Goal: Task Accomplishment & Management: Manage account settings

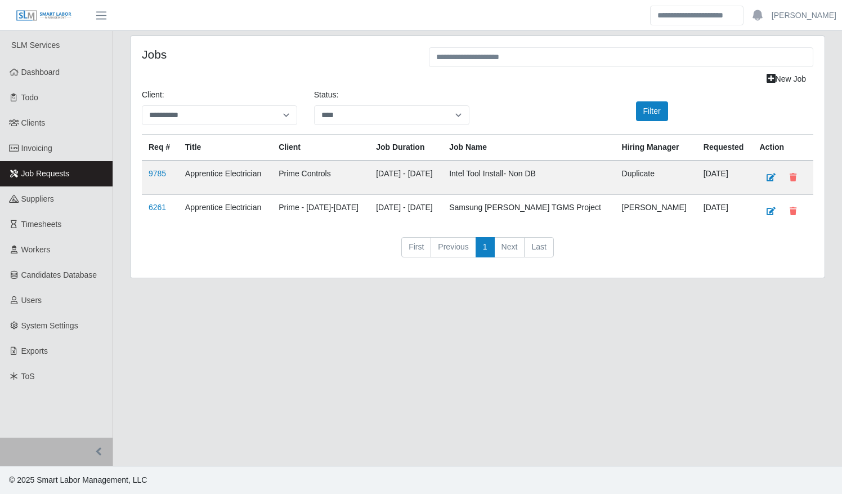
select select "****"
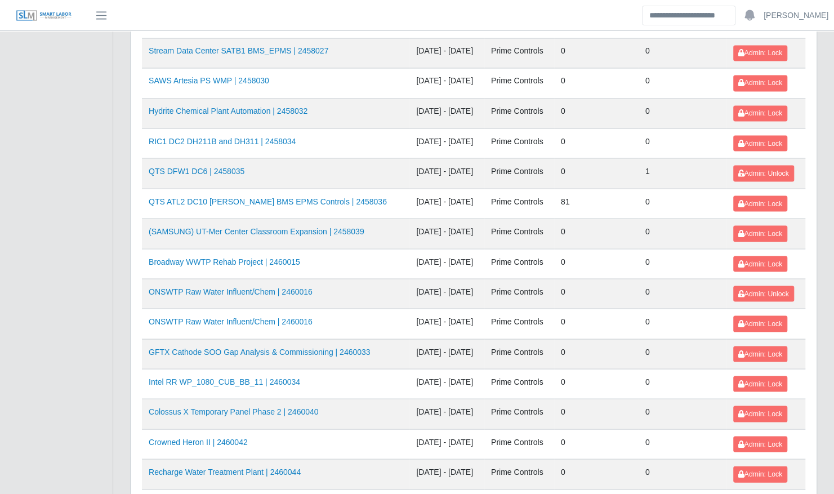
scroll to position [1204, 0]
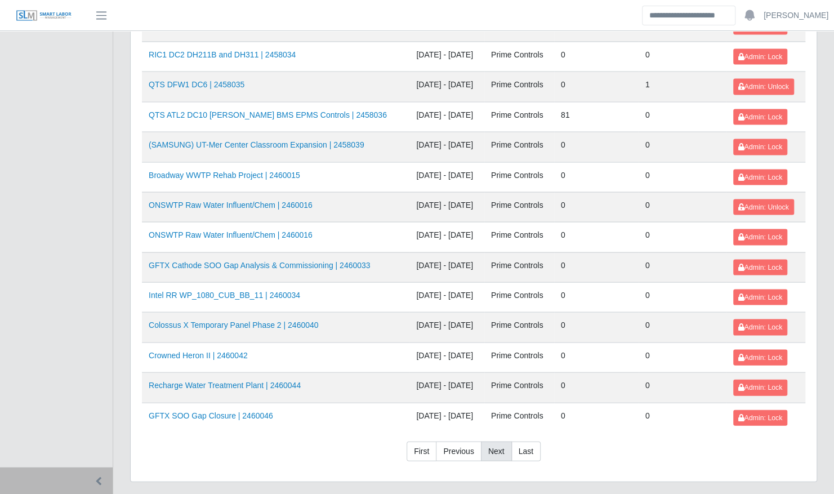
drag, startPoint x: 489, startPoint y: 421, endPoint x: 499, endPoint y: 413, distance: 12.8
click at [489, 441] on link "Next" at bounding box center [496, 451] width 31 height 20
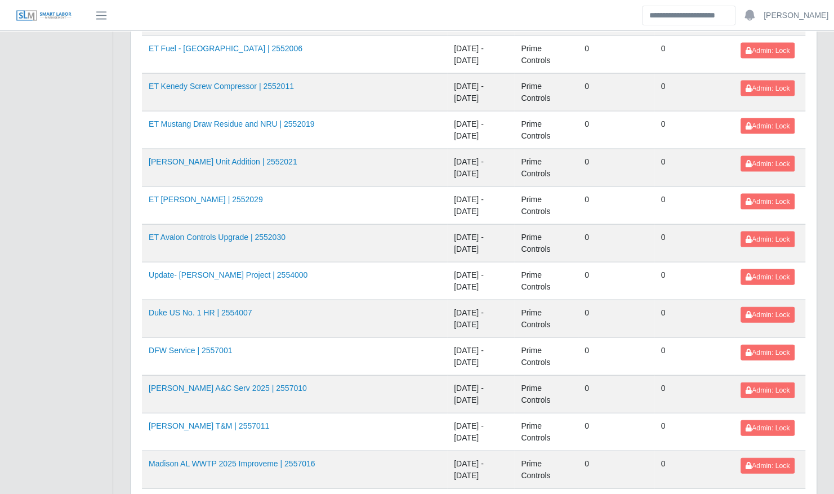
scroll to position [1625, 0]
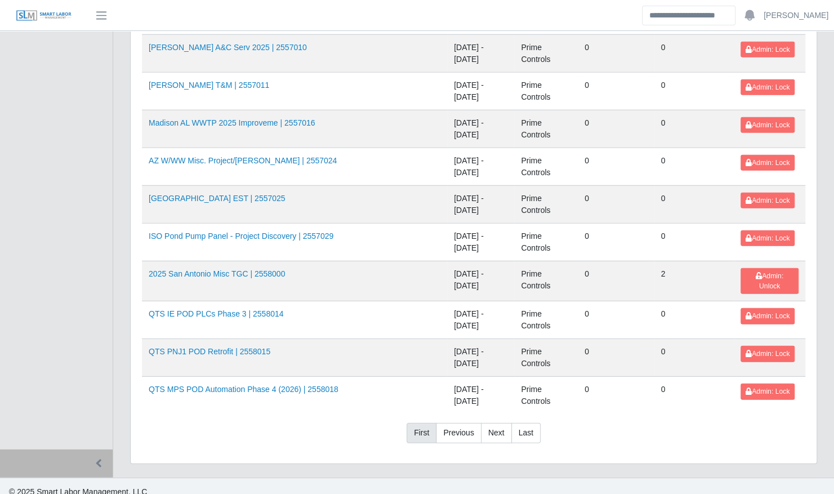
click at [419, 423] on link "First" at bounding box center [421, 433] width 30 height 20
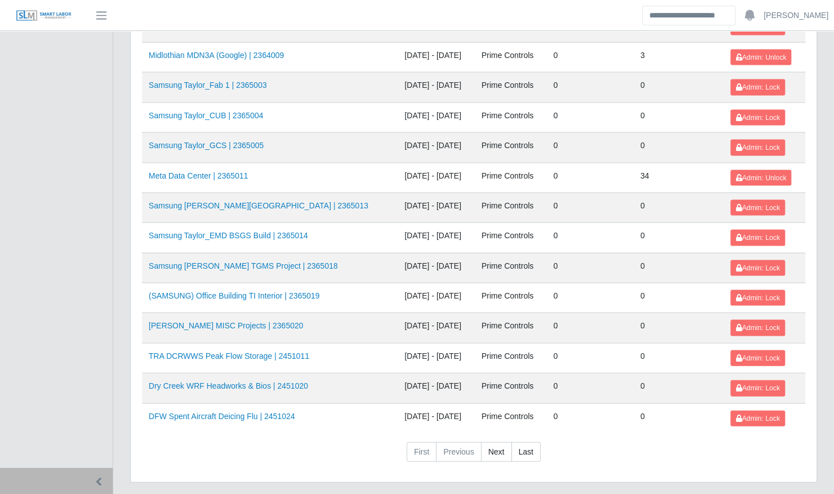
scroll to position [1204, 0]
drag, startPoint x: 496, startPoint y: 425, endPoint x: 403, endPoint y: 342, distance: 124.0
click at [496, 441] on link "Next" at bounding box center [496, 451] width 31 height 20
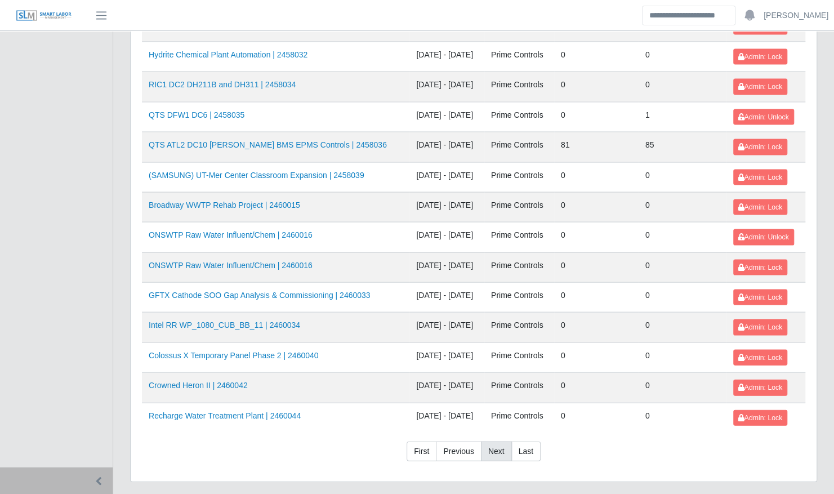
click at [489, 441] on link "Next" at bounding box center [496, 451] width 31 height 20
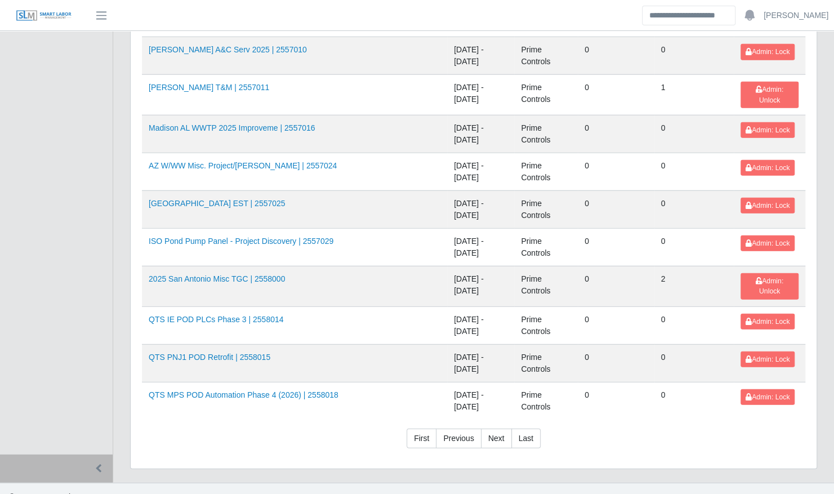
scroll to position [1641, 0]
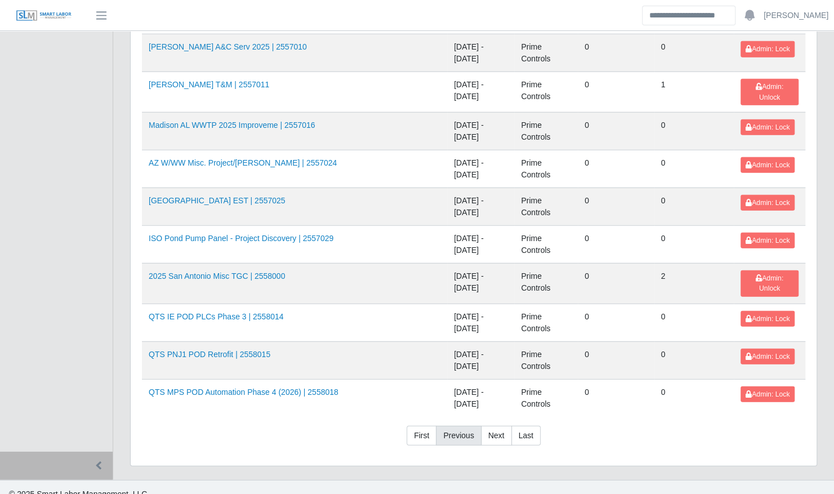
click at [455, 426] on link "Previous" at bounding box center [458, 436] width 45 height 20
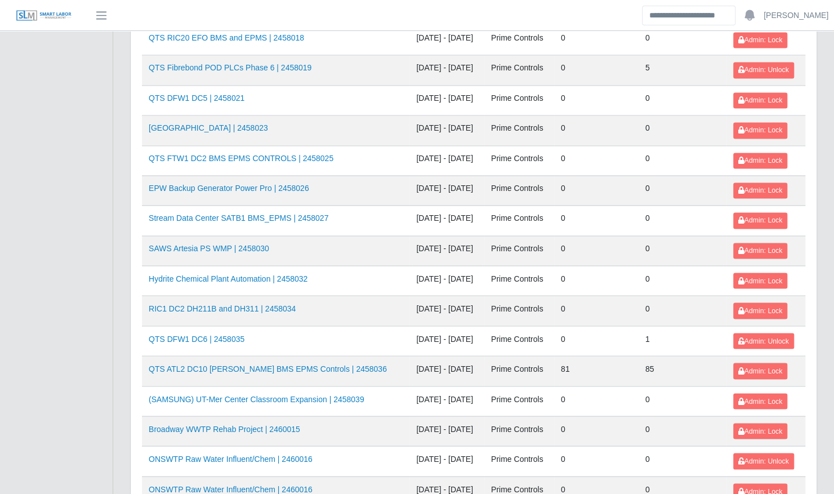
scroll to position [1204, 0]
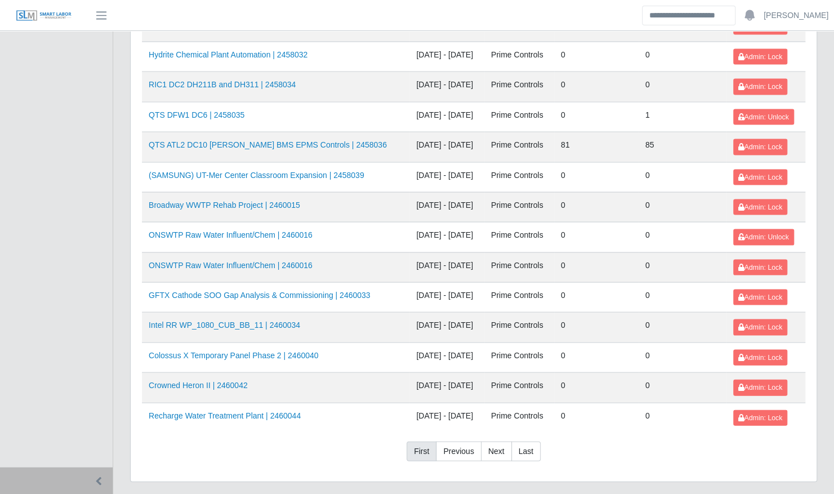
click at [422, 441] on link "First" at bounding box center [421, 451] width 30 height 20
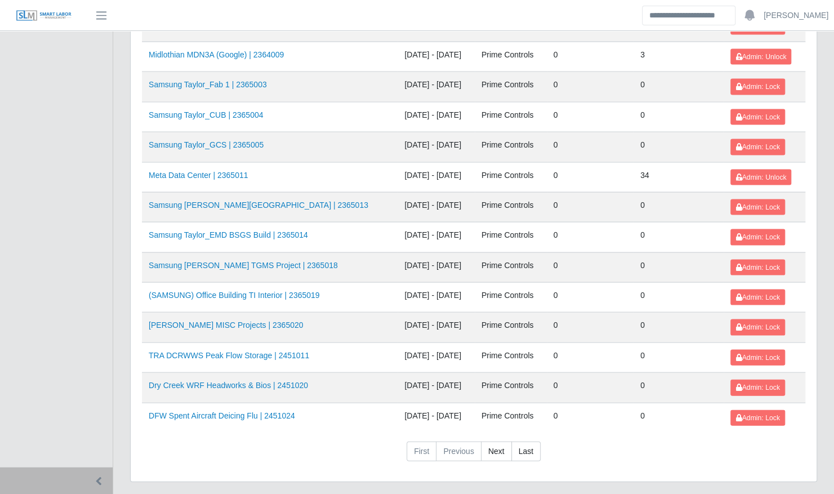
drag, startPoint x: 493, startPoint y: 423, endPoint x: 472, endPoint y: 451, distance: 34.6
click at [490, 441] on link "Next" at bounding box center [496, 451] width 31 height 20
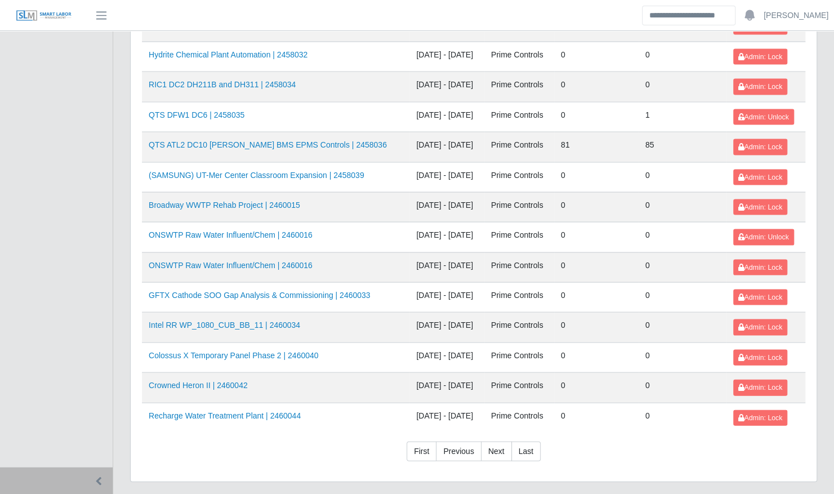
drag, startPoint x: 489, startPoint y: 419, endPoint x: 354, endPoint y: 367, distance: 144.4
click at [489, 441] on link "Next" at bounding box center [496, 451] width 31 height 20
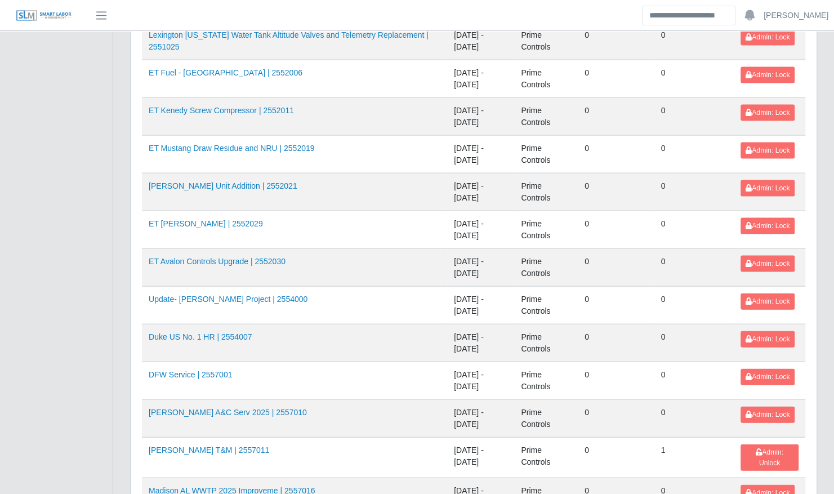
scroll to position [1641, 0]
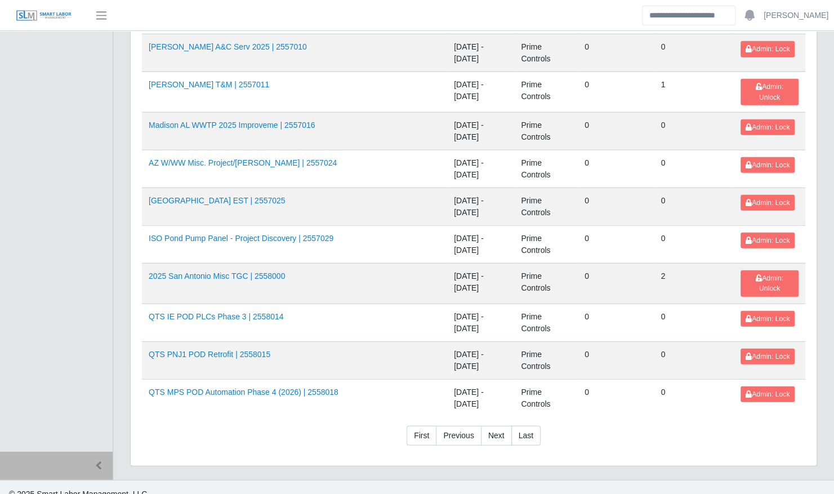
drag, startPoint x: 459, startPoint y: 428, endPoint x: 426, endPoint y: 396, distance: 45.4
click at [459, 428] on link "Previous" at bounding box center [458, 436] width 45 height 20
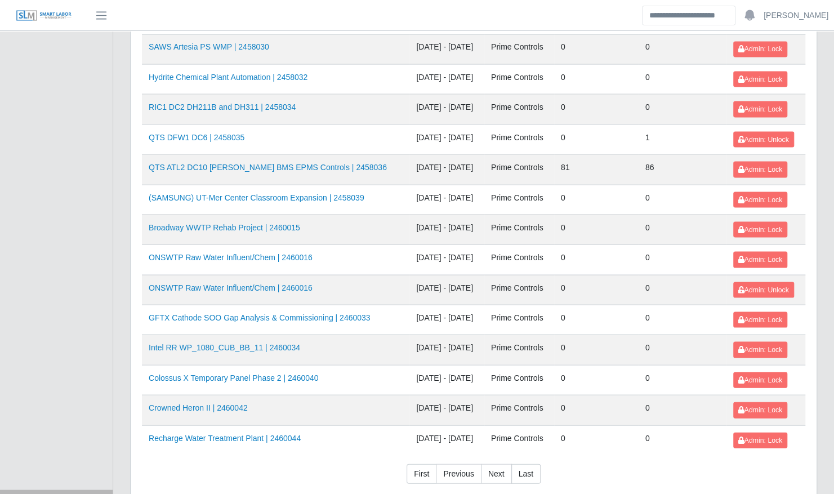
scroll to position [1204, 0]
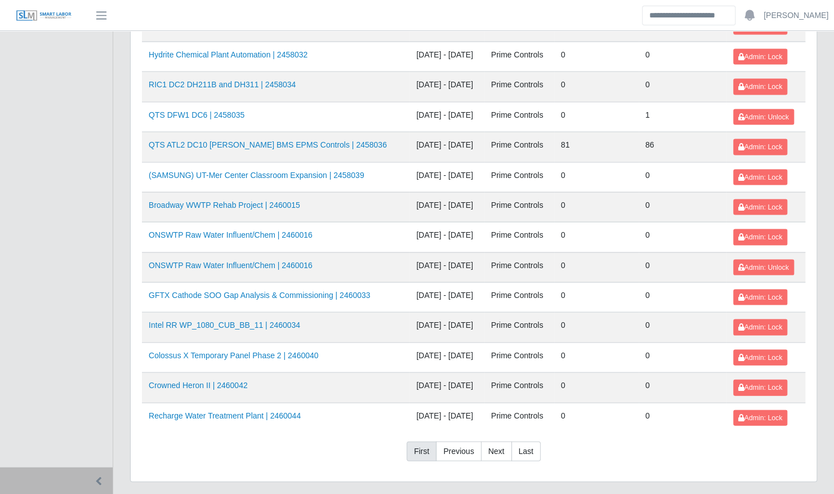
click at [423, 441] on link "First" at bounding box center [421, 451] width 30 height 20
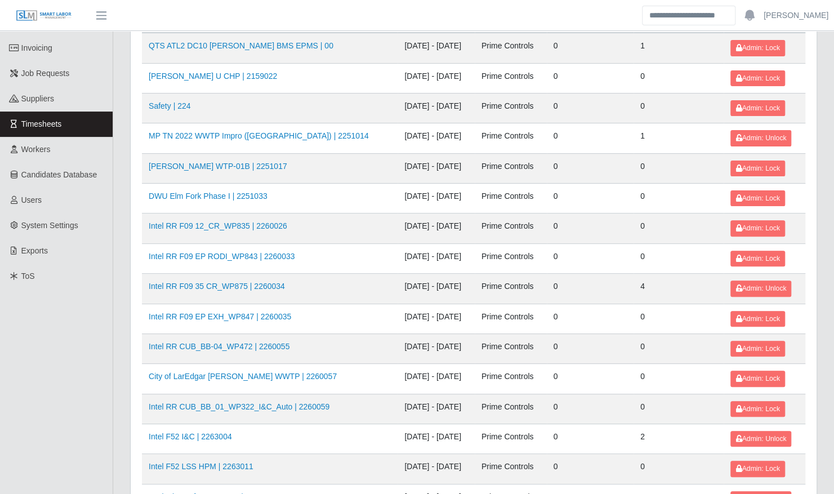
scroll to position [0, 0]
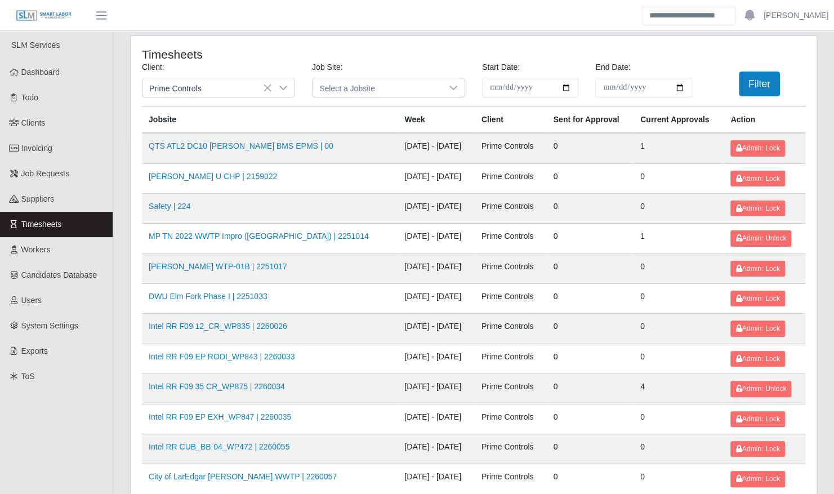
drag, startPoint x: 24, startPoint y: 119, endPoint x: 41, endPoint y: 120, distance: 16.4
click at [24, 119] on span "Clients" at bounding box center [33, 122] width 24 height 9
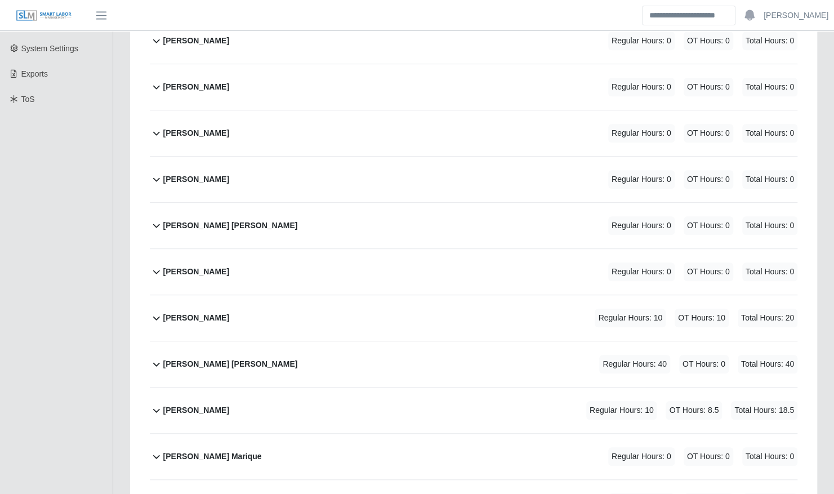
scroll to position [287, 0]
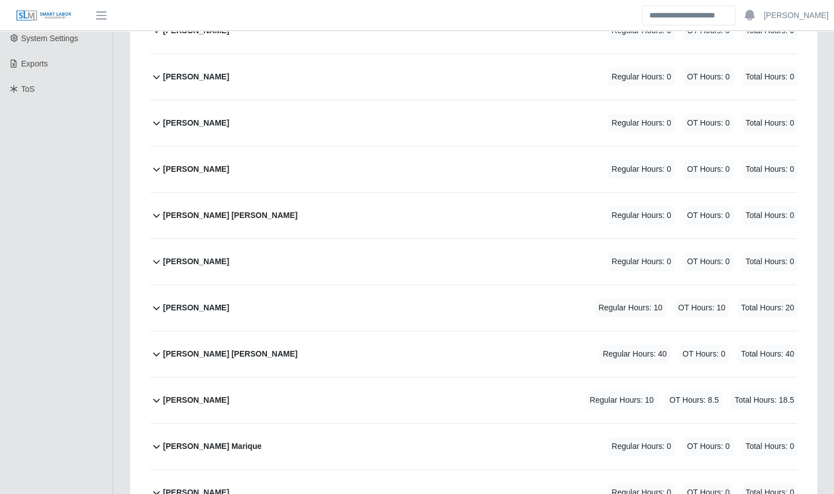
click at [381, 300] on div "Daniel Maytorena Regular Hours: 10 OT Hours: 10 Total Hours: 20" at bounding box center [480, 308] width 634 height 46
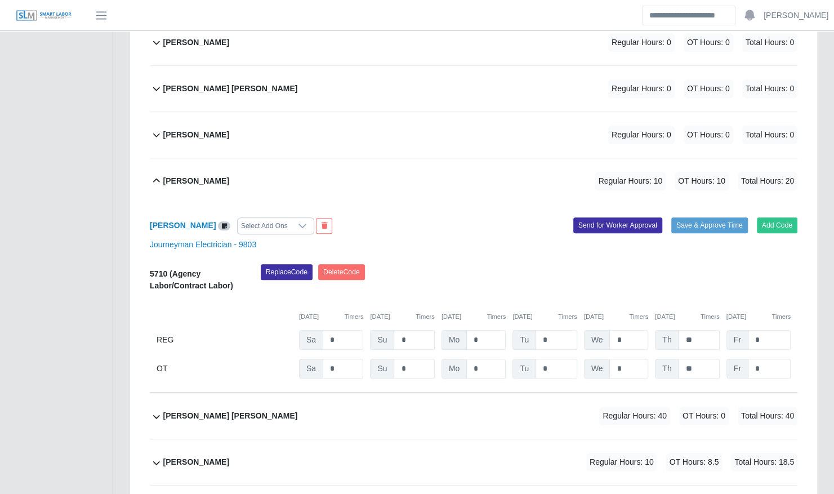
scroll to position [414, 0]
drag, startPoint x: 698, startPoint y: 367, endPoint x: 681, endPoint y: 365, distance: 17.0
click at [681, 365] on input "**" at bounding box center [698, 368] width 41 height 20
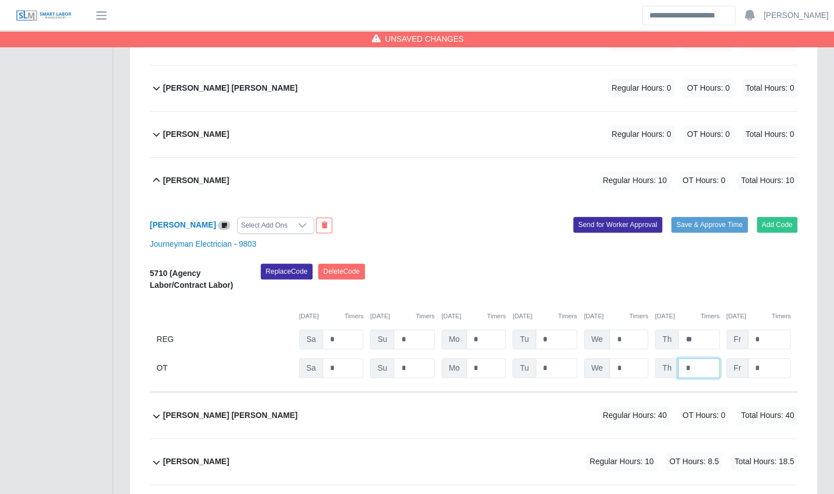
type input "*"
click at [486, 191] on div "Daniel Maytorena Regular Hours: 10 OT Hours: 0 Total Hours: 10" at bounding box center [480, 181] width 634 height 46
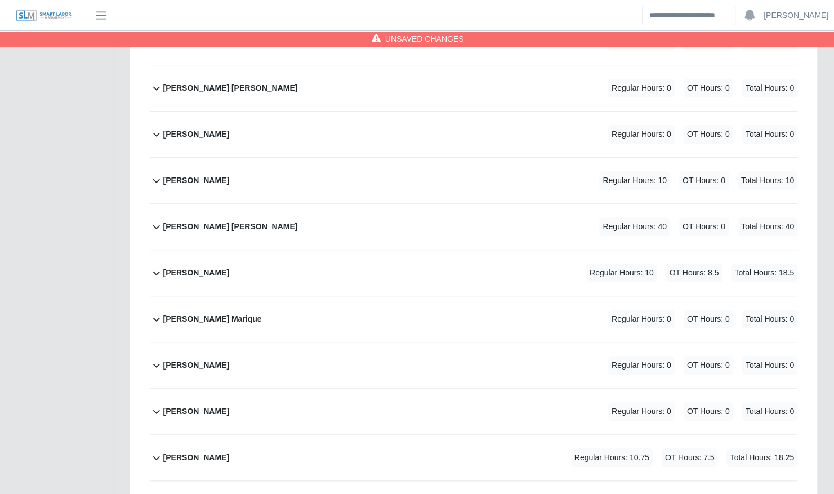
scroll to position [0, 0]
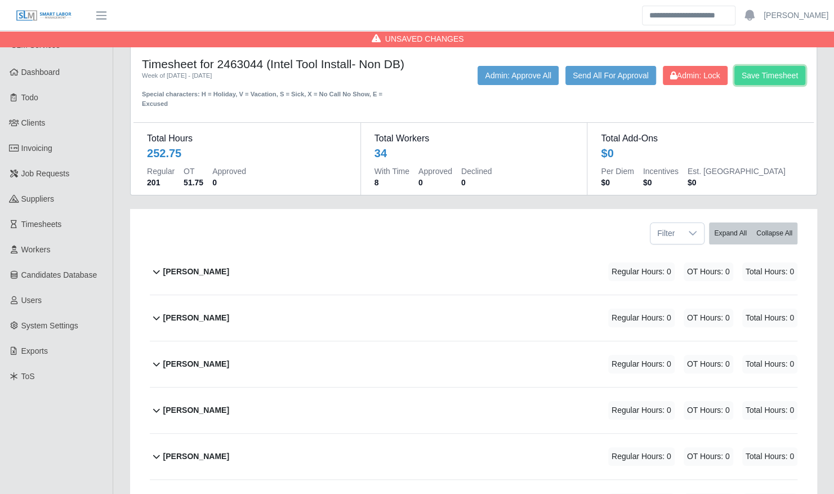
click at [765, 81] on button "Save Timesheet" at bounding box center [769, 75] width 71 height 19
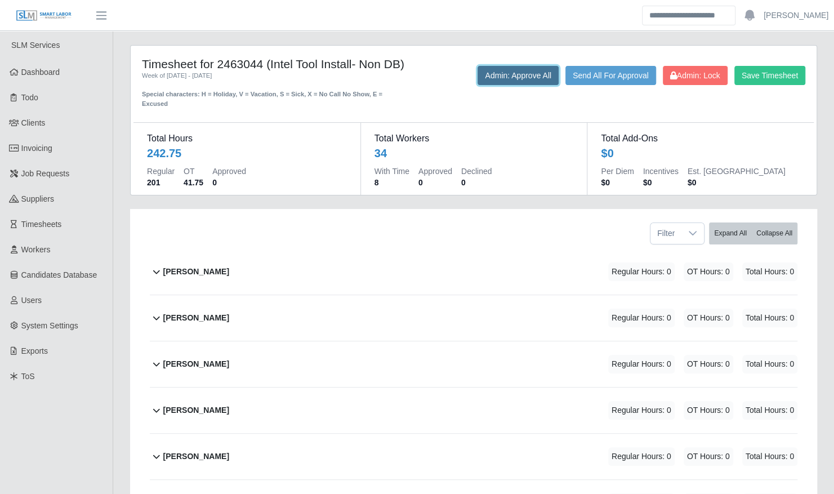
click at [498, 77] on button "Admin: Approve All" at bounding box center [517, 75] width 81 height 19
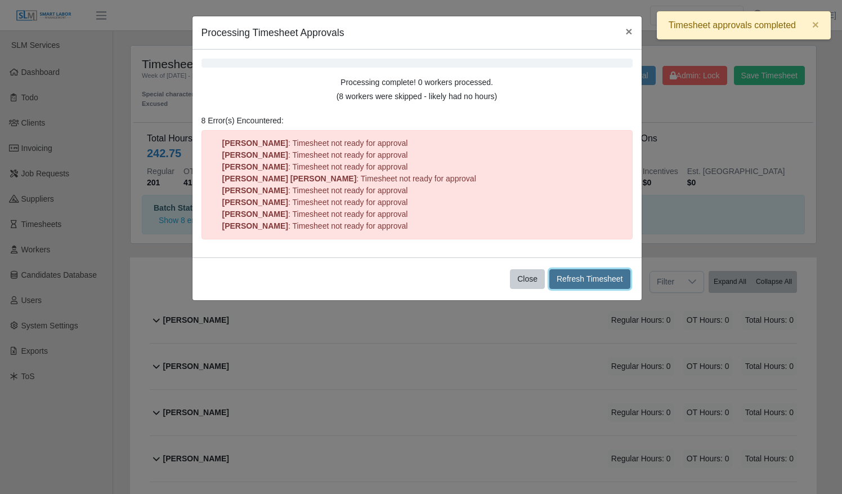
click at [580, 274] on button "Refresh Timesheet" at bounding box center [589, 279] width 81 height 20
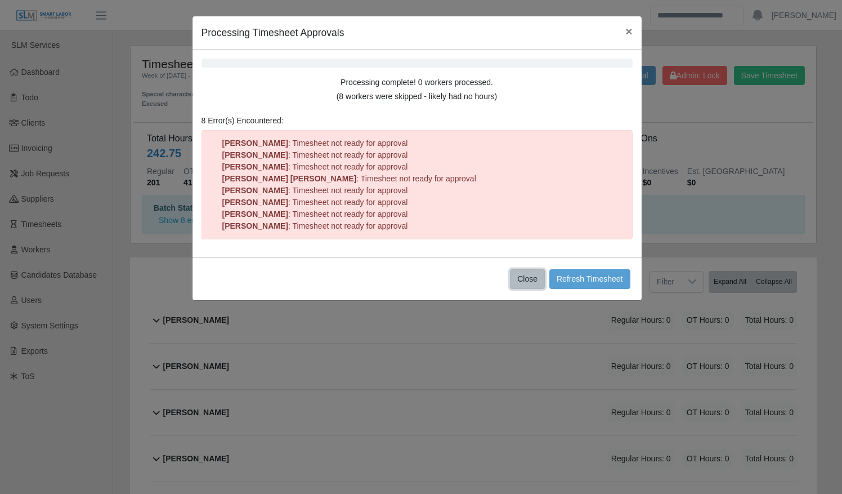
click at [529, 278] on button "Close" at bounding box center [527, 279] width 35 height 20
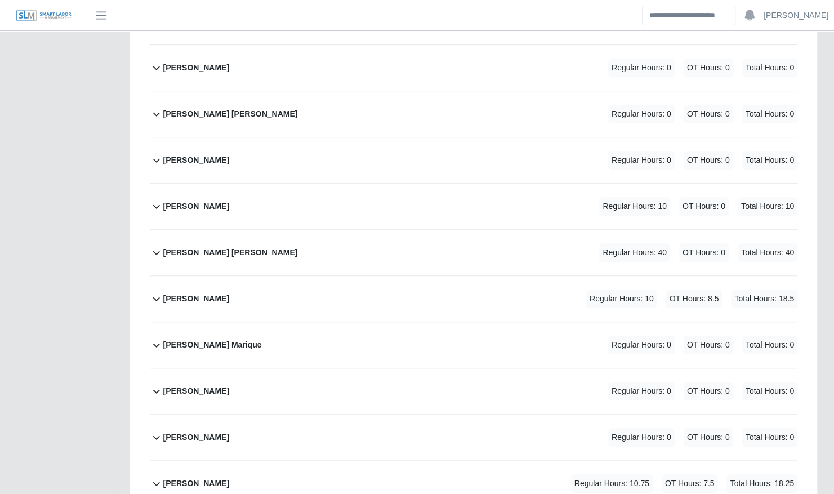
scroll to position [390, 0]
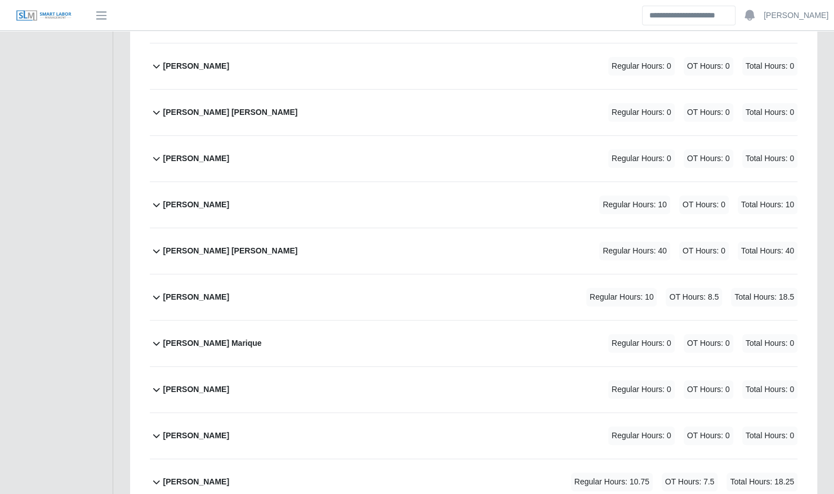
click at [512, 251] on div "David Murrieta Cano Regular Hours: 40 OT Hours: 0 Total Hours: 40" at bounding box center [480, 251] width 634 height 46
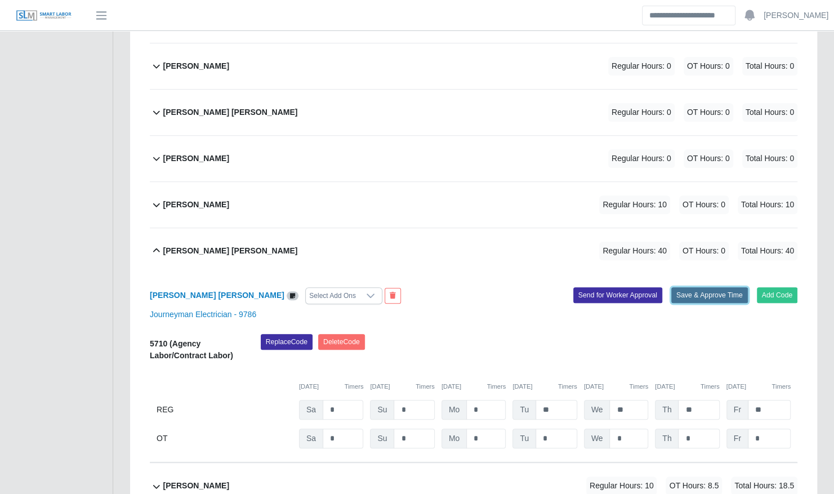
click at [689, 303] on button "Save & Approve Time" at bounding box center [709, 295] width 77 height 16
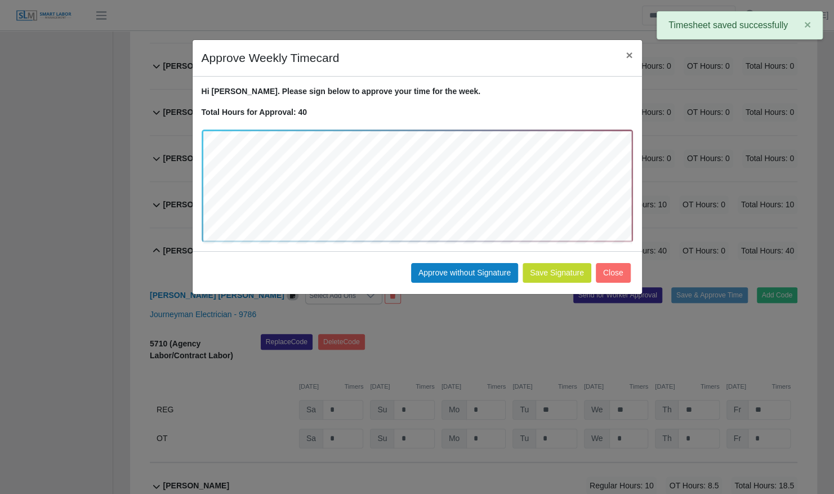
click at [448, 261] on div "Save Signature Approve without Signature Close" at bounding box center [417, 272] width 449 height 43
click at [448, 263] on button "Approve without Signature" at bounding box center [464, 273] width 107 height 20
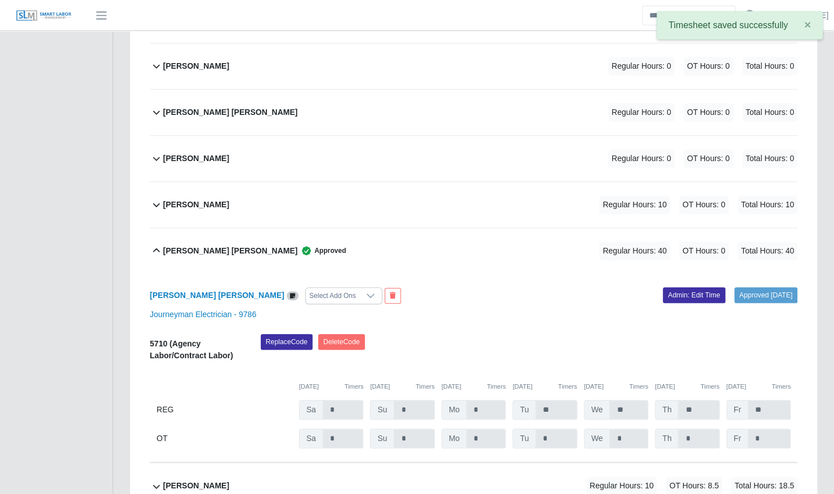
click at [441, 243] on div "David Murrieta Cano Approved Regular Hours: 40 OT Hours: 0 Total Hours: 40" at bounding box center [480, 251] width 634 height 46
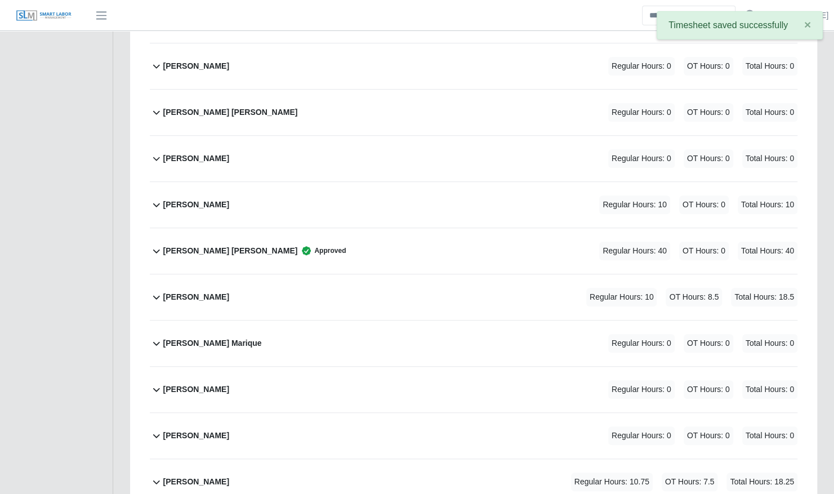
click at [630, 294] on span "Regular Hours: 10" at bounding box center [621, 297] width 71 height 19
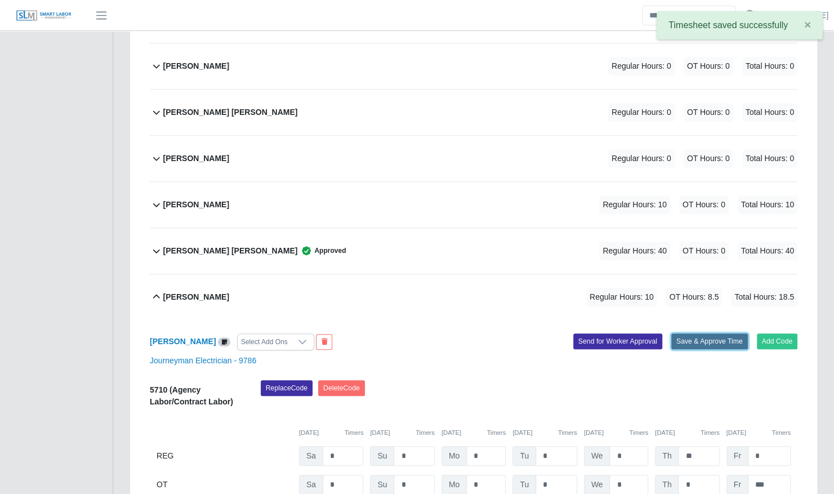
click at [698, 339] on button "Save & Approve Time" at bounding box center [709, 341] width 77 height 16
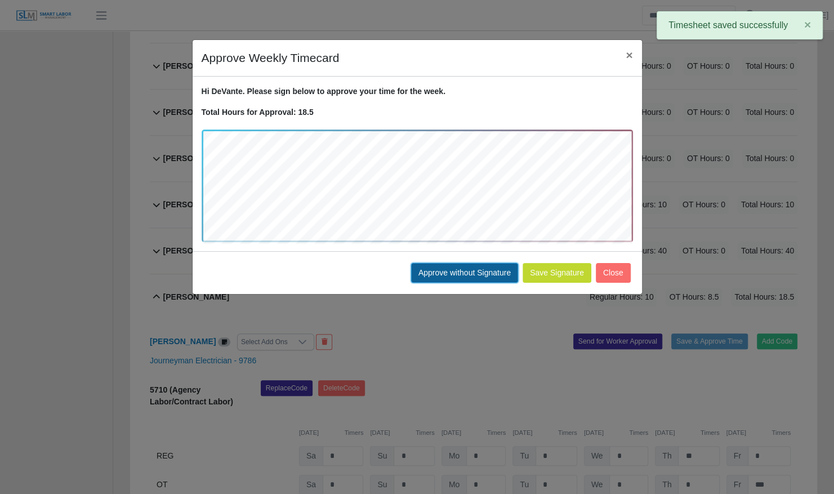
click at [471, 278] on button "Approve without Signature" at bounding box center [464, 273] width 107 height 20
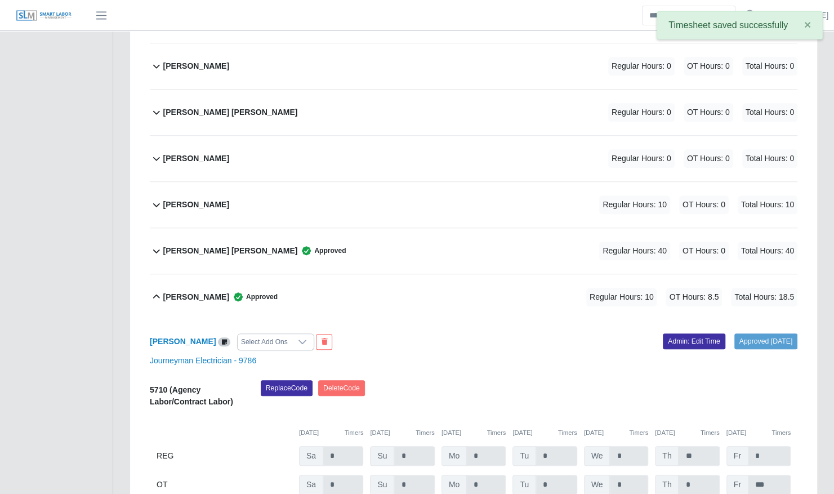
click at [411, 296] on div "DeVante Carr Approved Regular Hours: 10 OT Hours: 8.5 Total Hours: 18.5" at bounding box center [480, 297] width 634 height 46
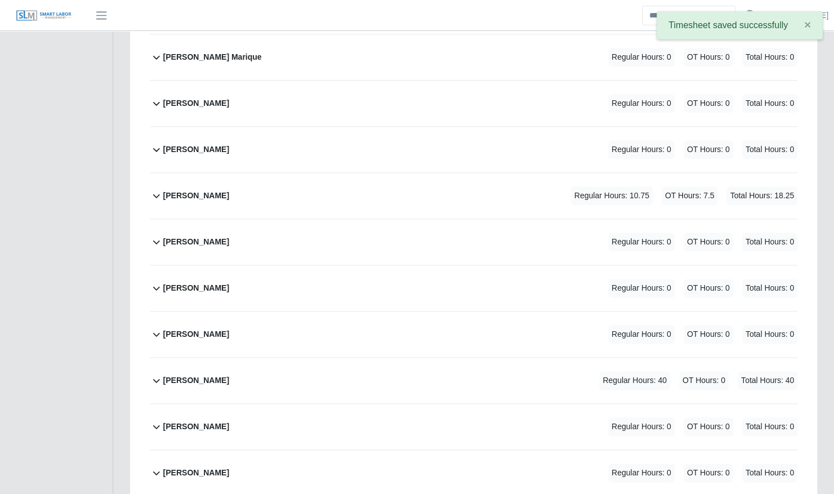
scroll to position [691, 0]
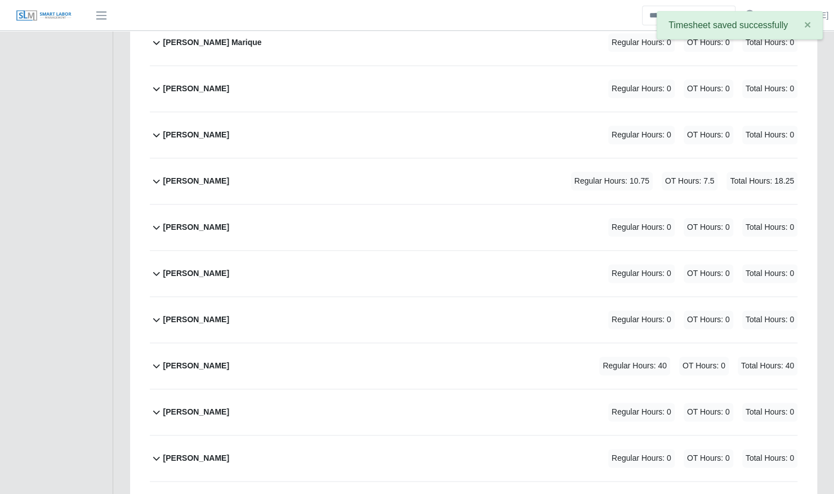
click at [476, 186] on div "Eric Duncan Regular Hours: 10.75 OT Hours: 7.5 Total Hours: 18.25" at bounding box center [480, 181] width 634 height 46
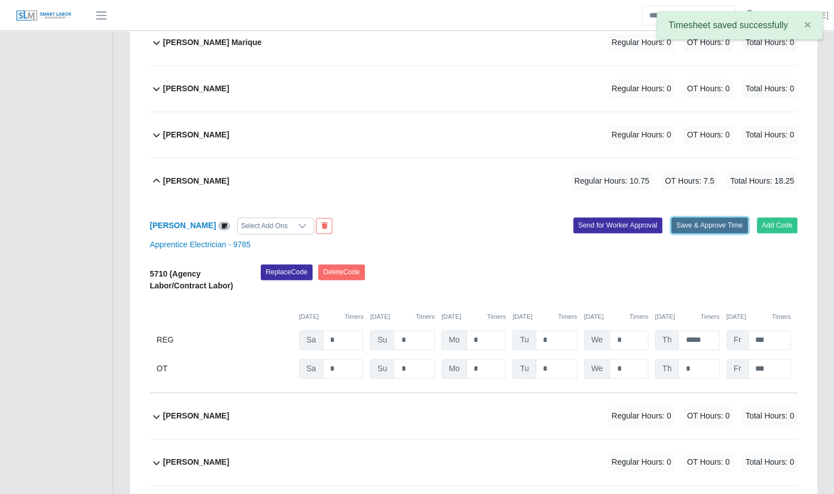
click at [717, 223] on button "Save & Approve Time" at bounding box center [709, 225] width 77 height 16
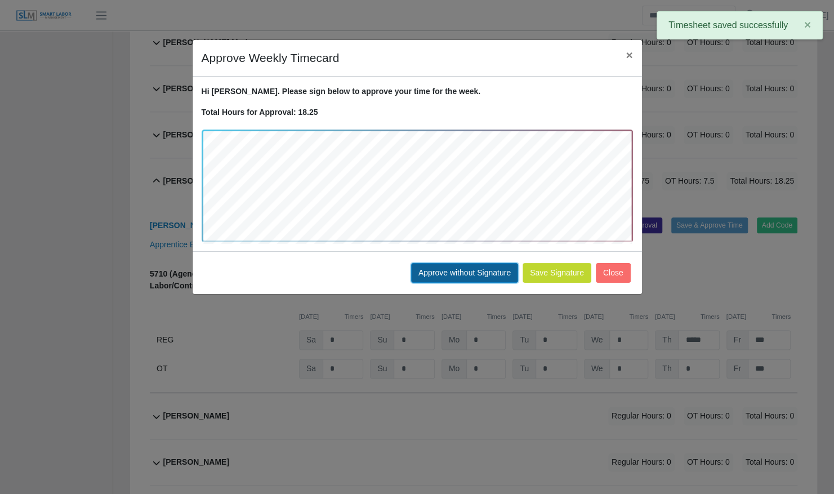
click at [463, 274] on button "Approve without Signature" at bounding box center [464, 273] width 107 height 20
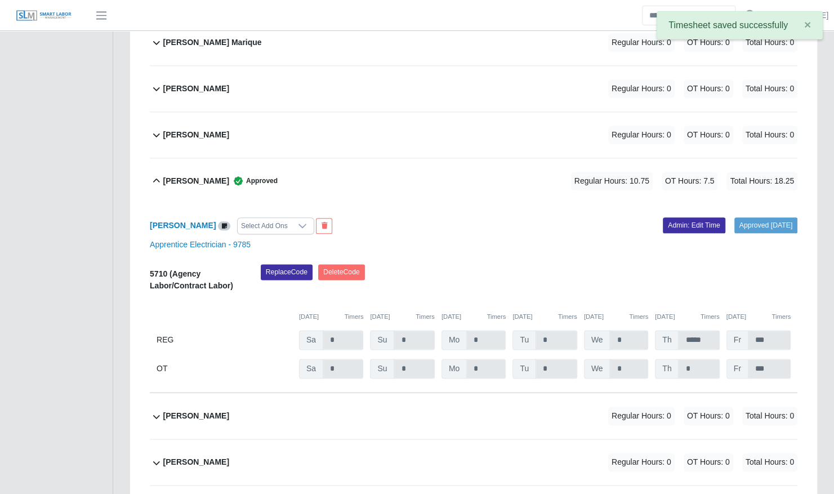
click at [422, 190] on div "Eric Duncan Approved Regular Hours: 10.75 OT Hours: 7.5 Total Hours: 18.25" at bounding box center [480, 181] width 634 height 46
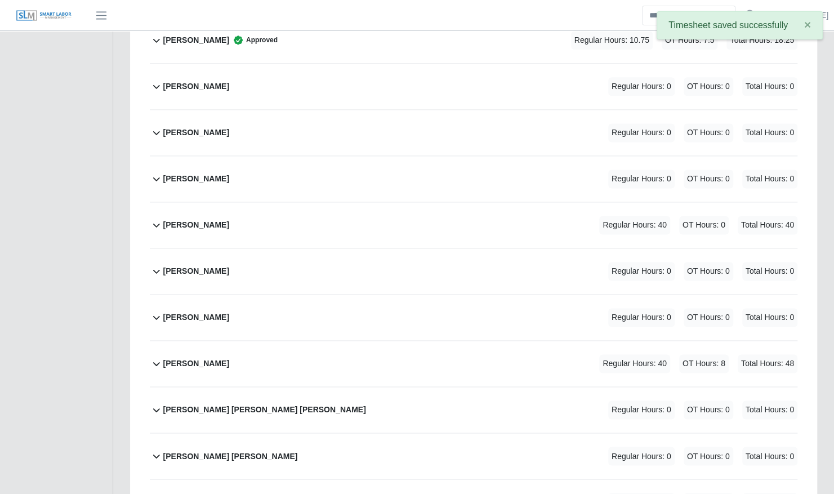
scroll to position [832, 0]
click at [441, 221] on div "Jair Galvan Alvarez Regular Hours: 40 OT Hours: 0 Total Hours: 40" at bounding box center [480, 225] width 634 height 46
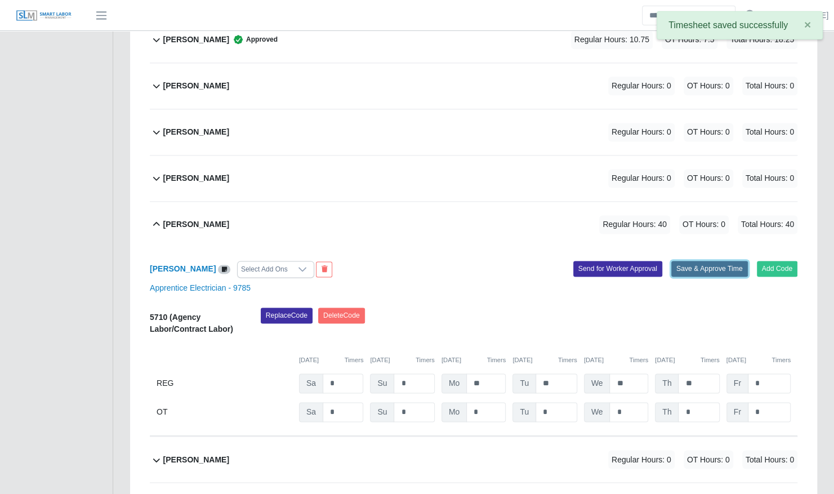
click at [692, 265] on button "Save & Approve Time" at bounding box center [709, 269] width 77 height 16
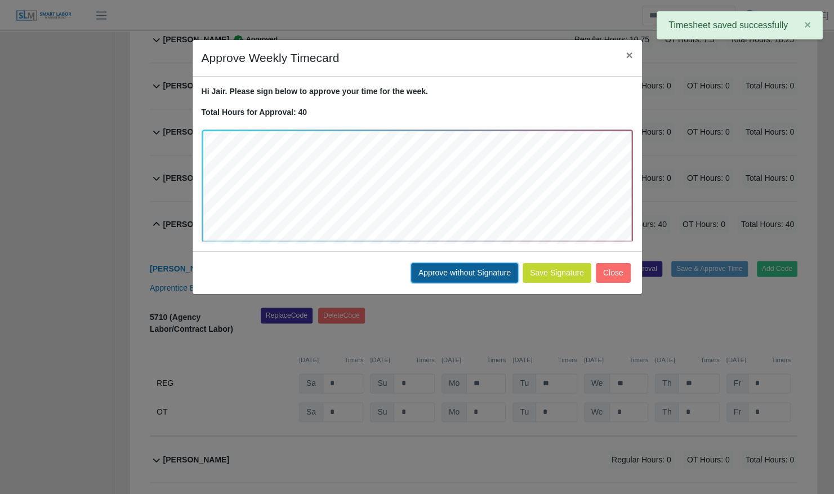
click at [450, 271] on button "Approve without Signature" at bounding box center [464, 273] width 107 height 20
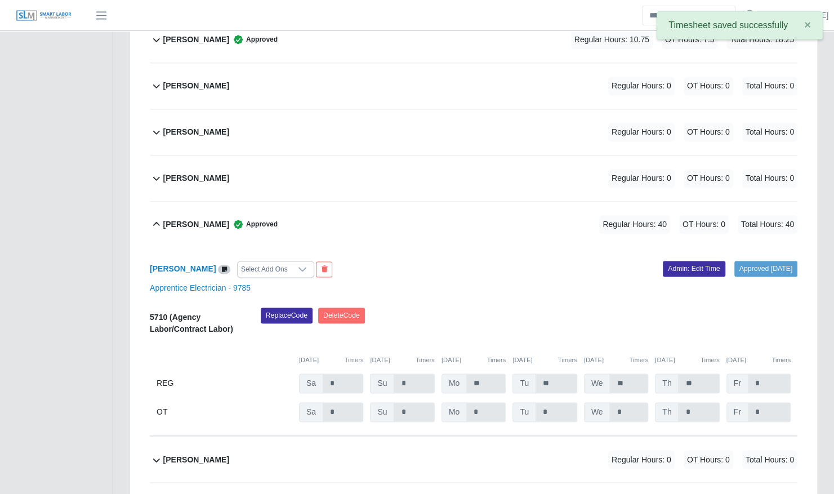
click at [412, 227] on div "Jair Galvan Alvarez Approved Regular Hours: 40 OT Hours: 0 Total Hours: 40" at bounding box center [480, 225] width 634 height 46
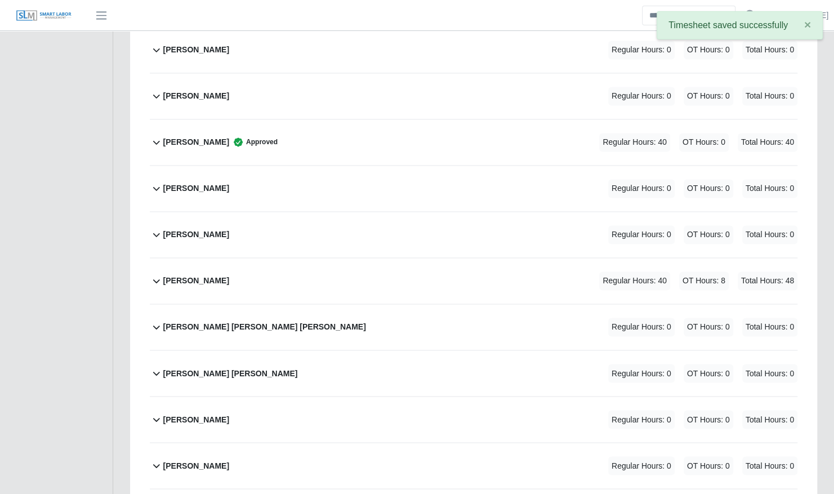
scroll to position [929, 0]
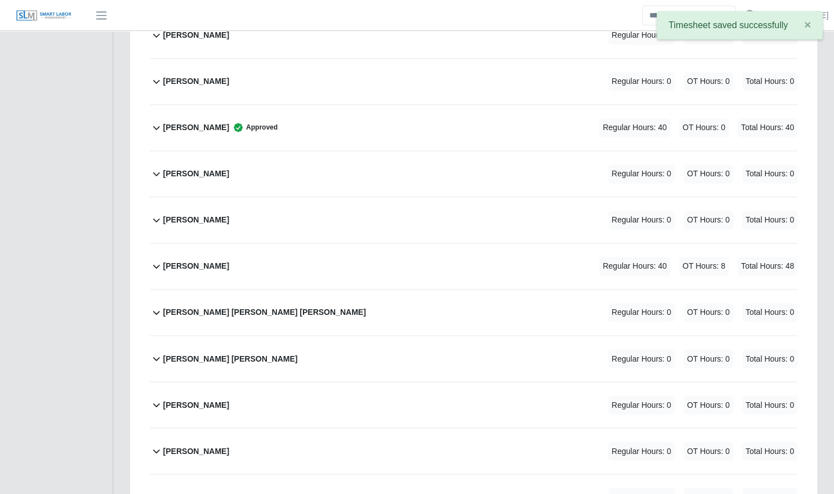
click at [532, 253] on div "Jonier Arellano Regular Hours: 40 OT Hours: 8 Total Hours: 48" at bounding box center [480, 266] width 634 height 46
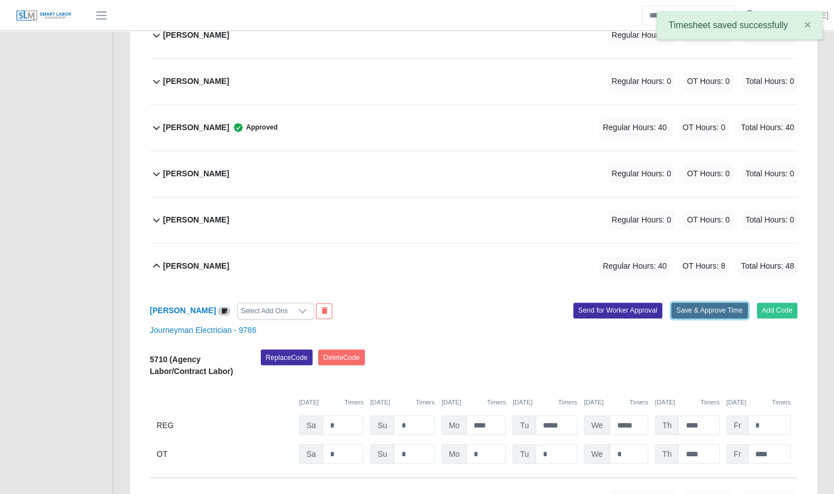
click at [682, 307] on button "Save & Approve Time" at bounding box center [709, 310] width 77 height 16
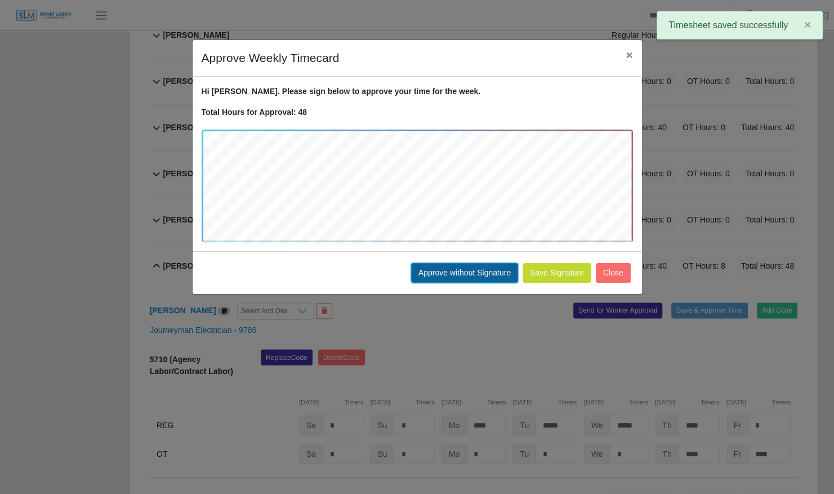
click at [453, 266] on button "Approve without Signature" at bounding box center [464, 273] width 107 height 20
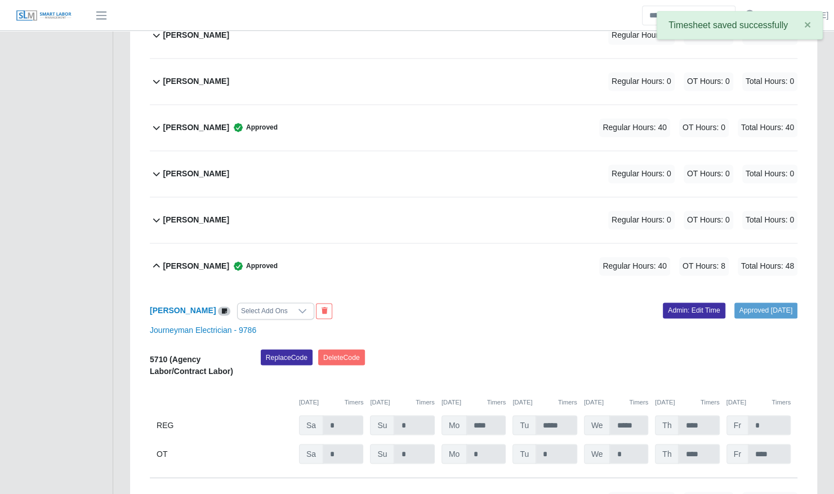
click at [455, 258] on div "Jonier Arellano Approved Regular Hours: 40 OT Hours: 8 Total Hours: 48" at bounding box center [480, 266] width 634 height 46
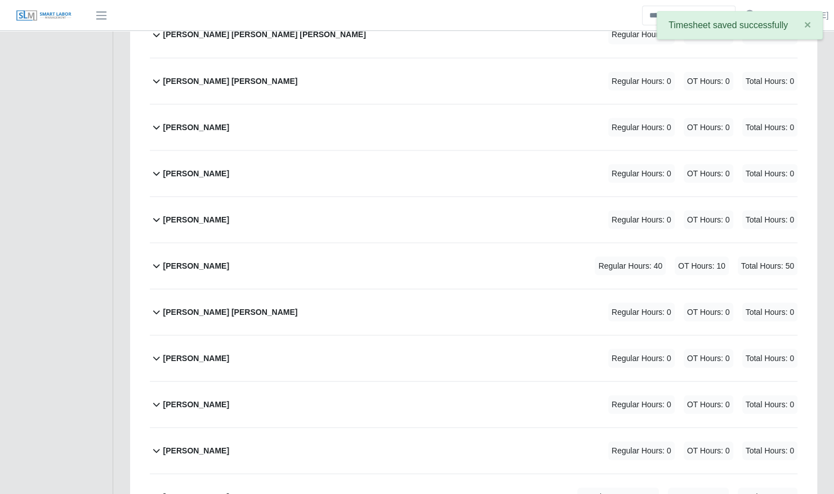
scroll to position [1208, 0]
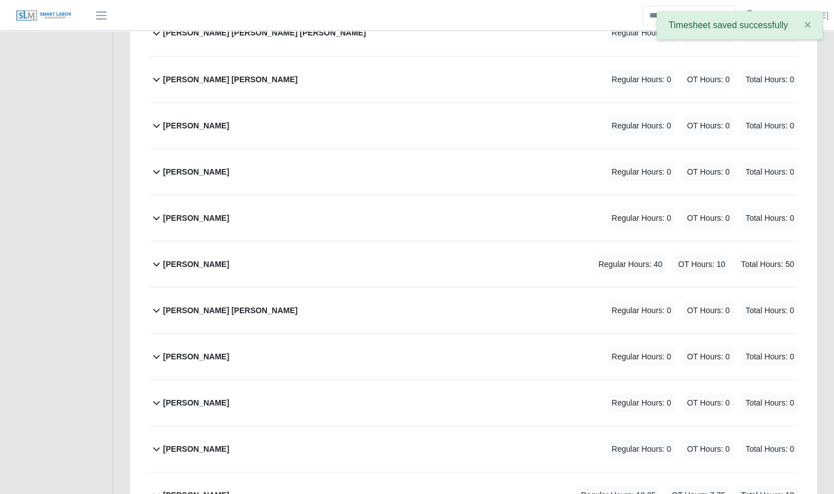
click at [462, 230] on div "Luis Galvan Regular Hours: 0 OT Hours: 0 Total Hours: 0" at bounding box center [480, 218] width 634 height 46
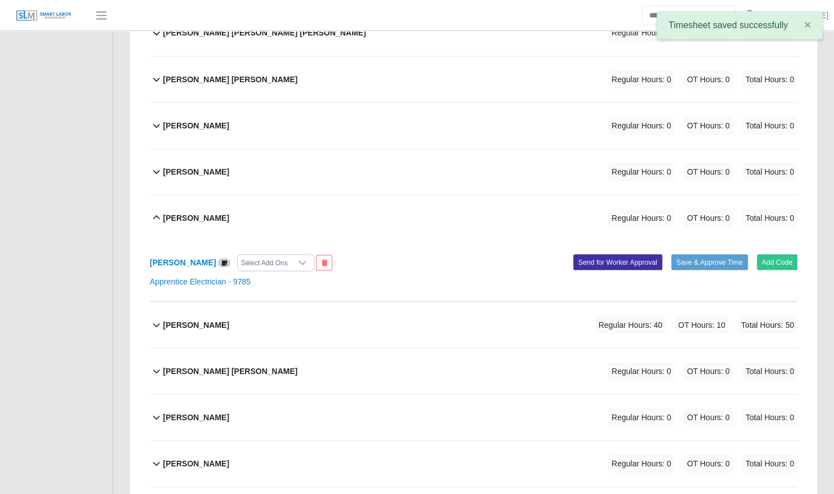
click at [463, 236] on div "Luis Galvan Regular Hours: 0 OT Hours: 0 Total Hours: 0" at bounding box center [480, 218] width 634 height 46
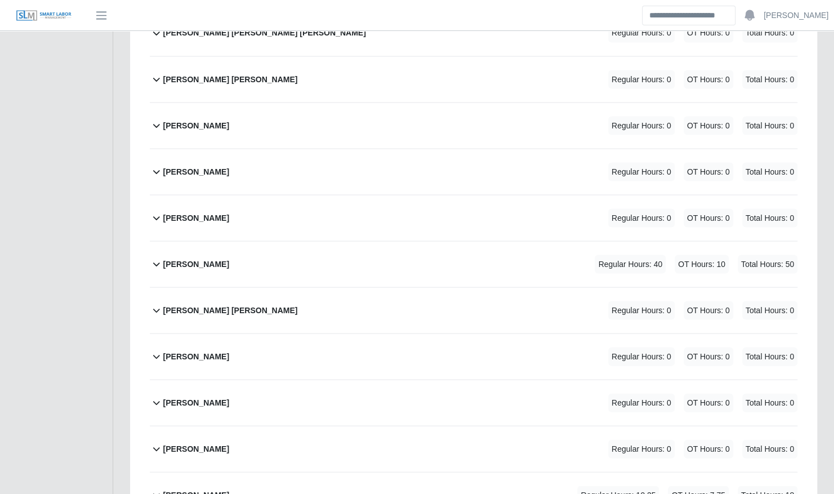
click at [464, 267] on div "Luis Hernandez Regular Hours: 40 OT Hours: 10 Total Hours: 50" at bounding box center [480, 264] width 634 height 46
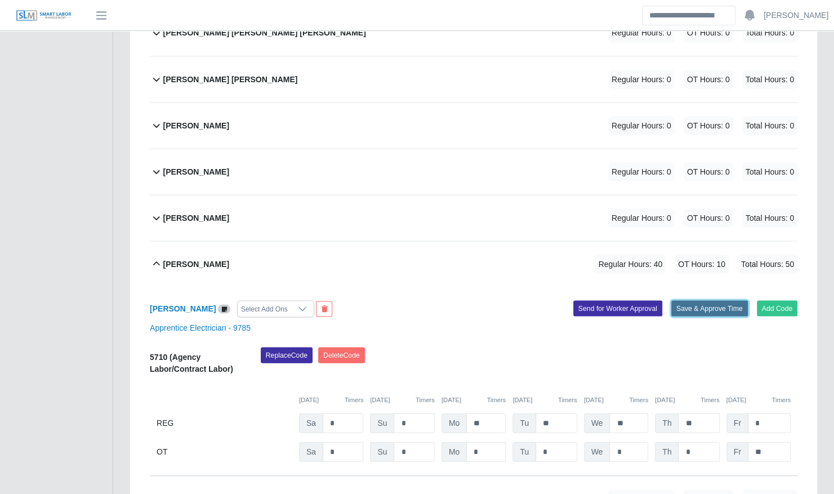
click at [690, 309] on button "Save & Approve Time" at bounding box center [709, 308] width 77 height 16
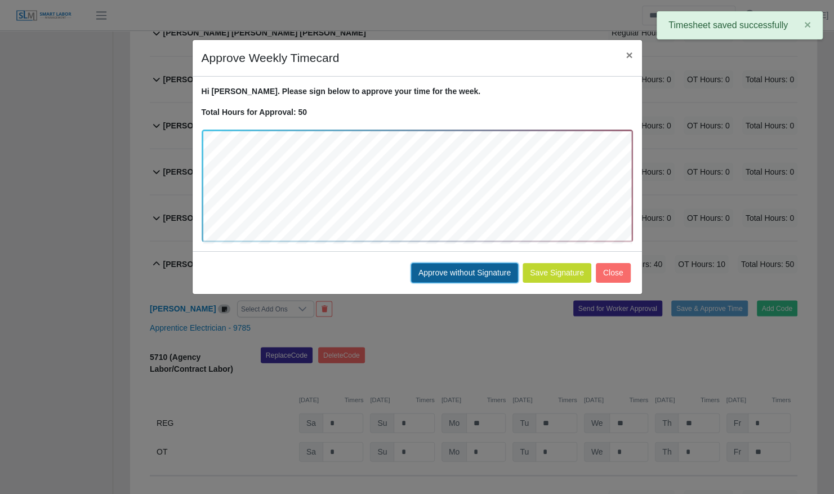
click at [444, 266] on button "Approve without Signature" at bounding box center [464, 273] width 107 height 20
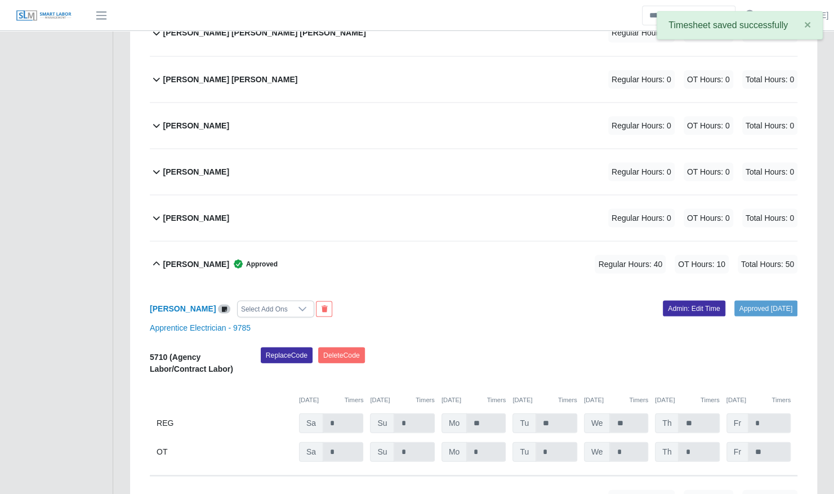
click at [430, 266] on div "Luis Hernandez Approved Regular Hours: 40 OT Hours: 10 Total Hours: 50" at bounding box center [480, 264] width 634 height 46
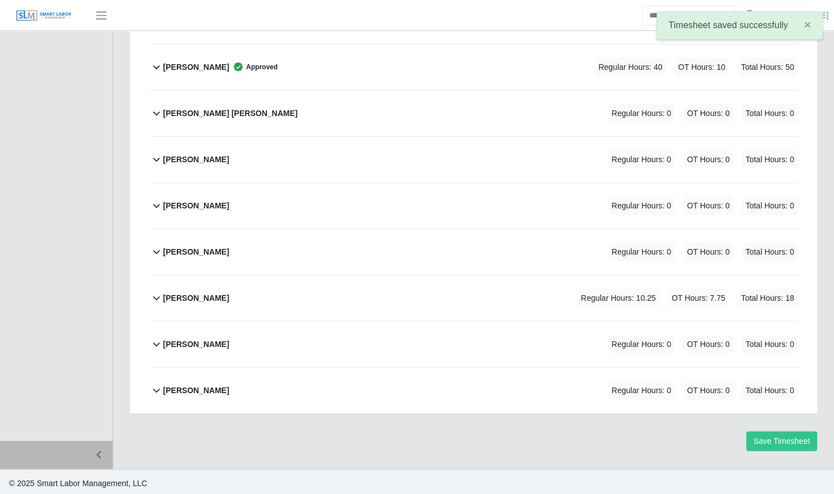
click at [462, 300] on div "Tyrone Black Regular Hours: 10.25 OT Hours: 7.75 Total Hours: 18" at bounding box center [480, 298] width 634 height 46
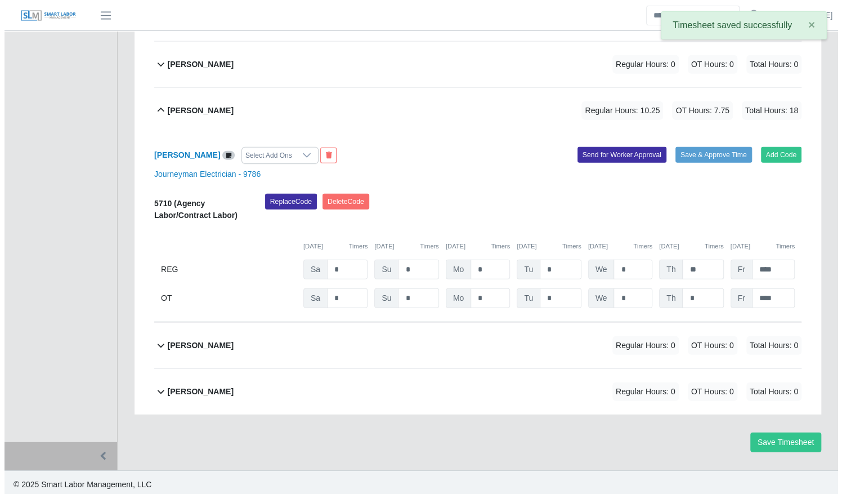
scroll to position [1593, 0]
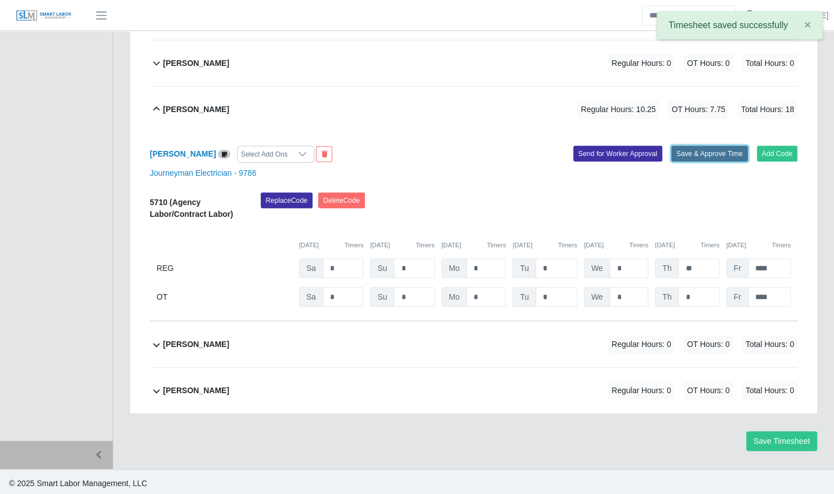
click at [698, 150] on button "Save & Approve Time" at bounding box center [709, 154] width 77 height 16
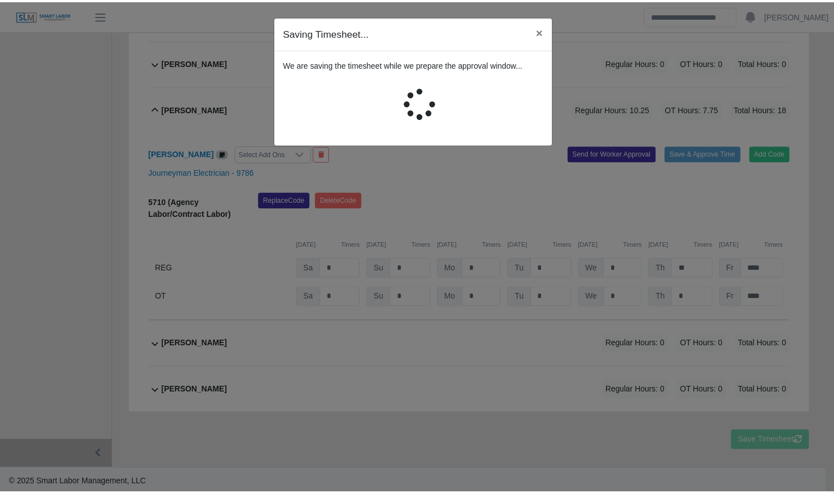
scroll to position [1579, 0]
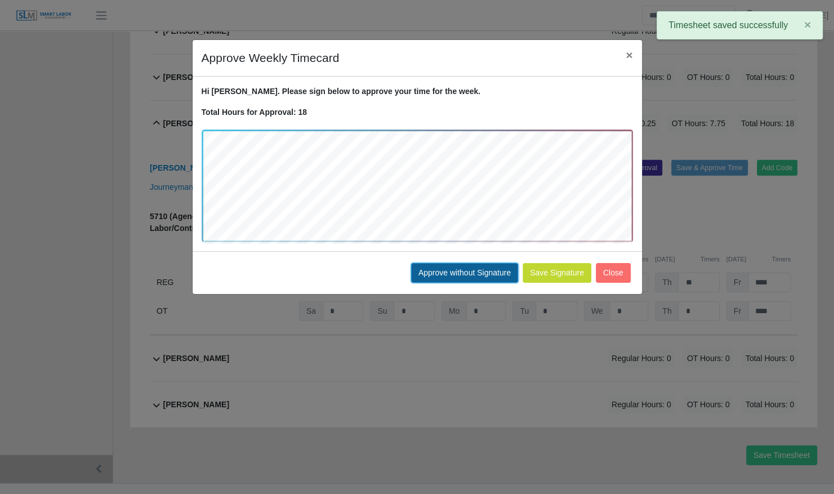
click at [452, 272] on button "Approve without Signature" at bounding box center [464, 273] width 107 height 20
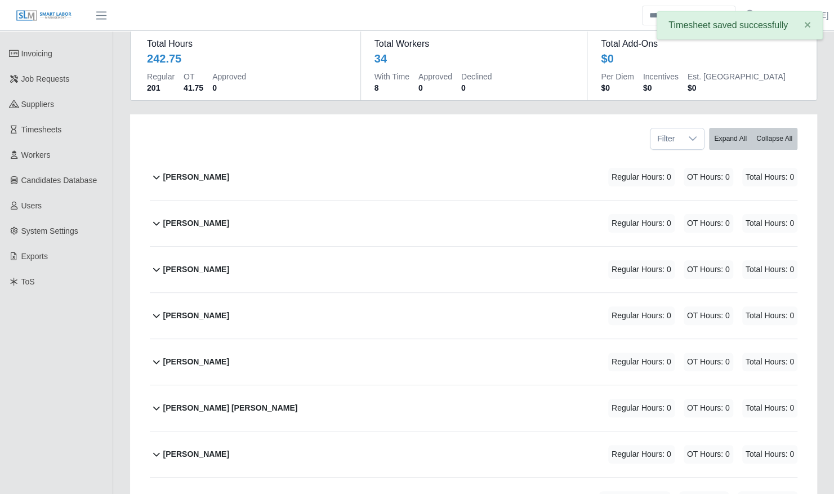
scroll to position [0, 0]
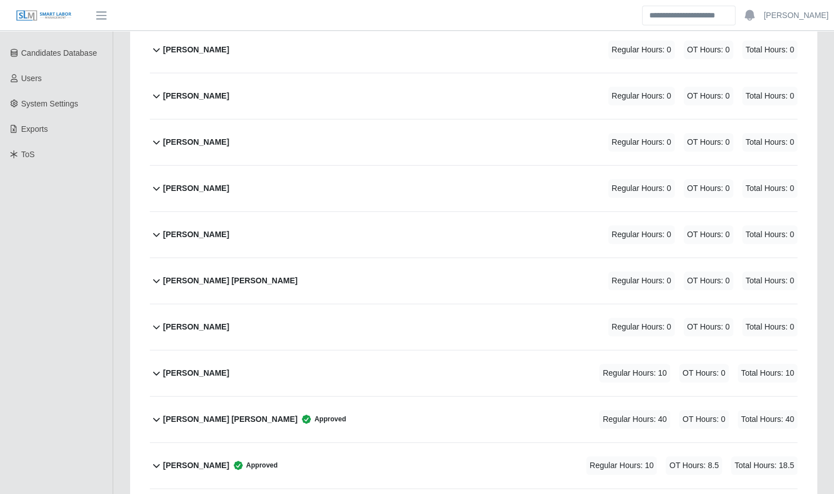
scroll to position [223, 0]
click at [329, 367] on div "Daniel Maytorena Regular Hours: 10 OT Hours: 0 Total Hours: 10" at bounding box center [480, 372] width 634 height 46
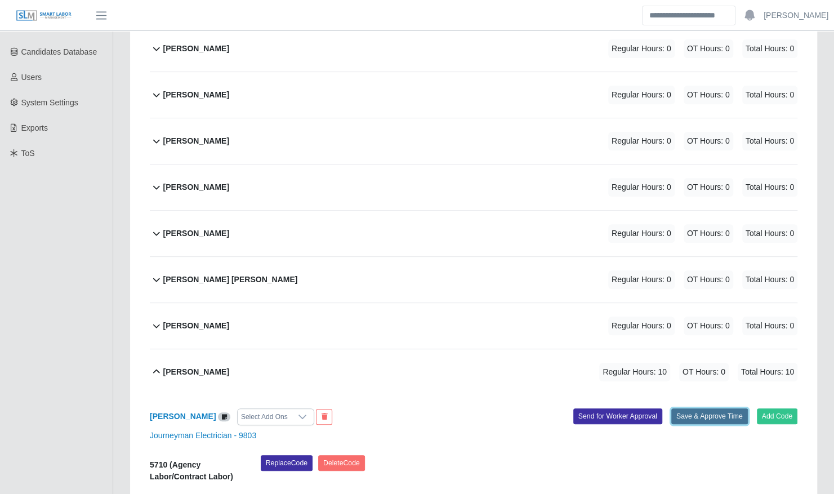
click at [689, 421] on button "Save & Approve Time" at bounding box center [709, 416] width 77 height 16
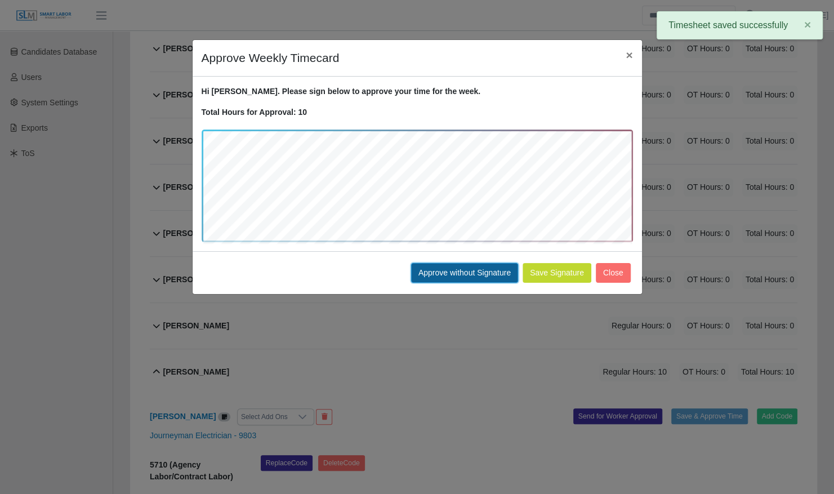
click at [446, 263] on button "Approve without Signature" at bounding box center [464, 273] width 107 height 20
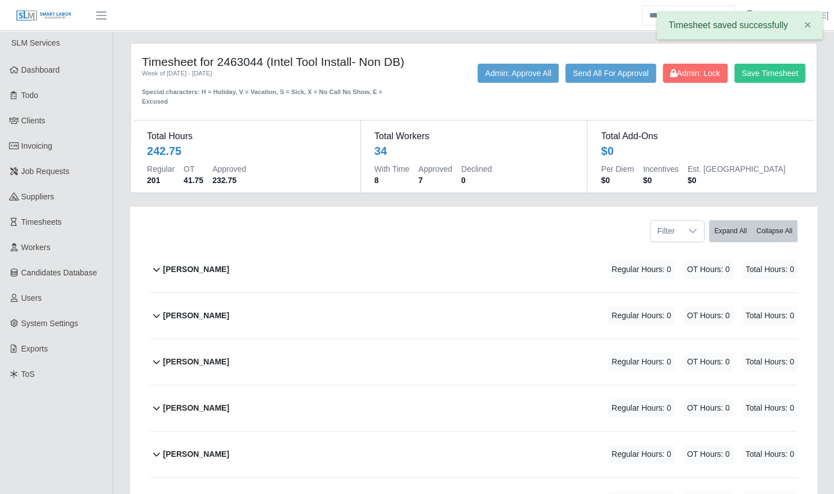
scroll to position [0, 0]
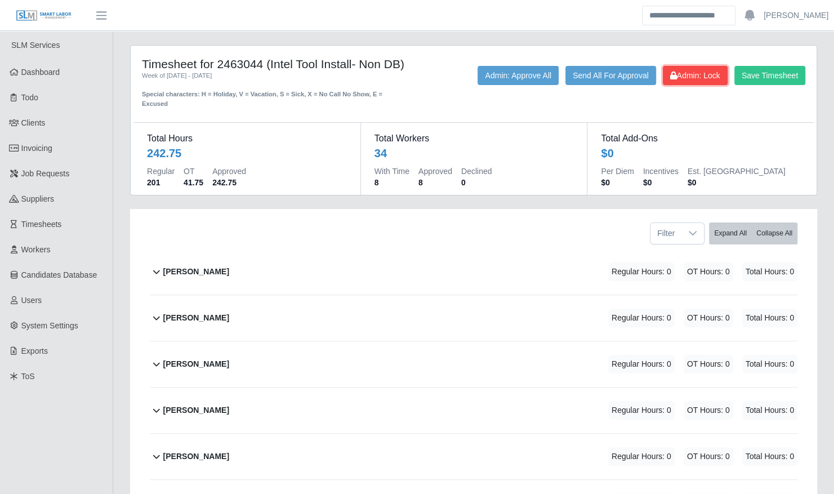
click at [702, 78] on span "Admin: Lock" at bounding box center [695, 75] width 50 height 9
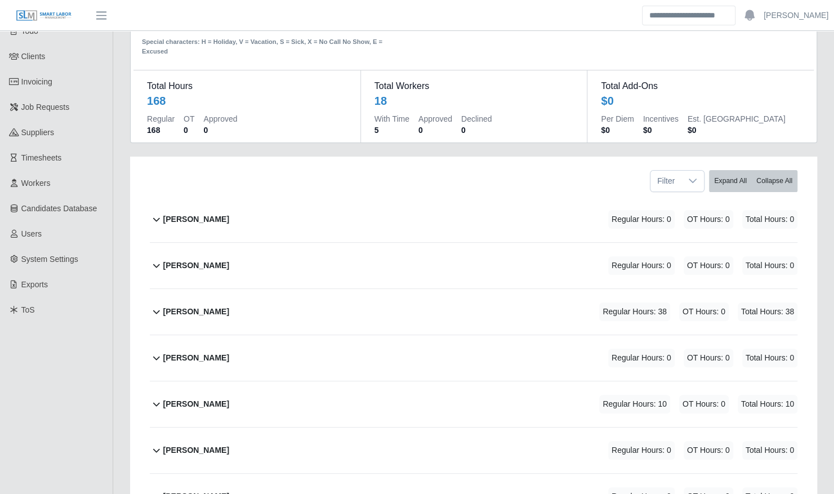
scroll to position [90, 0]
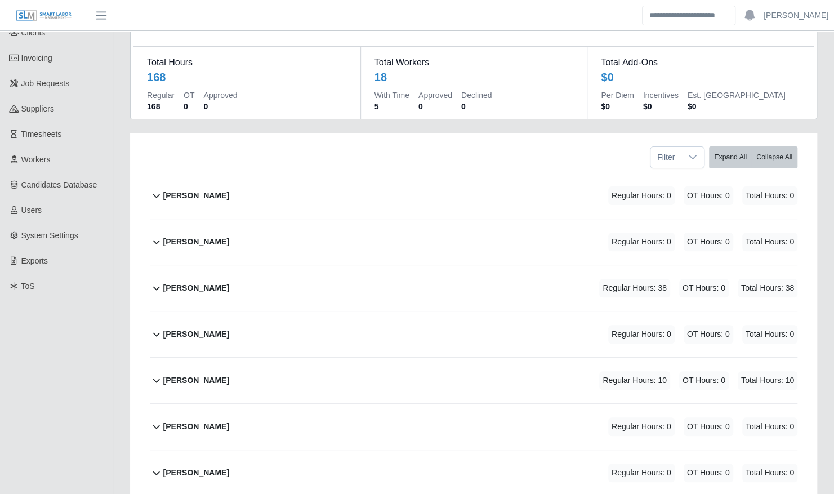
click at [384, 284] on div "[PERSON_NAME] Regular Hours: 38 OT Hours: 0 Total Hours: 38" at bounding box center [480, 288] width 634 height 46
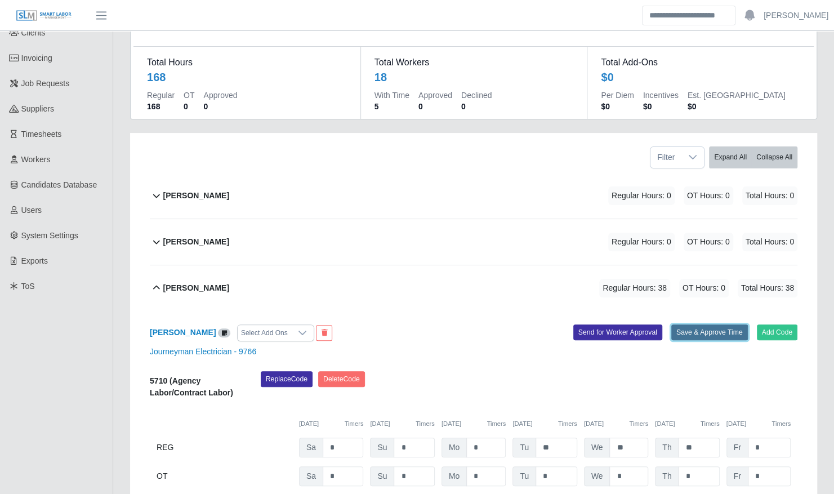
click at [692, 324] on button "Save & Approve Time" at bounding box center [709, 332] width 77 height 16
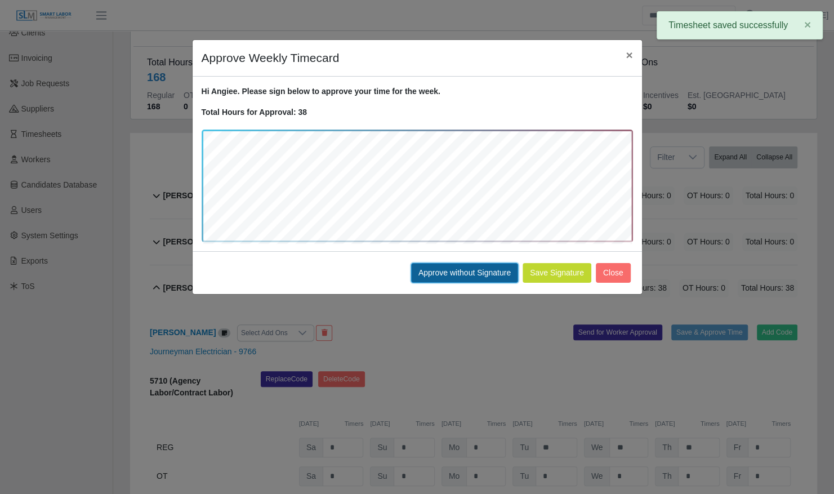
click at [441, 269] on button "Approve without Signature" at bounding box center [464, 273] width 107 height 20
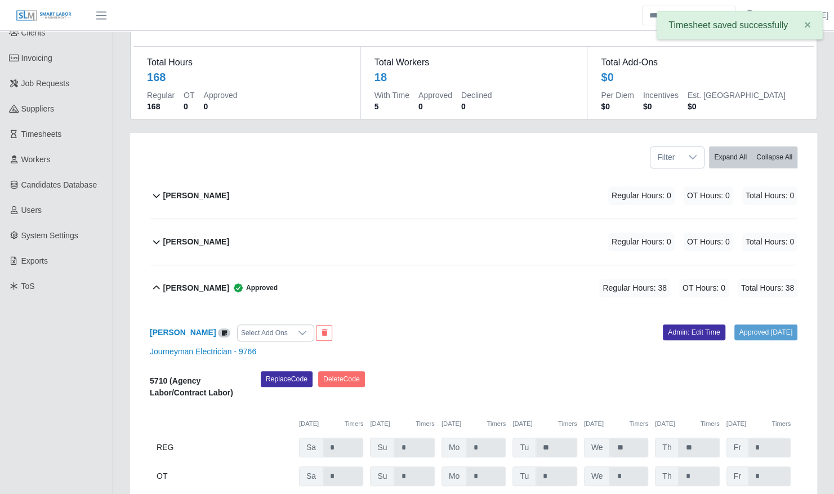
click at [385, 269] on div "[PERSON_NAME] Approved Regular Hours: 38 OT Hours: 0 Total Hours: 38" at bounding box center [480, 288] width 634 height 46
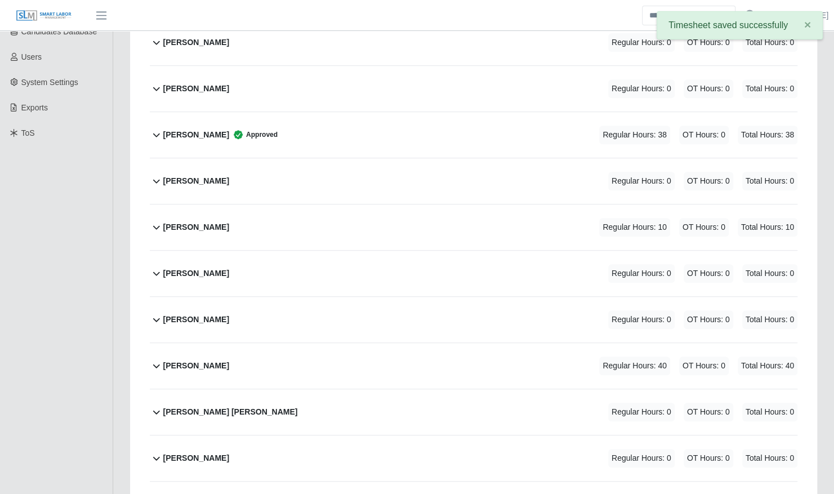
scroll to position [252, 0]
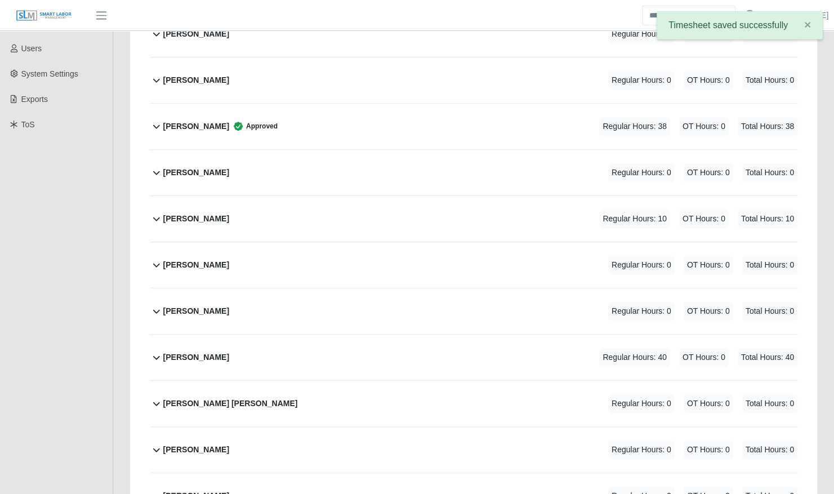
click at [453, 217] on div "[PERSON_NAME] Regular Hours: 10 OT Hours: 0 Total Hours: 10" at bounding box center [480, 219] width 634 height 46
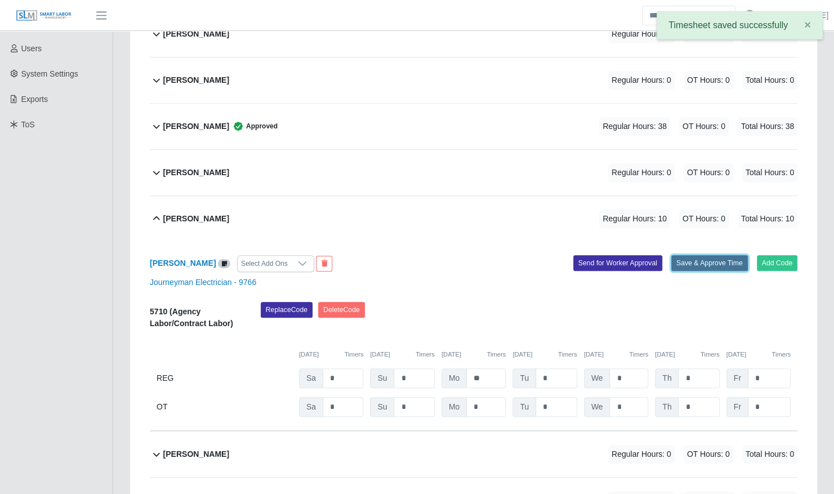
click at [711, 255] on button "Save & Approve Time" at bounding box center [709, 263] width 77 height 16
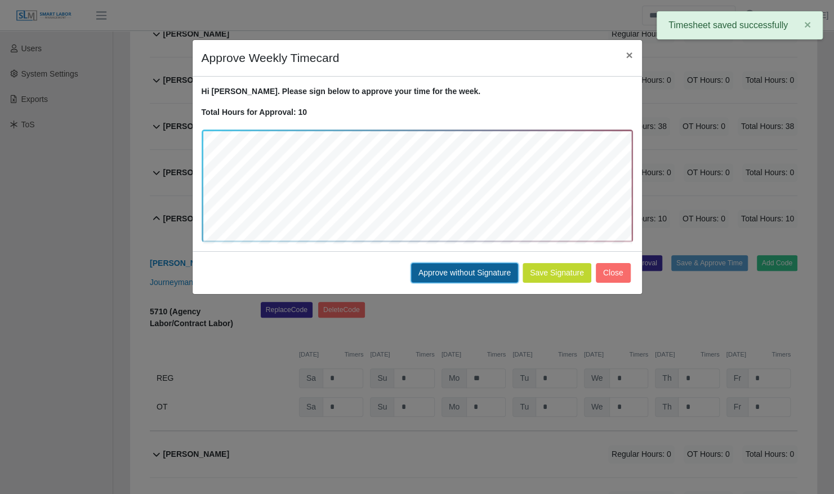
click at [453, 269] on button "Approve without Signature" at bounding box center [464, 273] width 107 height 20
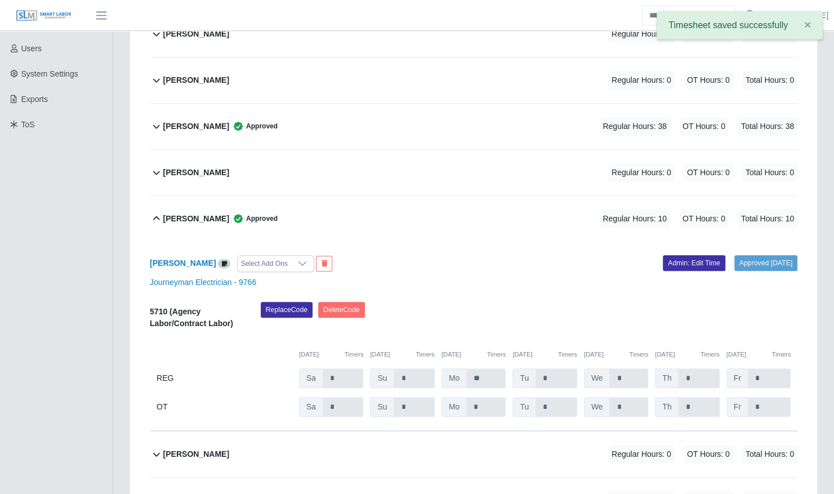
click at [396, 211] on div "Daniel Trombley Approved Regular Hours: 10 OT Hours: 0 Total Hours: 10" at bounding box center [480, 219] width 634 height 46
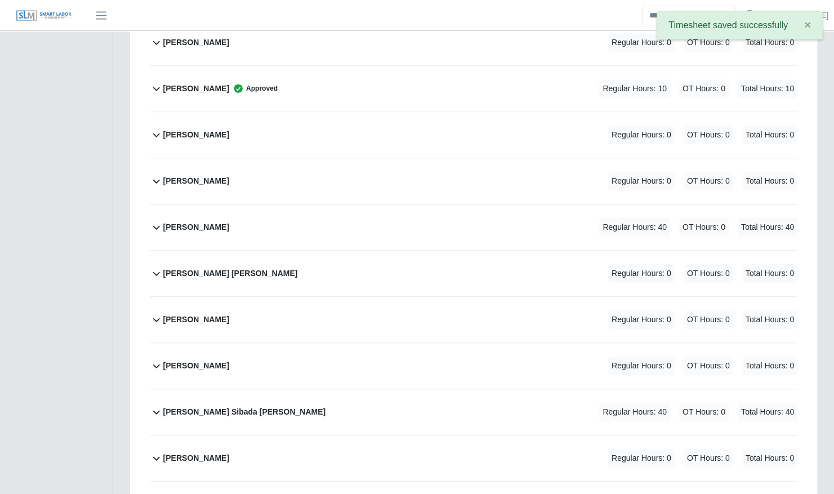
scroll to position [382, 0]
click at [423, 223] on div "Franklin Lopez Ruiz Regular Hours: 40 OT Hours: 0 Total Hours: 40" at bounding box center [480, 227] width 634 height 46
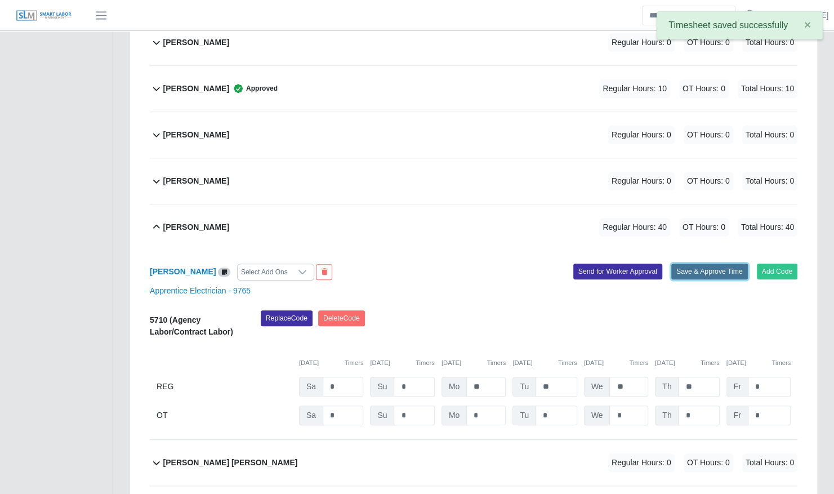
click at [699, 263] on button "Save & Approve Time" at bounding box center [709, 271] width 77 height 16
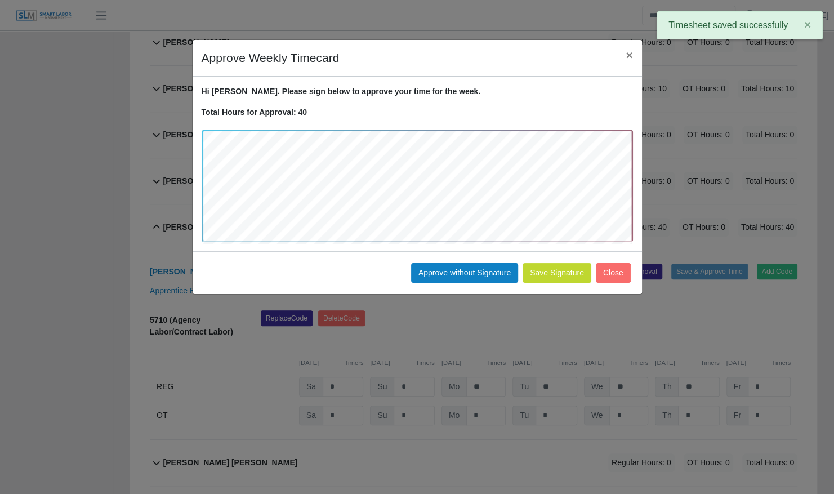
click at [437, 261] on div "Save Signature Approve without Signature Close" at bounding box center [417, 272] width 449 height 43
click at [437, 269] on button "Approve without Signature" at bounding box center [464, 273] width 107 height 20
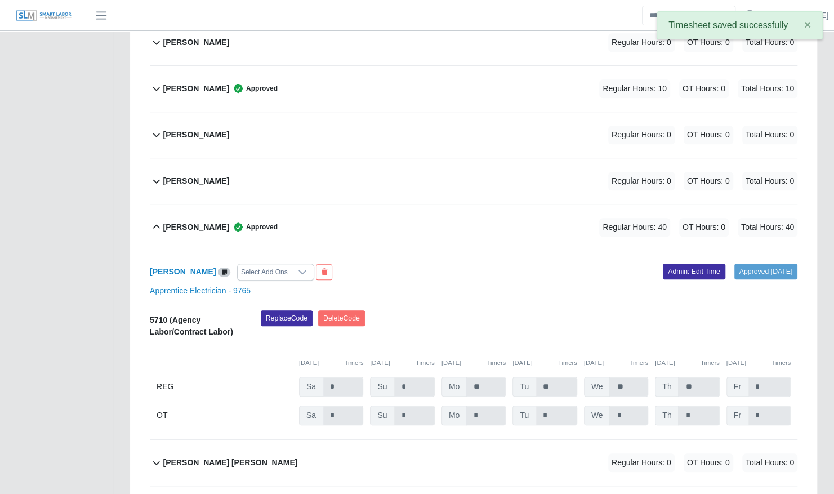
click at [419, 211] on div "Franklin Lopez Ruiz Approved Regular Hours: 40 OT Hours: 0 Total Hours: 40" at bounding box center [480, 227] width 634 height 46
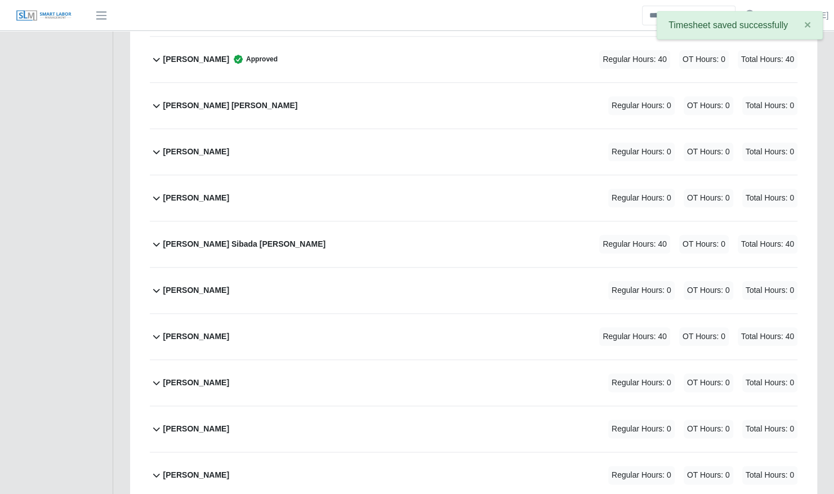
scroll to position [550, 0]
click at [423, 221] on div "Richard Sibada Rodriguez Regular Hours: 40 OT Hours: 0 Total Hours: 40" at bounding box center [480, 244] width 634 height 46
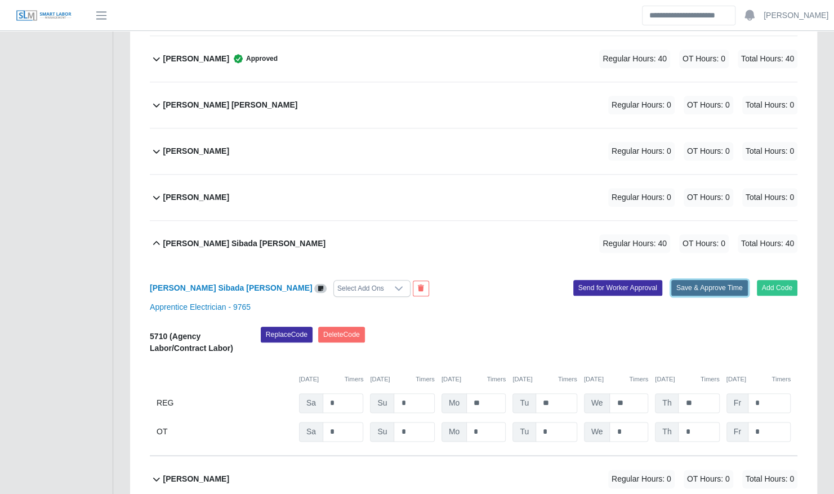
click at [686, 280] on button "Save & Approve Time" at bounding box center [709, 288] width 77 height 16
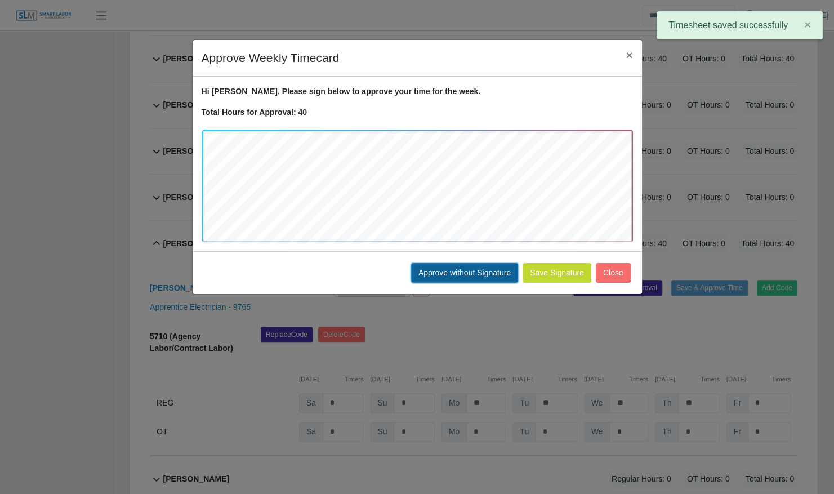
click at [450, 270] on button "Approve without Signature" at bounding box center [464, 273] width 107 height 20
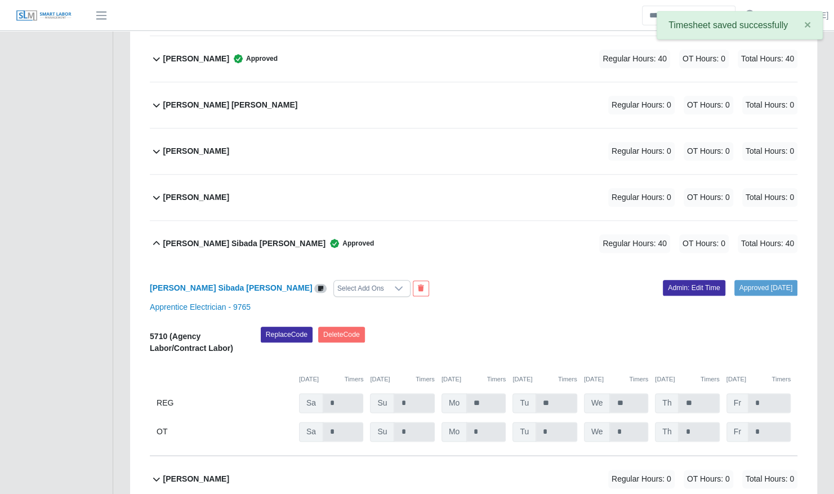
click at [420, 233] on div "Richard Sibada Rodriguez Approved Regular Hours: 40 OT Hours: 0 Total Hours: 40" at bounding box center [480, 244] width 634 height 46
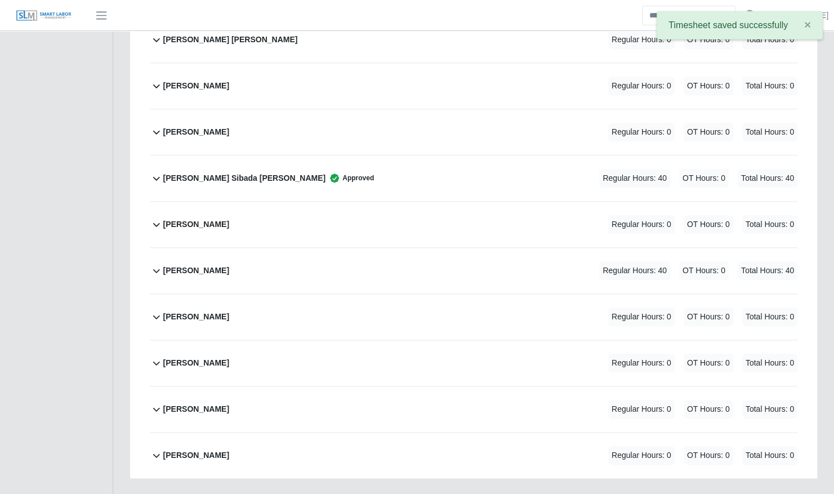
scroll to position [618, 0]
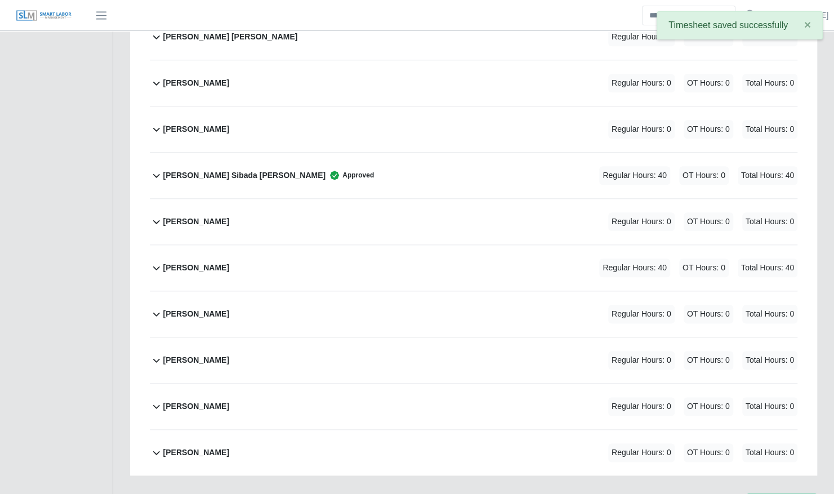
click at [421, 248] on div "Solangel Rojo Regular Hours: 40 OT Hours: 0 Total Hours: 40" at bounding box center [480, 268] width 634 height 46
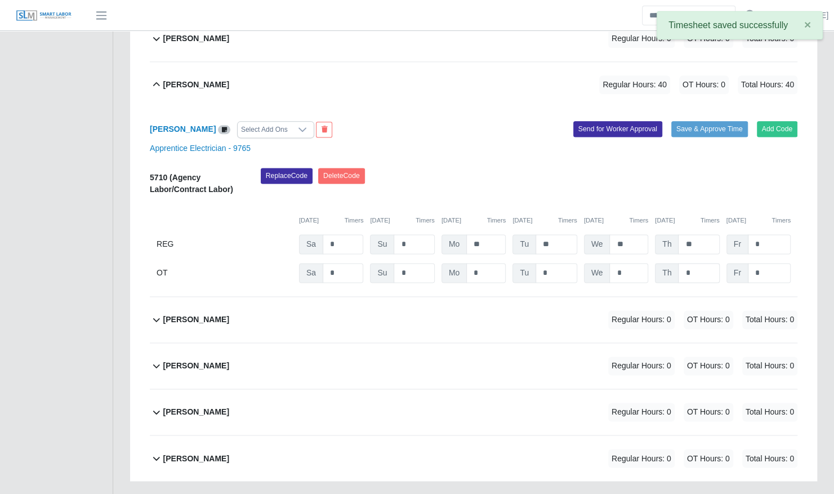
scroll to position [807, 0]
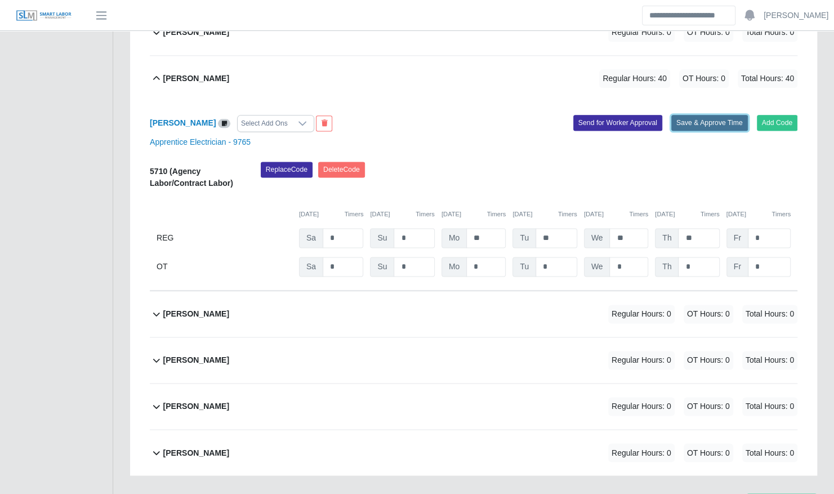
click at [682, 115] on button "Save & Approve Time" at bounding box center [709, 123] width 77 height 16
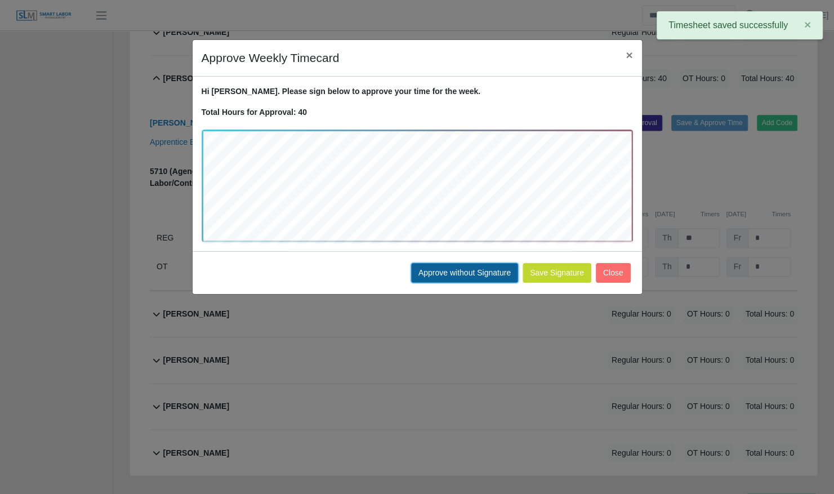
click at [455, 270] on button "Approve without Signature" at bounding box center [464, 273] width 107 height 20
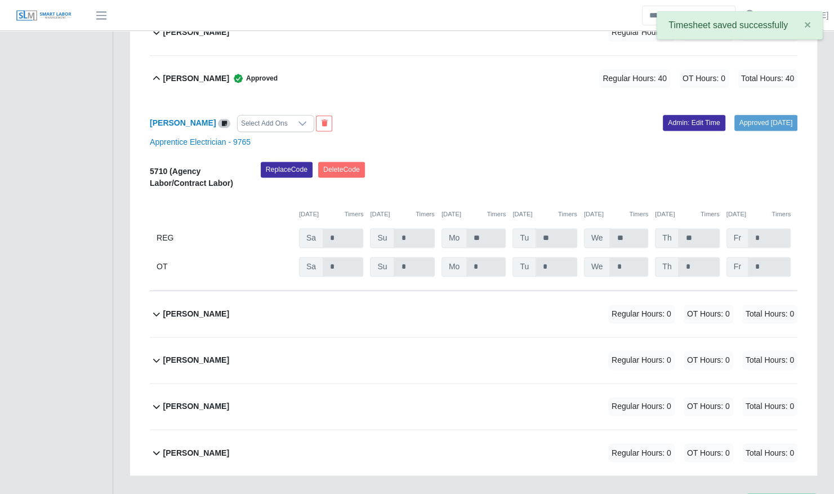
click at [432, 70] on div "Solangel Rojo Approved Regular Hours: 40 OT Hours: 0 Total Hours: 40" at bounding box center [480, 79] width 634 height 46
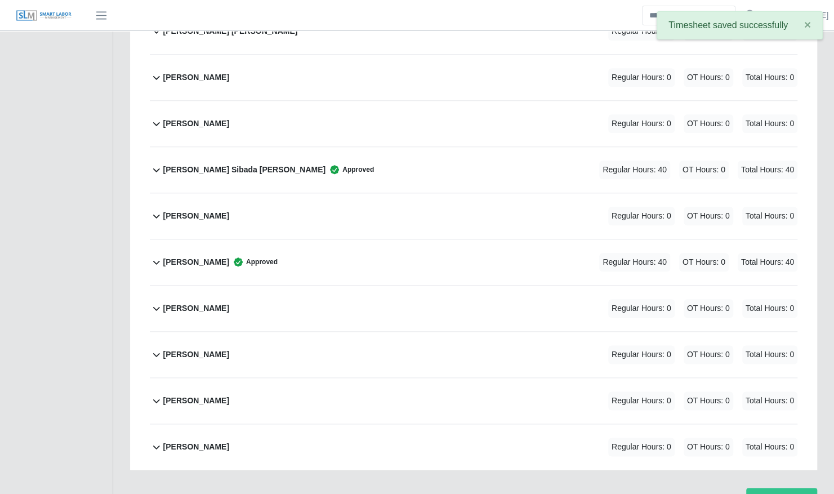
scroll to position [618, 0]
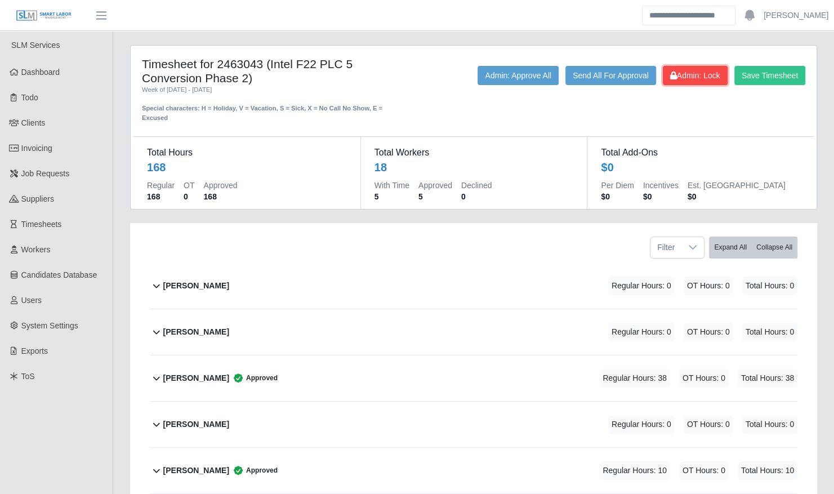
click at [683, 74] on span "Admin: Lock" at bounding box center [695, 75] width 50 height 9
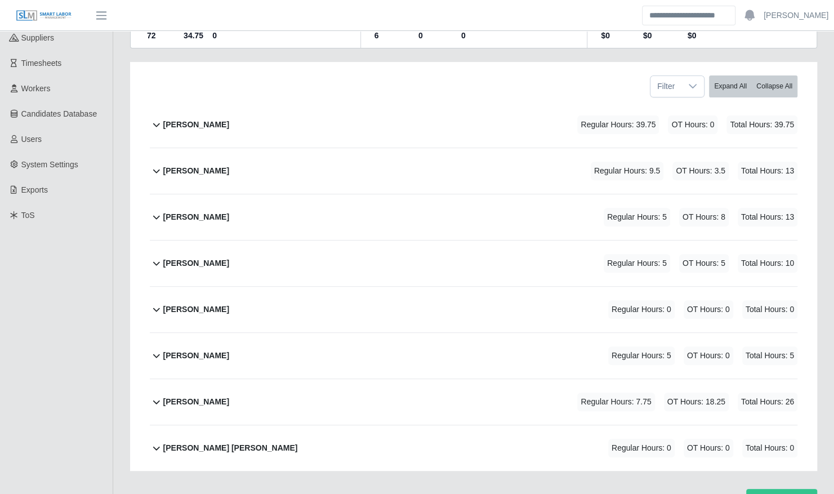
scroll to position [195, 0]
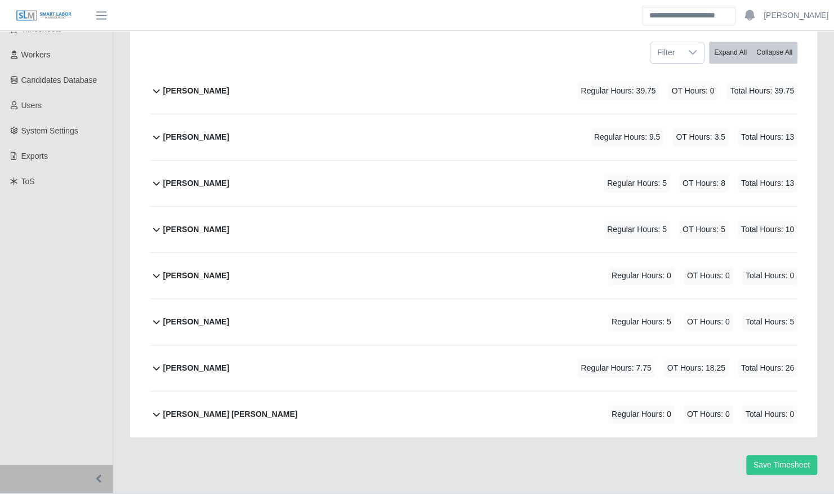
click at [440, 210] on div "[PERSON_NAME] Regular Hours: 5 OT Hours: 5 Total Hours: 10" at bounding box center [480, 230] width 634 height 46
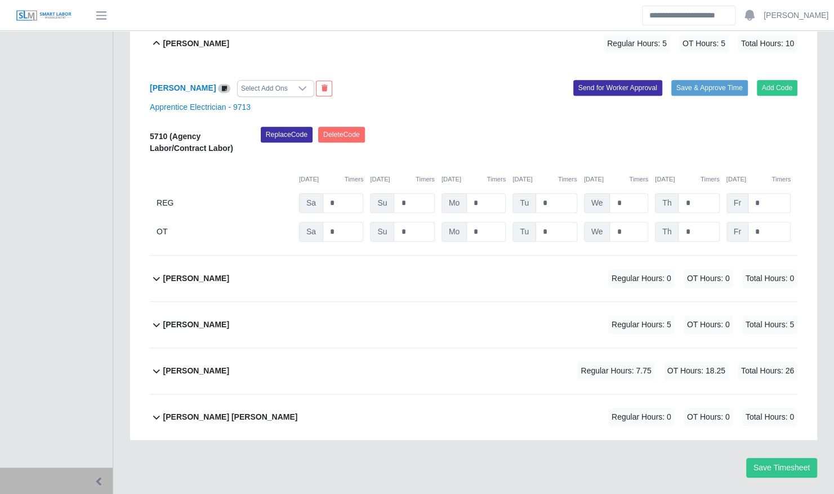
scroll to position [384, 0]
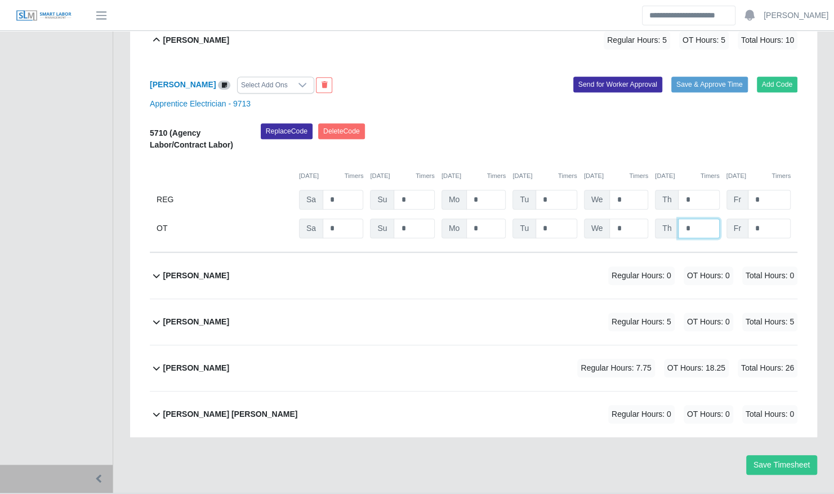
drag, startPoint x: 704, startPoint y: 203, endPoint x: 677, endPoint y: 203, distance: 27.0
click at [0, 0] on input "*" at bounding box center [0, 0] width 0 height 0
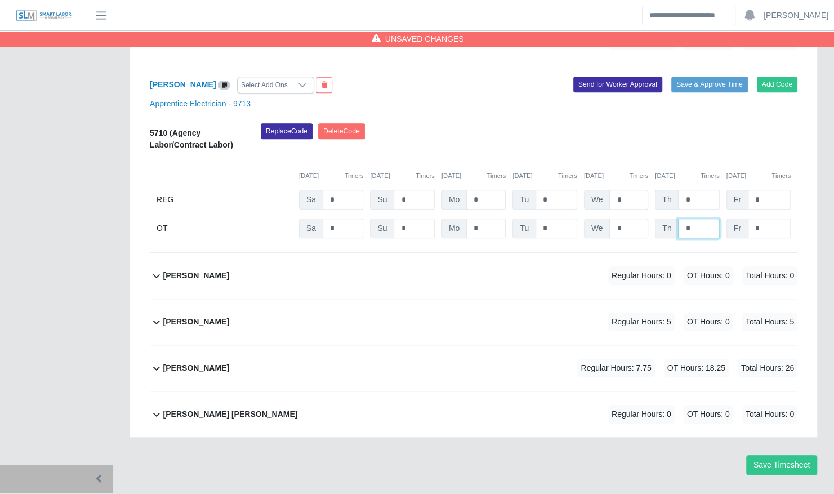
type input "*"
click at [662, 123] on div "Replace Code [GEOGRAPHIC_DATA] Code" at bounding box center [528, 140] width 553 height 34
click at [712, 77] on div "Add Code Save & Approve Time Send for Worker Approval" at bounding box center [639, 85] width 332 height 17
click at [700, 77] on button "Save & Approve Time" at bounding box center [709, 85] width 77 height 16
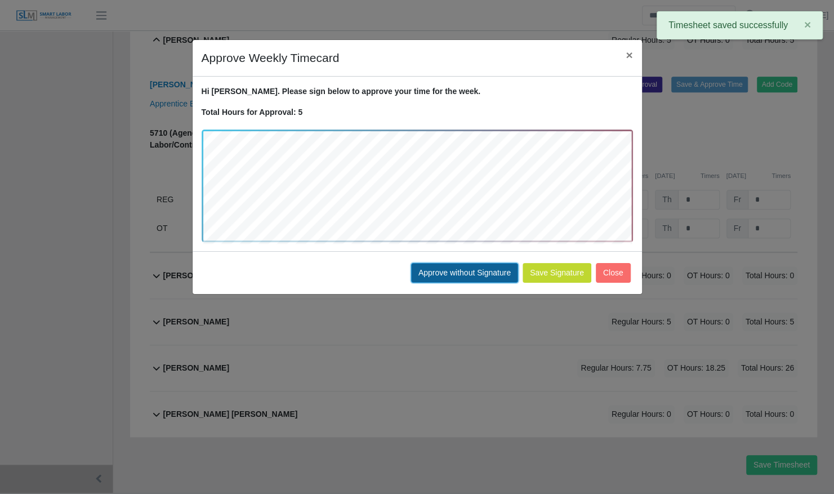
click at [454, 268] on button "Approve without Signature" at bounding box center [464, 273] width 107 height 20
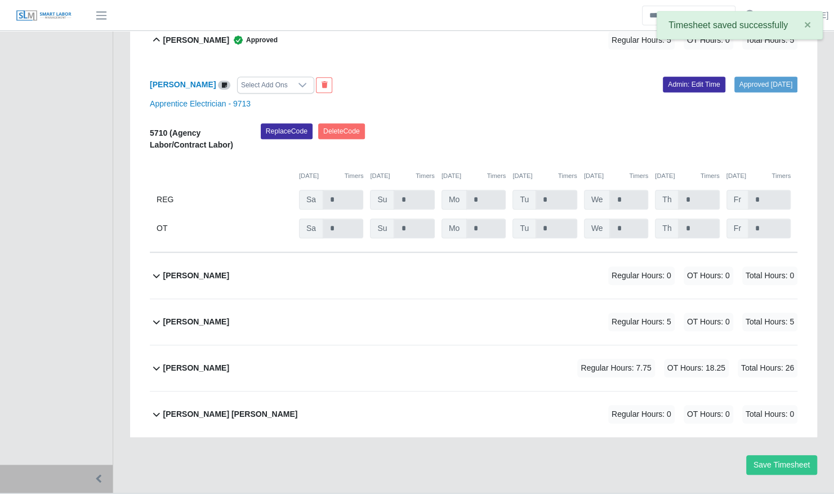
click at [415, 77] on div "Jesus Bernabe Select Add Ons" at bounding box center [307, 85] width 332 height 17
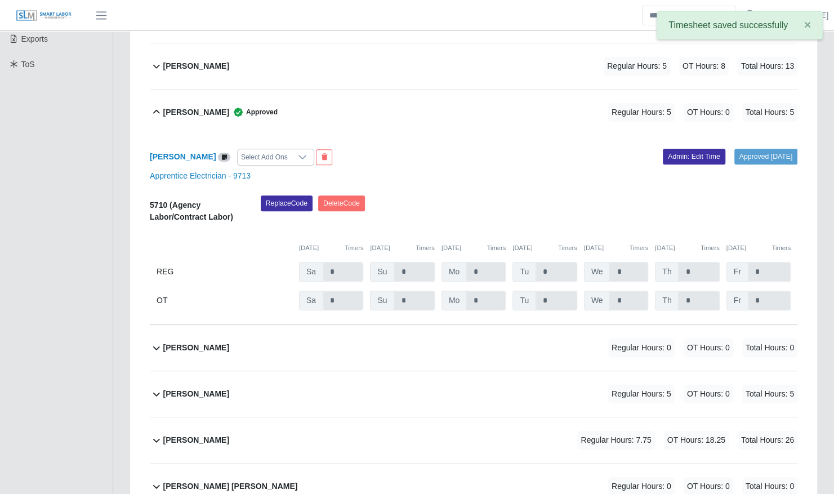
click at [381, 90] on div "Jesus Bernabe Approved Regular Hours: 5 OT Hours: 0 Total Hours: 5" at bounding box center [480, 113] width 634 height 46
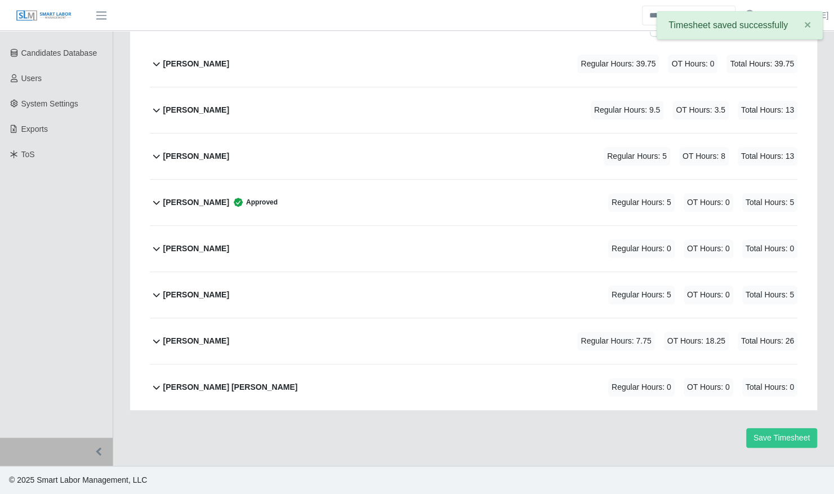
scroll to position [195, 0]
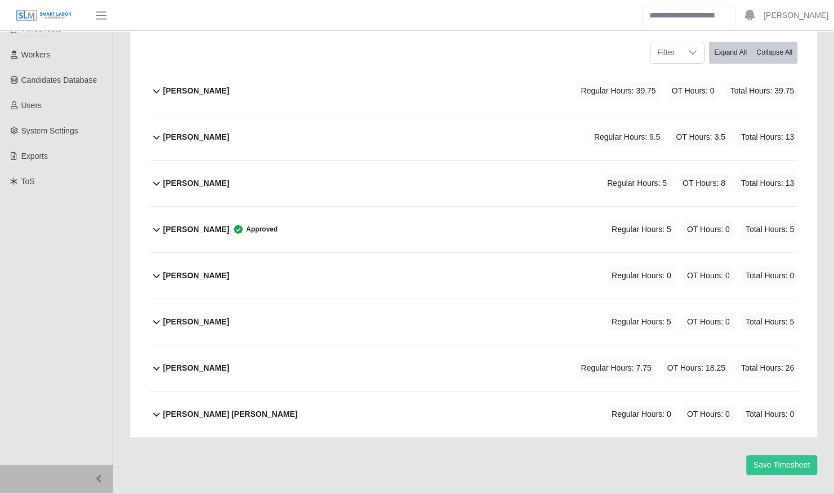
drag, startPoint x: 452, startPoint y: 338, endPoint x: 347, endPoint y: 339, distance: 104.7
click at [347, 345] on div "Victor Alonso Regular Hours: 7.75 OT Hours: 18.25 Total Hours: 26" at bounding box center [480, 368] width 634 height 46
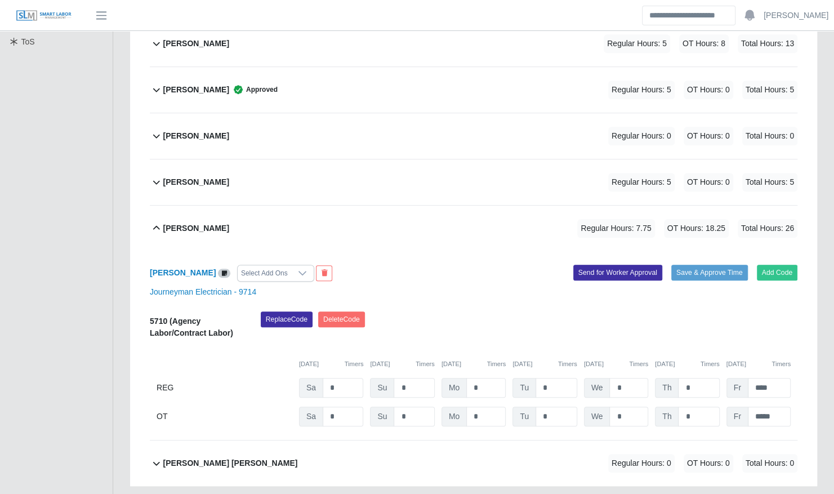
scroll to position [384, 0]
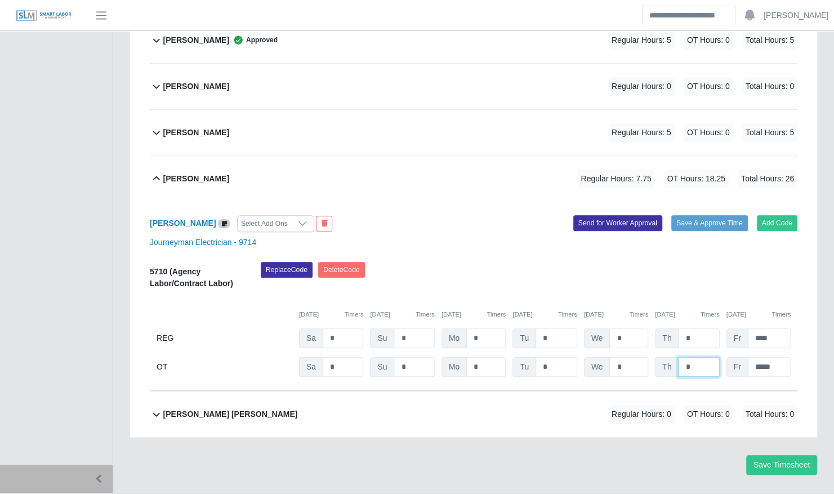
drag, startPoint x: 695, startPoint y: 343, endPoint x: 674, endPoint y: 341, distance: 21.0
click at [0, 0] on div "Th *" at bounding box center [0, 0] width 0 height 0
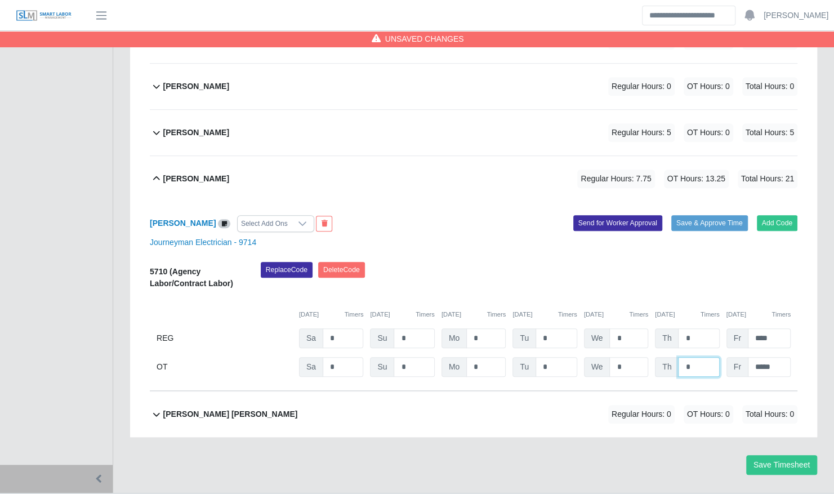
type input "*"
type input "****"
click at [698, 262] on div "Replace Code Delete Code" at bounding box center [528, 279] width 553 height 34
click at [713, 215] on button "Save & Approve Time" at bounding box center [709, 223] width 77 height 16
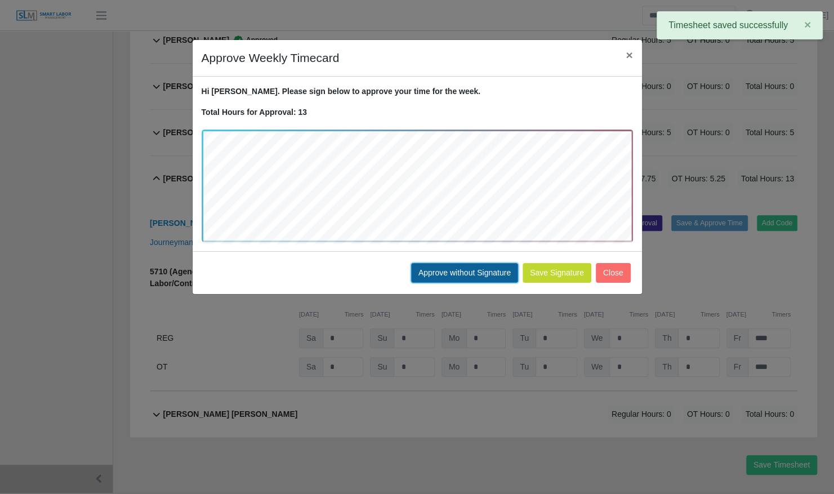
click at [471, 276] on button "Approve without Signature" at bounding box center [464, 273] width 107 height 20
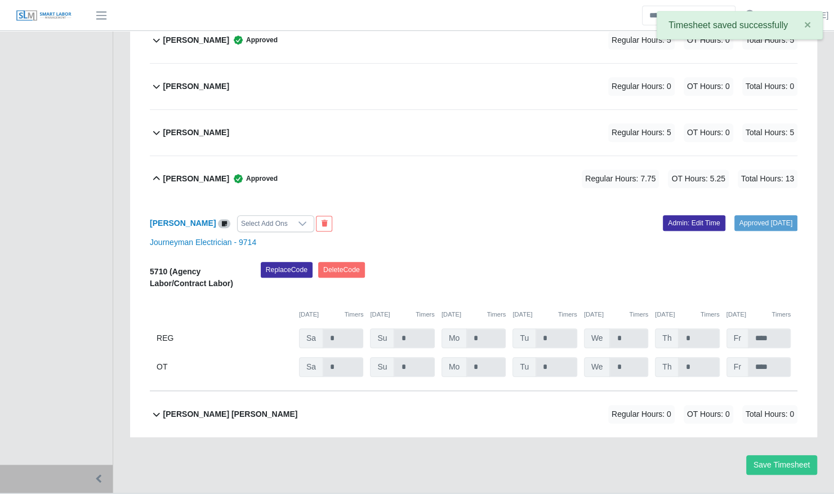
click at [245, 173] on span "Approved" at bounding box center [253, 178] width 48 height 11
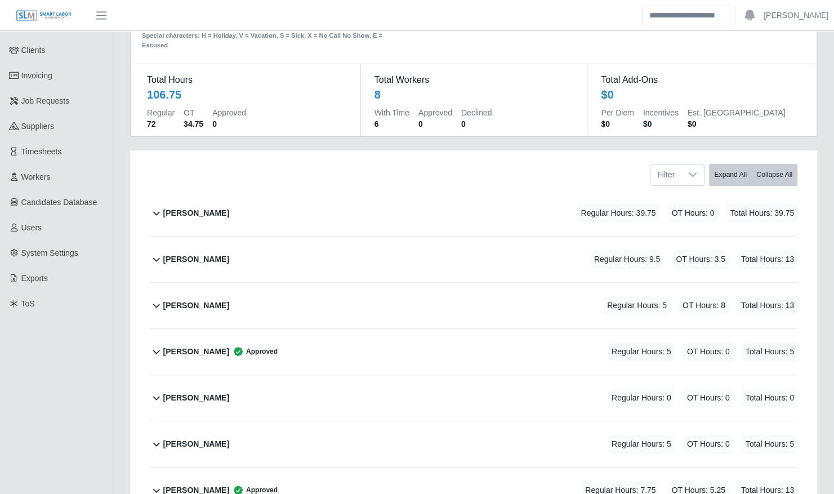
scroll to position [97, 0]
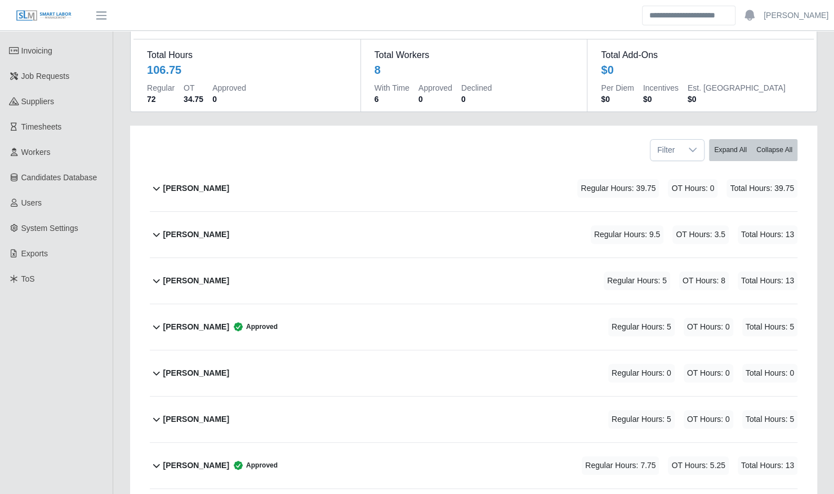
click at [363, 166] on div "Christina Jungblut Regular Hours: 39.75 OT Hours: 0 Total Hours: 39.75" at bounding box center [480, 189] width 634 height 46
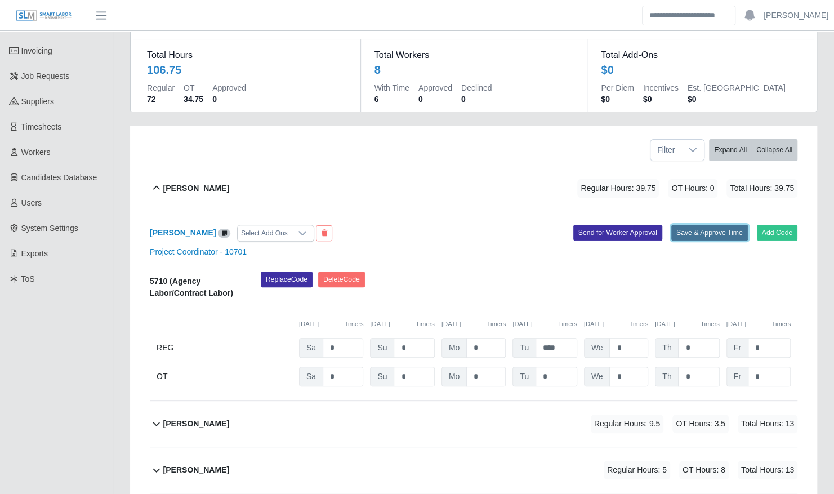
click at [717, 225] on button "Save & Approve Time" at bounding box center [709, 233] width 77 height 16
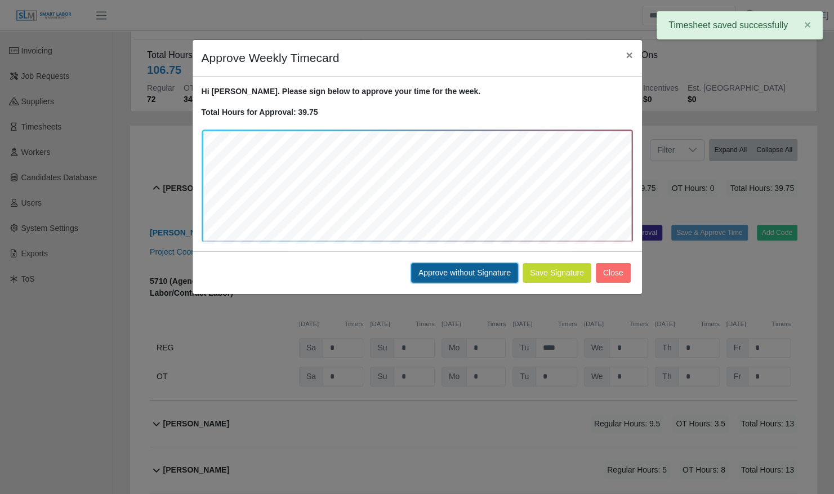
click at [455, 278] on button "Approve without Signature" at bounding box center [464, 273] width 107 height 20
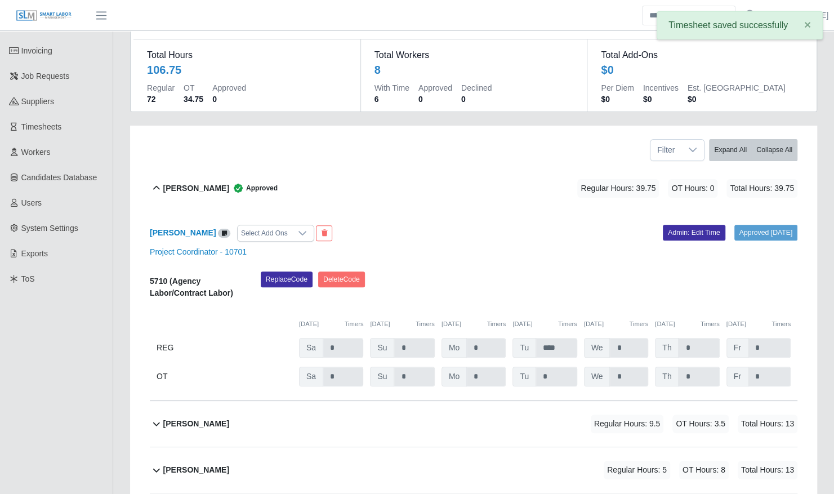
click at [358, 166] on div "Christina Jungblut Approved Regular Hours: 39.75 OT Hours: 0 Total Hours: 39.75" at bounding box center [480, 189] width 634 height 46
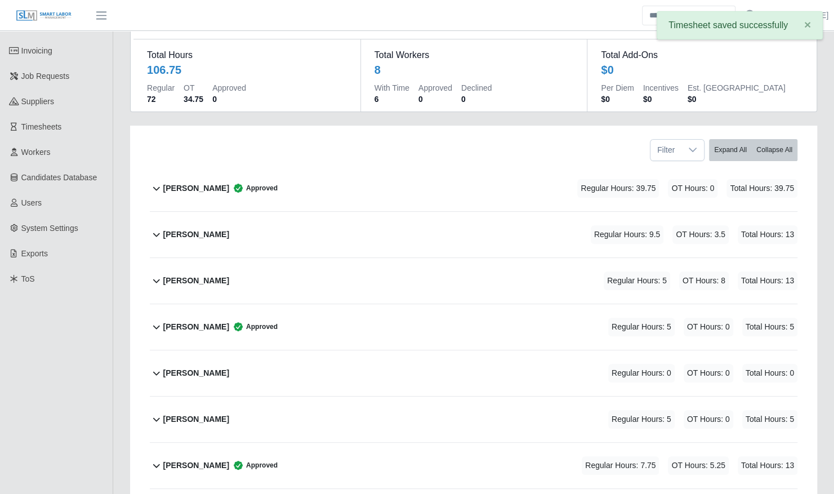
click at [473, 212] on div "Flor Vawter Regular Hours: 9.5 OT Hours: 3.5 Total Hours: 13" at bounding box center [480, 235] width 634 height 46
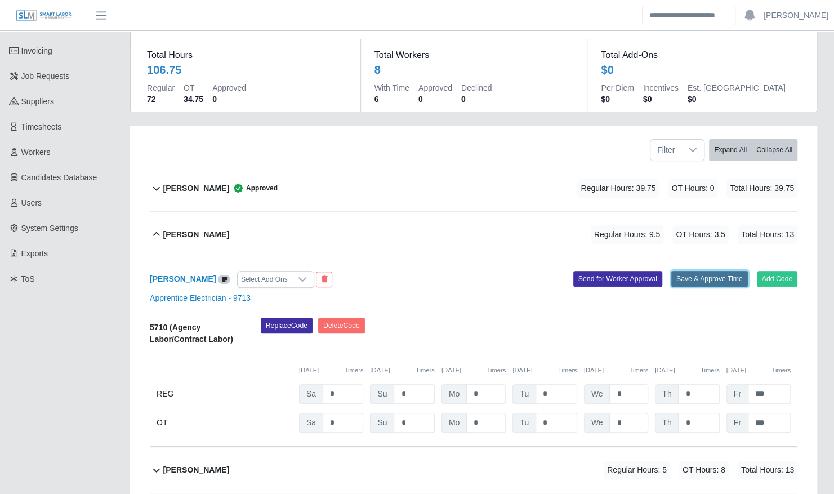
click at [718, 271] on button "Save & Approve Time" at bounding box center [709, 279] width 77 height 16
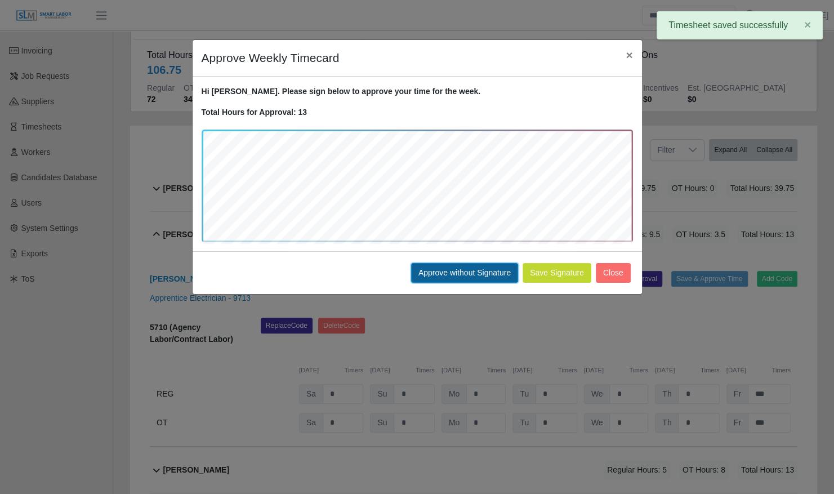
click at [462, 275] on button "Approve without Signature" at bounding box center [464, 273] width 107 height 20
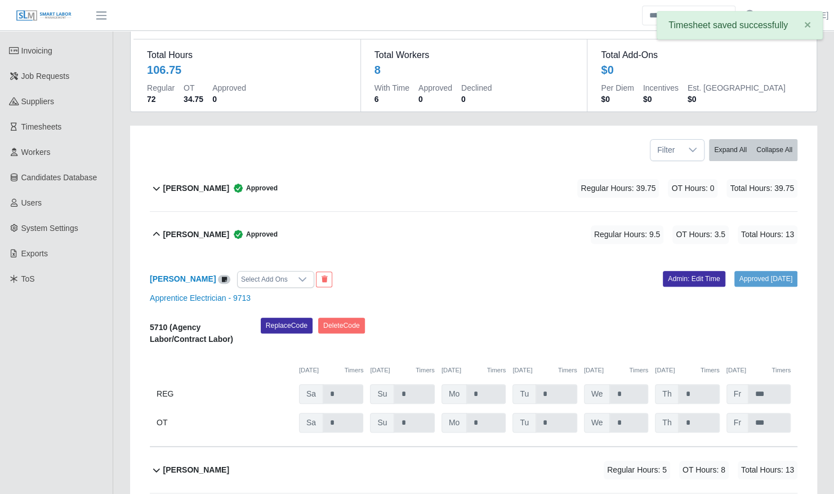
click at [369, 212] on div "Flor Vawter Approved Regular Hours: 9.5 OT Hours: 3.5 Total Hours: 13" at bounding box center [480, 235] width 634 height 46
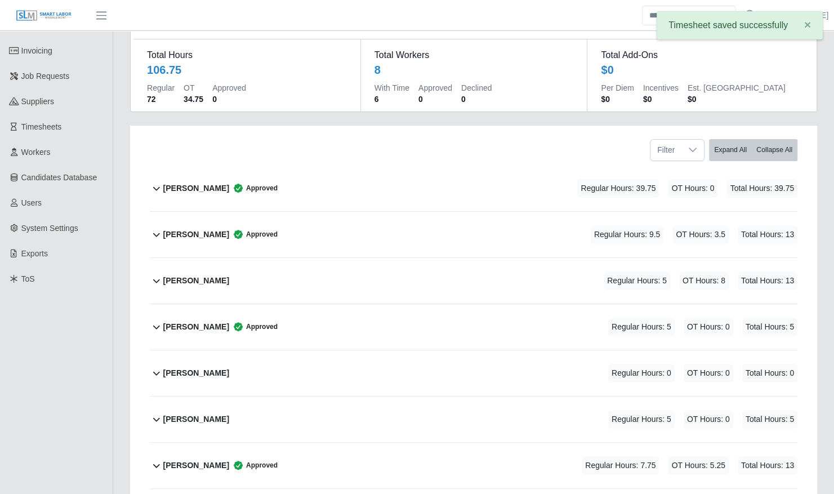
click at [523, 260] on div "Griselda Garay Perez Regular Hours: 5 OT Hours: 8 Total Hours: 13" at bounding box center [480, 281] width 634 height 46
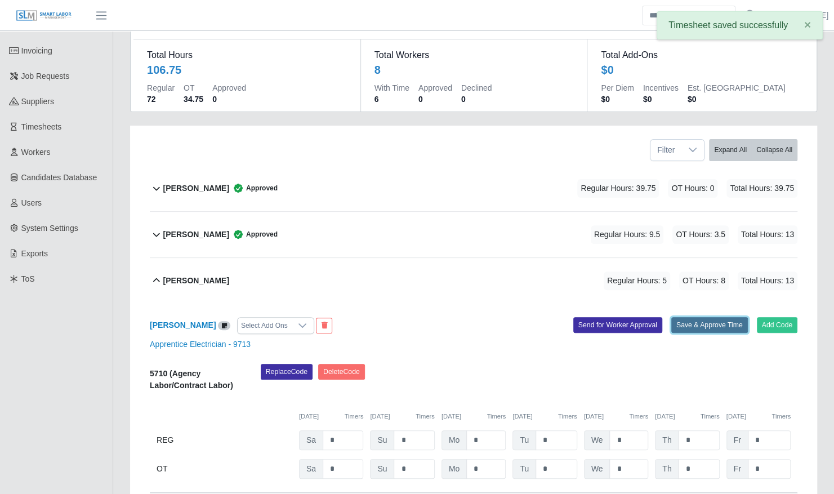
click at [705, 317] on button "Save & Approve Time" at bounding box center [709, 325] width 77 height 16
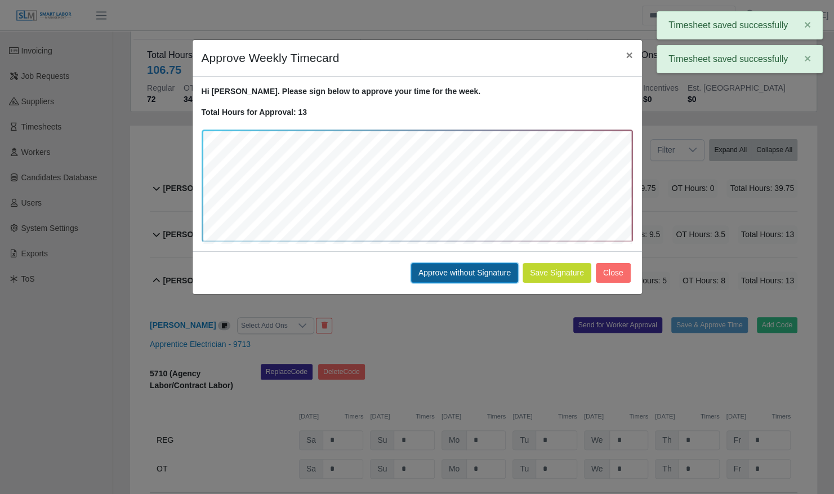
click at [466, 271] on button "Approve without Signature" at bounding box center [464, 273] width 107 height 20
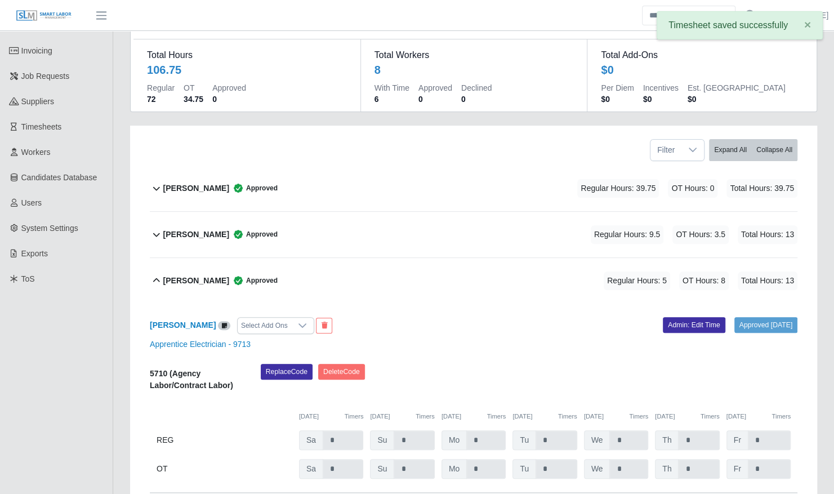
click at [359, 258] on div "Griselda Garay Perez Approved Regular Hours: 5 OT Hours: 8 Total Hours: 13" at bounding box center [480, 281] width 634 height 46
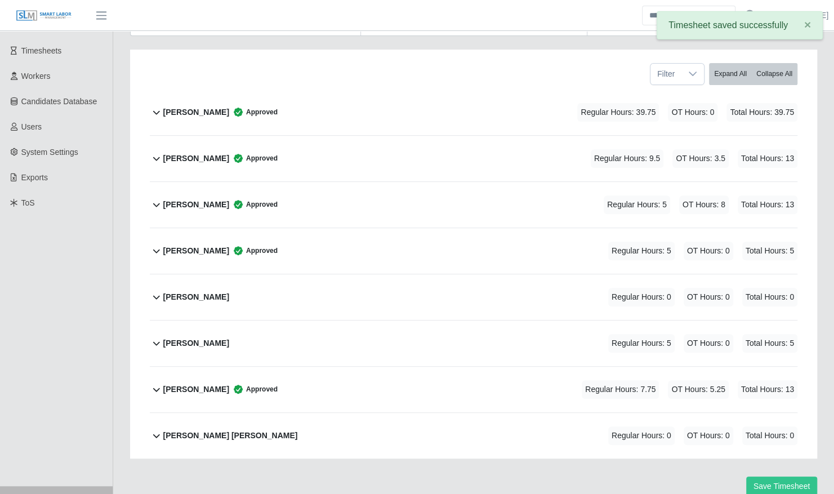
scroll to position [195, 0]
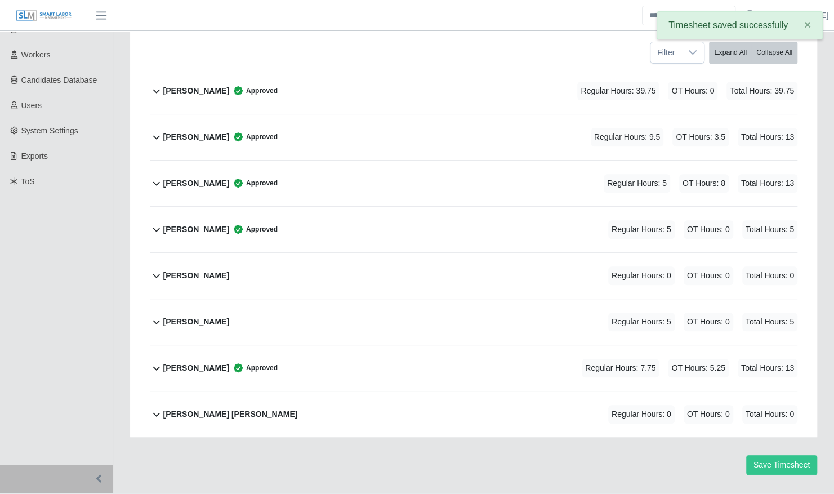
click at [506, 299] on div "Norberto Aramburo Regular Hours: 5 OT Hours: 0 Total Hours: 5" at bounding box center [480, 322] width 634 height 46
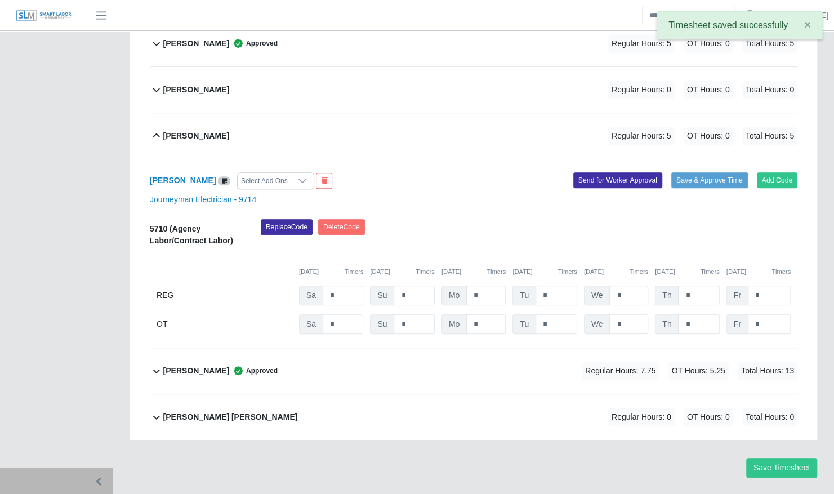
scroll to position [384, 0]
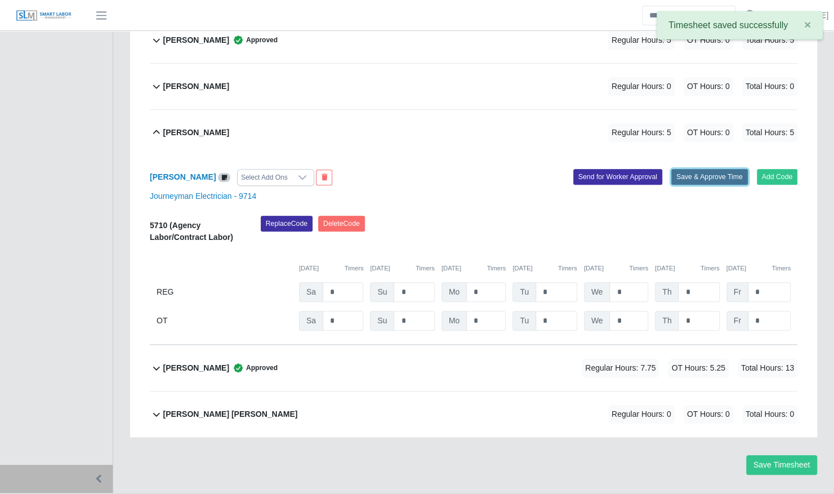
click at [714, 169] on button "Save & Approve Time" at bounding box center [709, 177] width 77 height 16
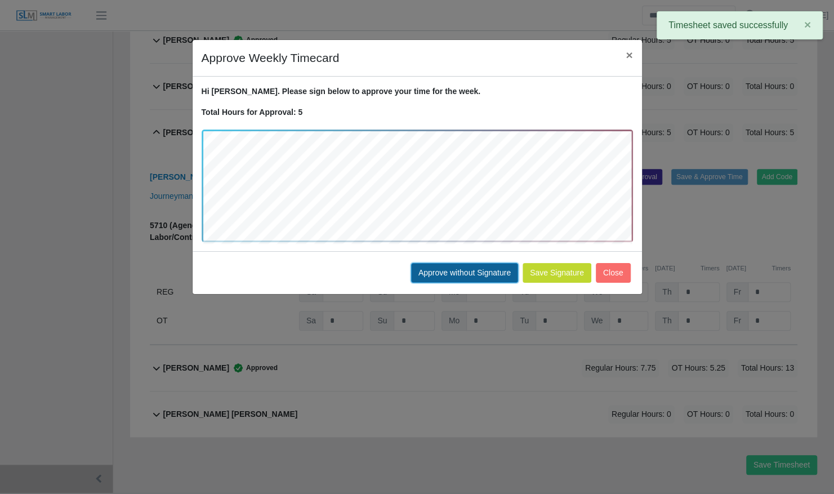
click at [461, 274] on button "Approve without Signature" at bounding box center [464, 273] width 107 height 20
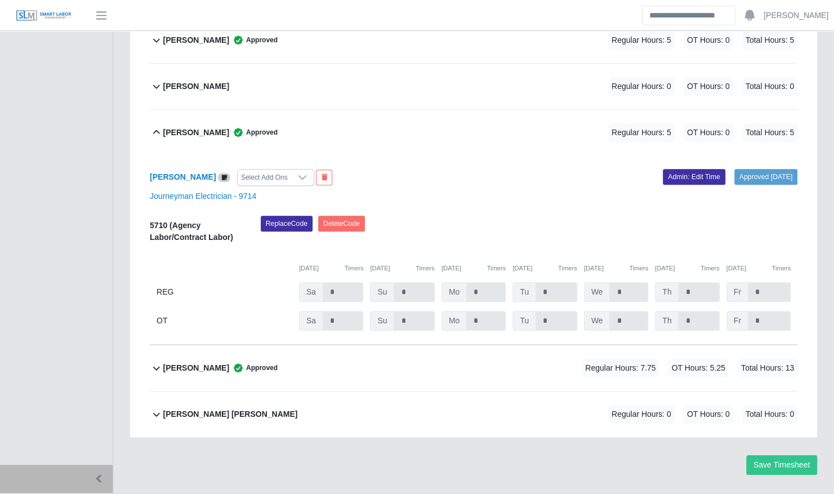
click at [450, 110] on div "Norberto Aramburo Approved Regular Hours: 5 OT Hours: 0 Total Hours: 5" at bounding box center [480, 133] width 634 height 46
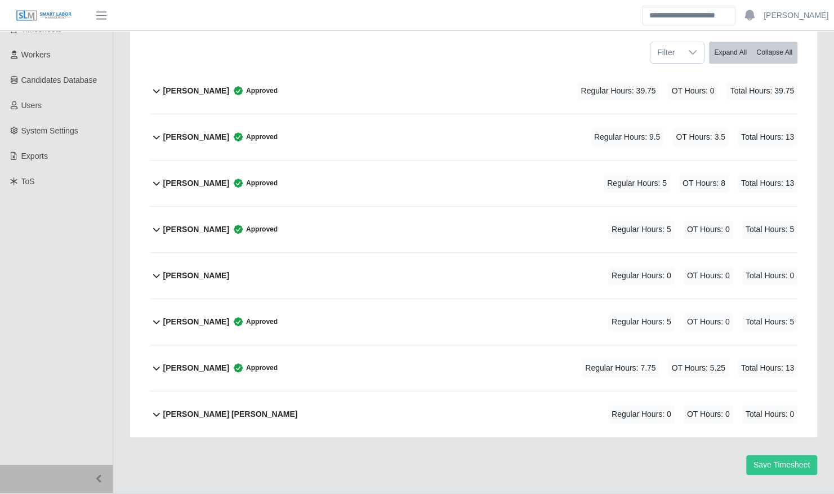
scroll to position [0, 0]
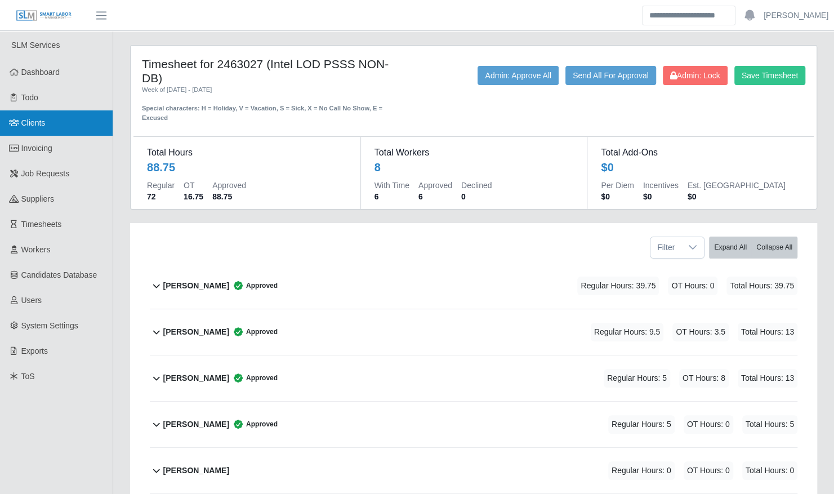
click at [41, 122] on span "Clients" at bounding box center [33, 122] width 24 height 9
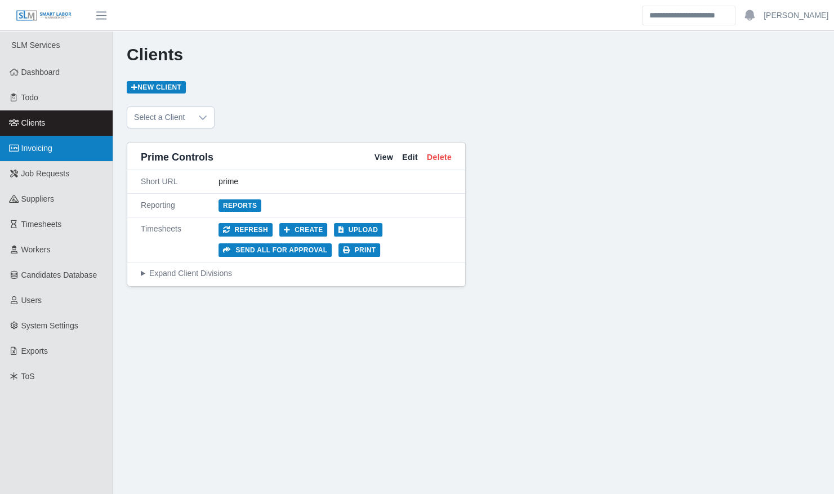
click at [40, 155] on link "Invoicing" at bounding box center [56, 148] width 113 height 25
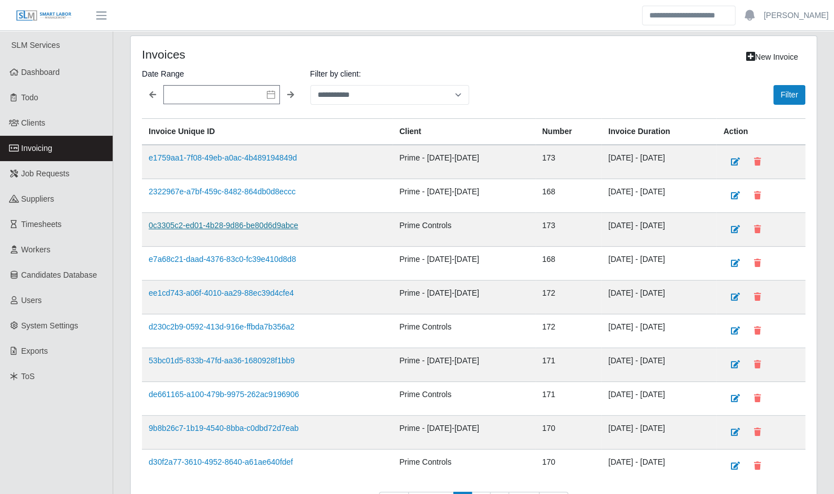
click at [236, 221] on link "0c3305c2-ed01-4b28-9d86-be80d6d9abce" at bounding box center [223, 225] width 149 height 9
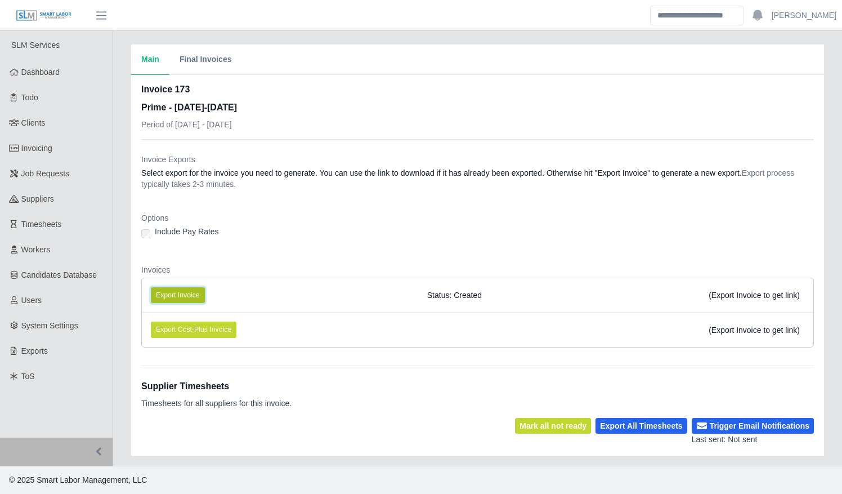
click at [189, 292] on button "Export Invoice" at bounding box center [178, 295] width 54 height 16
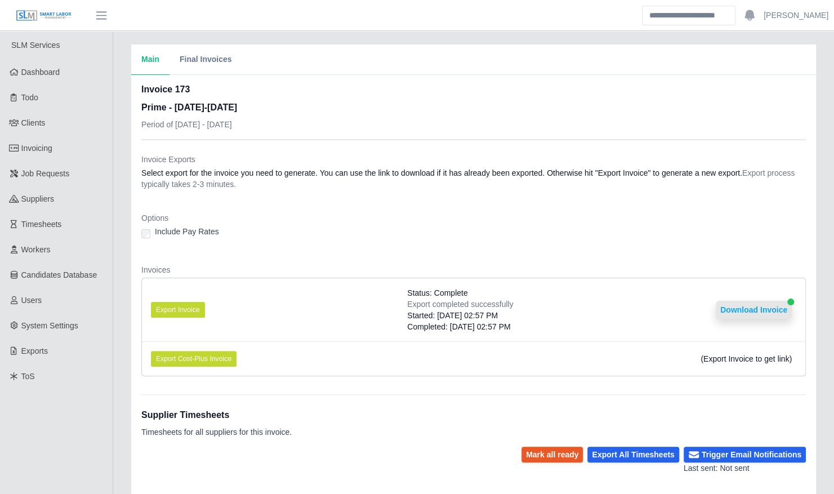
click at [735, 314] on button "Download Invoice" at bounding box center [754, 310] width 76 height 18
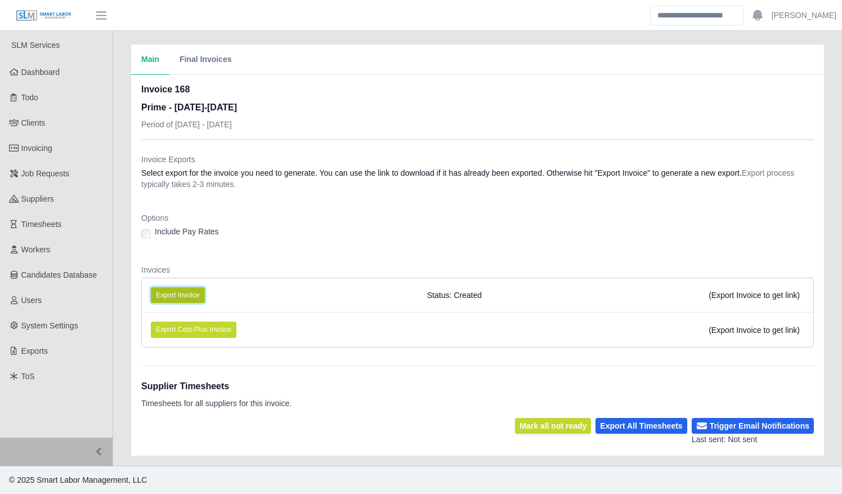
click at [181, 295] on button "Export Invoice" at bounding box center [178, 295] width 54 height 16
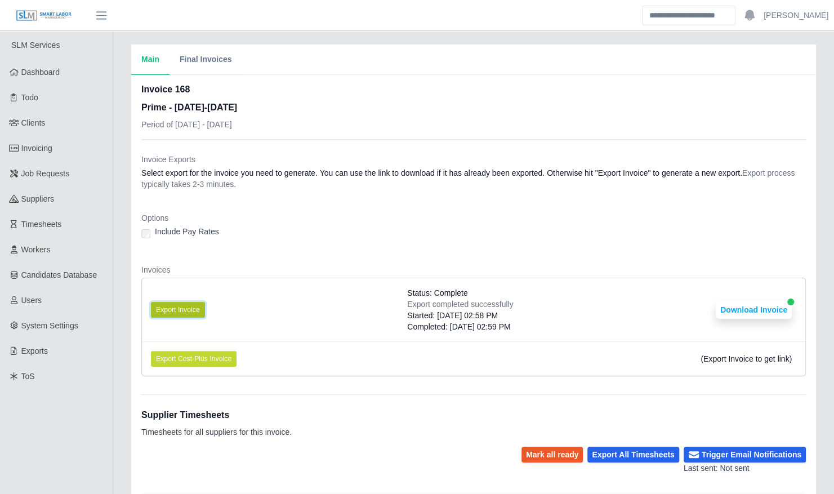
click at [188, 313] on button "Export Invoice" at bounding box center [178, 310] width 54 height 16
click at [732, 306] on button "Download Invoice" at bounding box center [754, 310] width 76 height 18
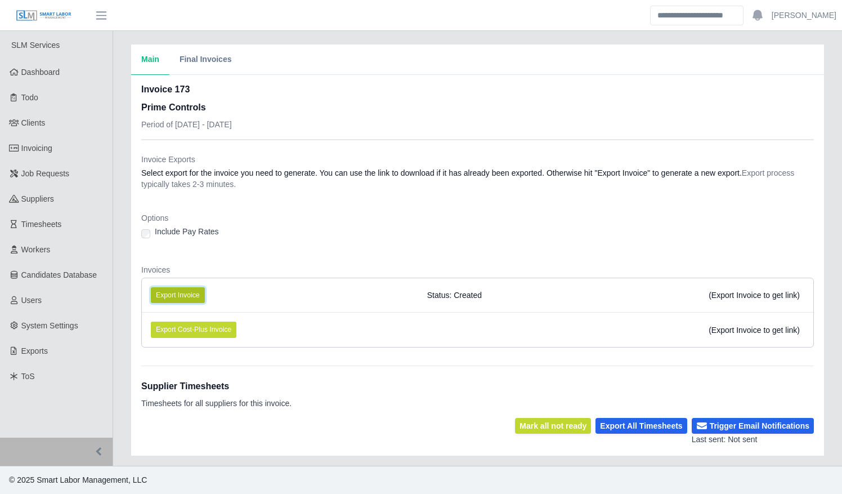
click at [195, 294] on button "Export Invoice" at bounding box center [178, 295] width 54 height 16
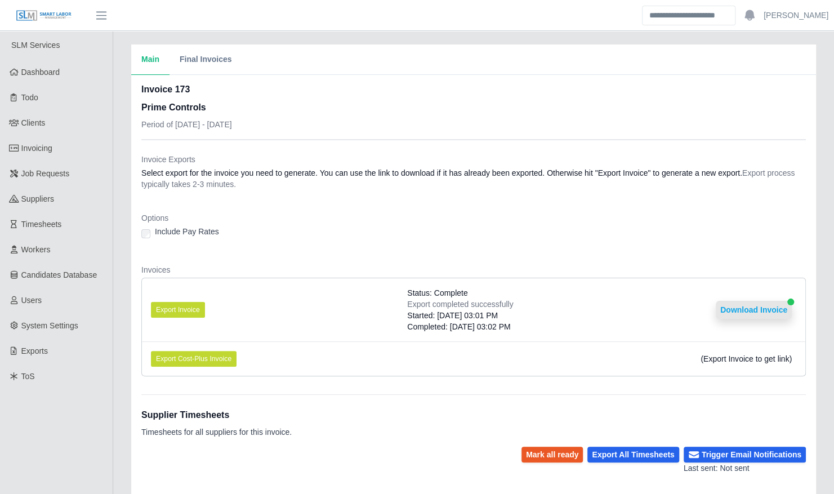
click at [740, 309] on button "Download Invoice" at bounding box center [754, 310] width 76 height 18
click at [192, 305] on button "Export Invoice" at bounding box center [178, 310] width 54 height 16
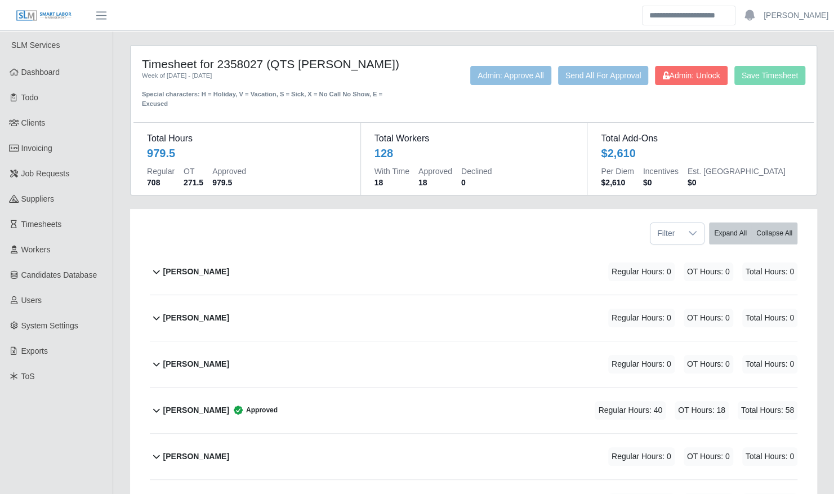
drag, startPoint x: 338, startPoint y: 64, endPoint x: 220, endPoint y: 64, distance: 118.2
click at [220, 64] on h4 "Timesheet for 2358027 (QTS [PERSON_NAME])" at bounding box center [275, 64] width 266 height 14
copy h4 "2358027 (QTS [PERSON_NAME]"
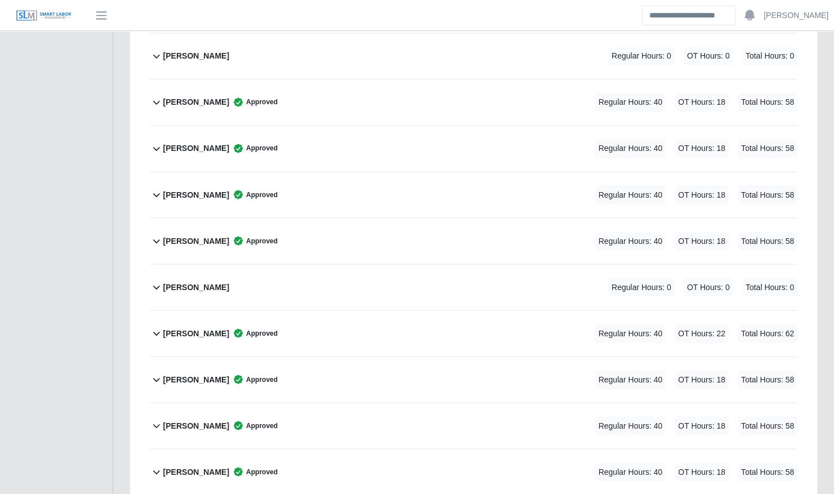
scroll to position [1062, 0]
click at [352, 266] on div "Daniel Morales Regular Hours: 0 OT Hours: 0 Total Hours: 0" at bounding box center [480, 286] width 634 height 46
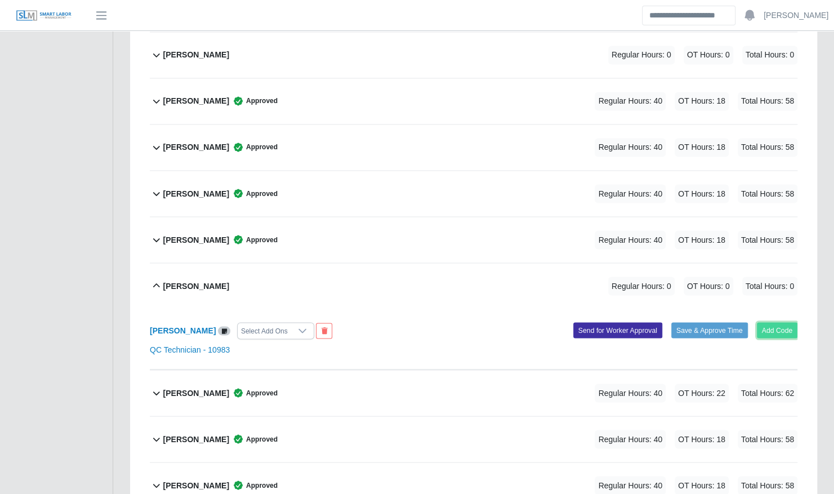
click at [773, 322] on button "Add Code" at bounding box center [777, 330] width 41 height 16
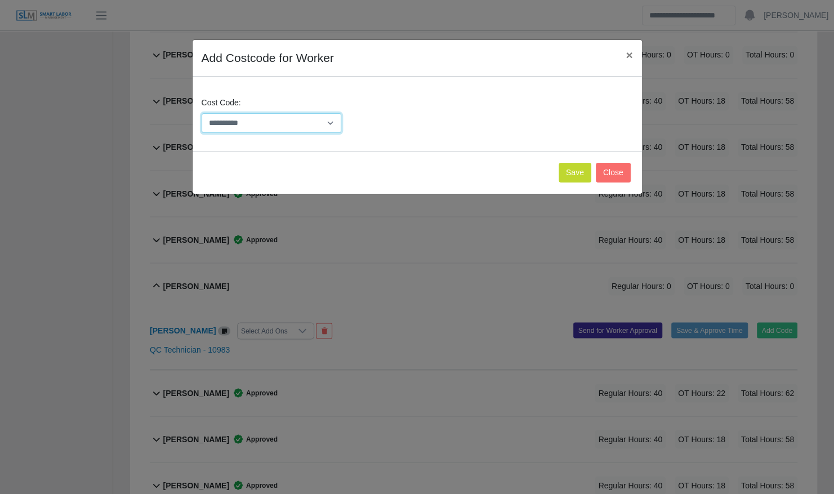
click at [312, 123] on select "**********" at bounding box center [272, 123] width 140 height 20
select select "**********"
click at [202, 113] on select "**********" at bounding box center [272, 123] width 140 height 20
click at [573, 172] on button "Save" at bounding box center [574, 173] width 33 height 20
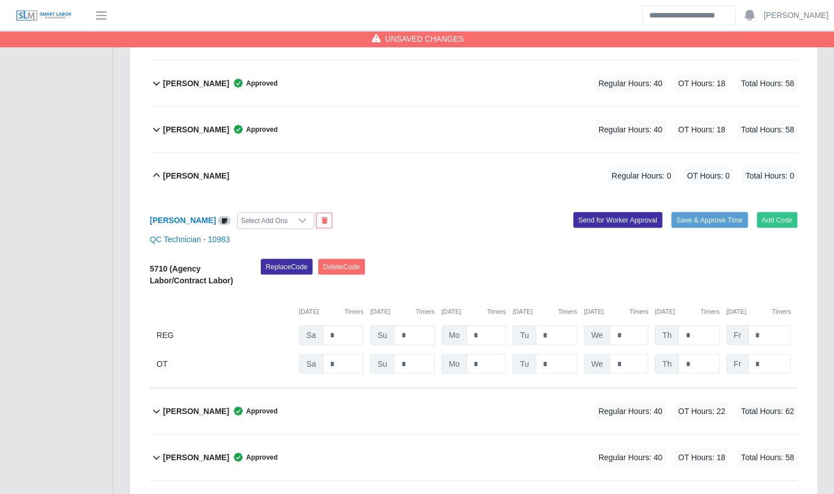
scroll to position [1173, 0]
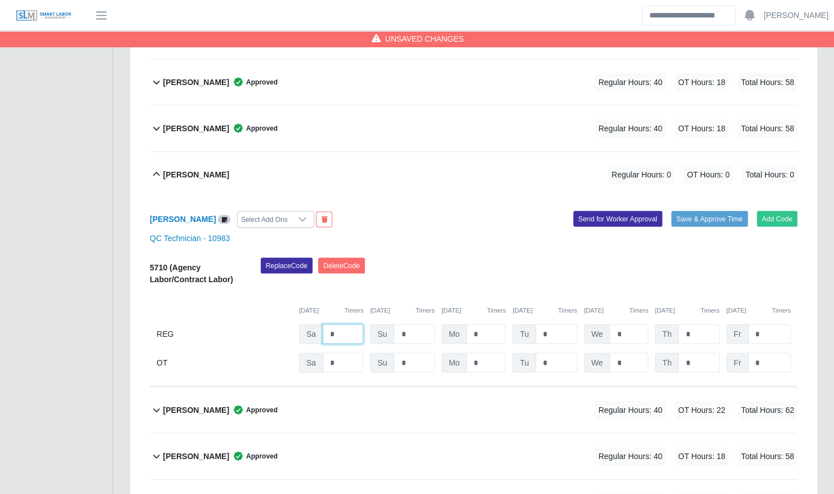
drag, startPoint x: 339, startPoint y: 316, endPoint x: 311, endPoint y: 315, distance: 28.2
click at [0, 0] on div "Sa *" at bounding box center [0, 0] width 0 height 0
type input "*"
type input "**"
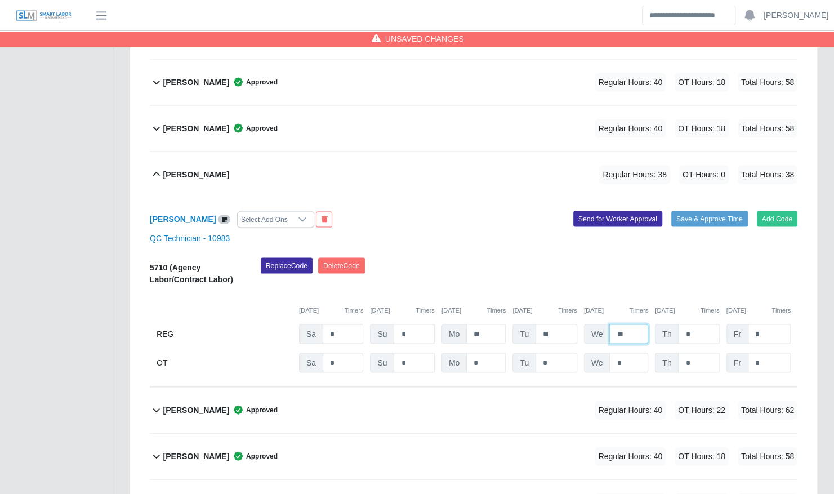
type input "**"
type input "*"
type input "**"
click at [685, 211] on button "Save & Approve Time" at bounding box center [709, 219] width 77 height 16
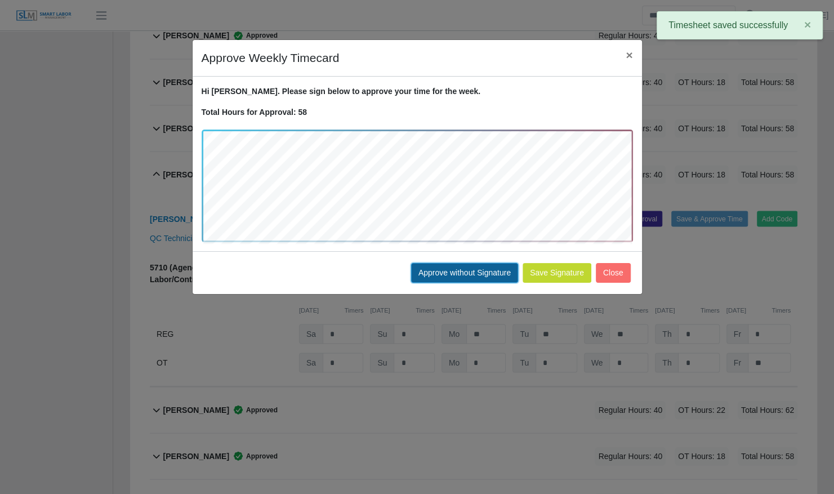
click at [438, 273] on button "Approve without Signature" at bounding box center [464, 273] width 107 height 20
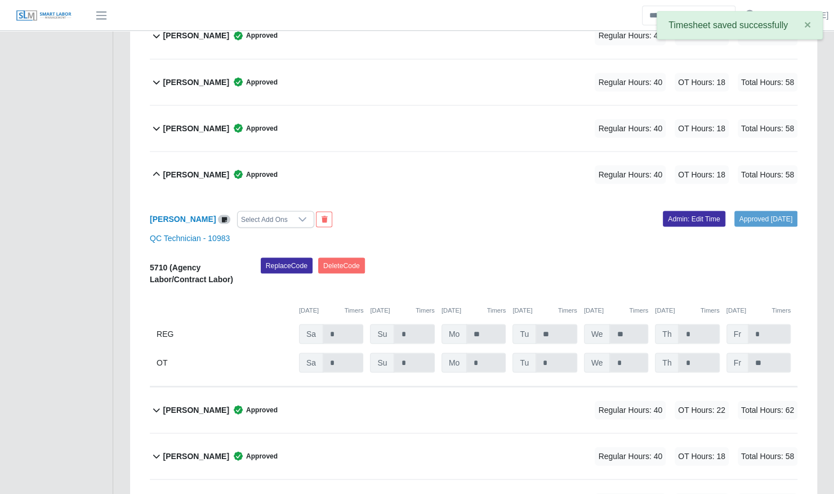
drag, startPoint x: 227, startPoint y: 157, endPoint x: 279, endPoint y: 157, distance: 51.8
click at [234, 169] on icon at bounding box center [238, 173] width 9 height 9
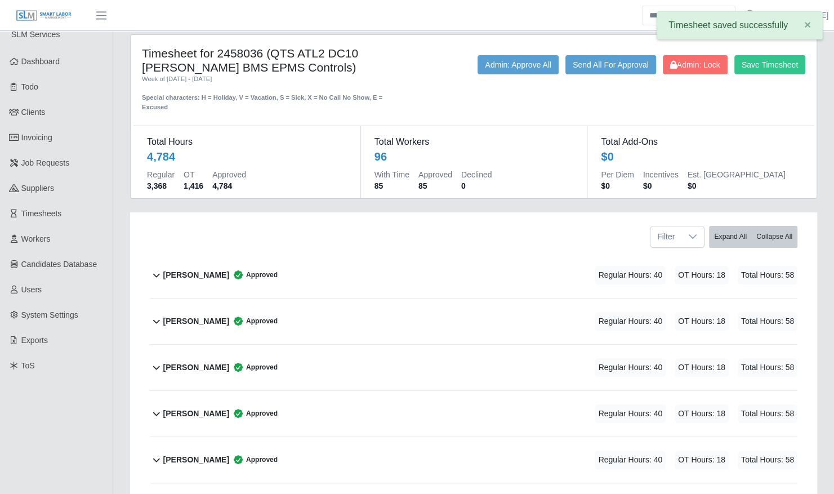
scroll to position [0, 0]
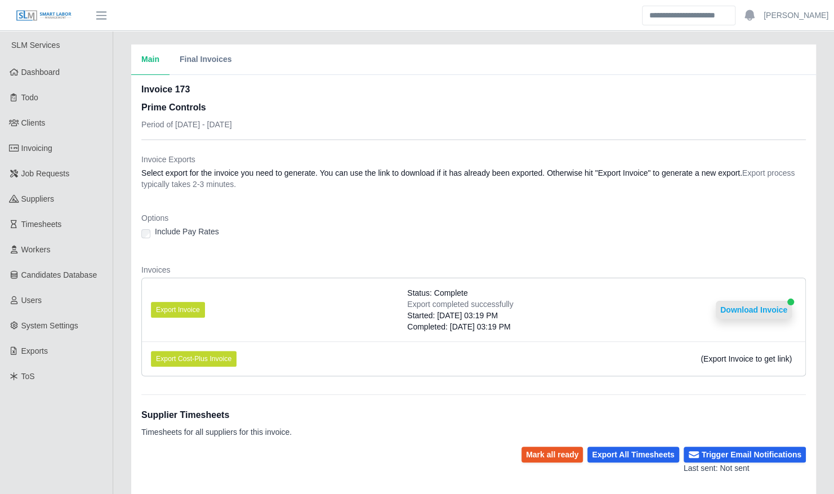
click at [772, 309] on button "Download Invoice" at bounding box center [754, 310] width 76 height 18
click at [177, 302] on button "Export Invoice" at bounding box center [178, 310] width 54 height 16
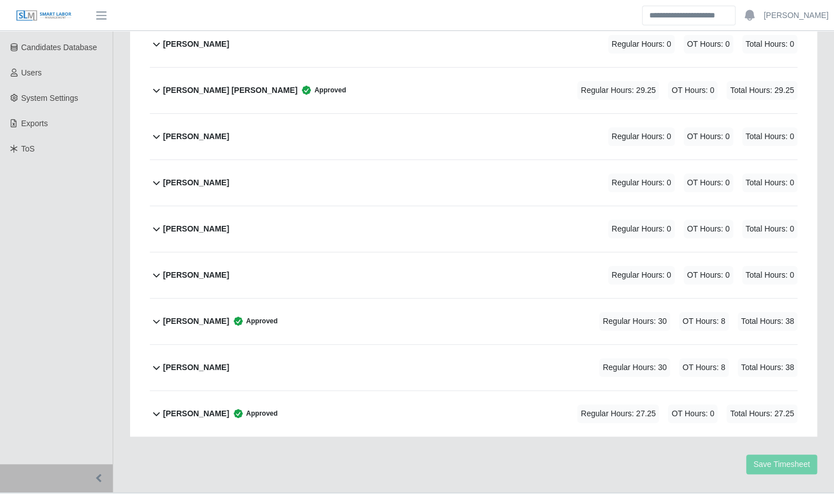
scroll to position [241, 0]
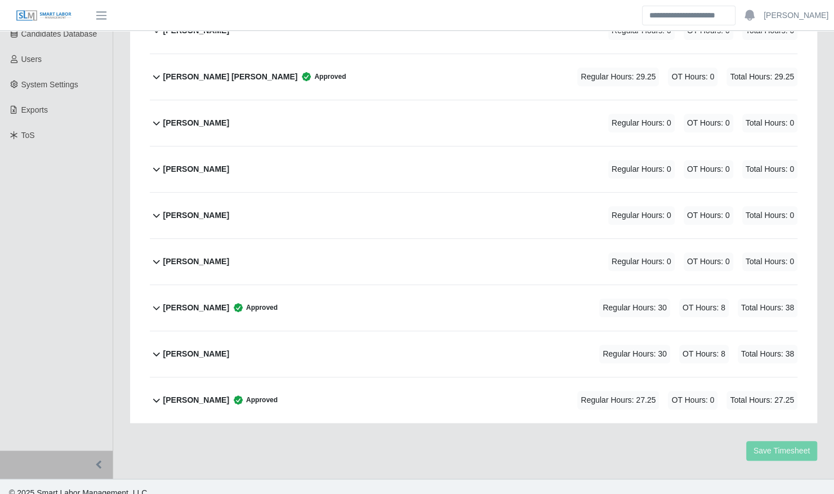
click at [363, 64] on div "Brian Jovany Gonzalez Muro Approved Regular Hours: 29.25 OT Hours: 0 Total Hour…" at bounding box center [480, 77] width 634 height 46
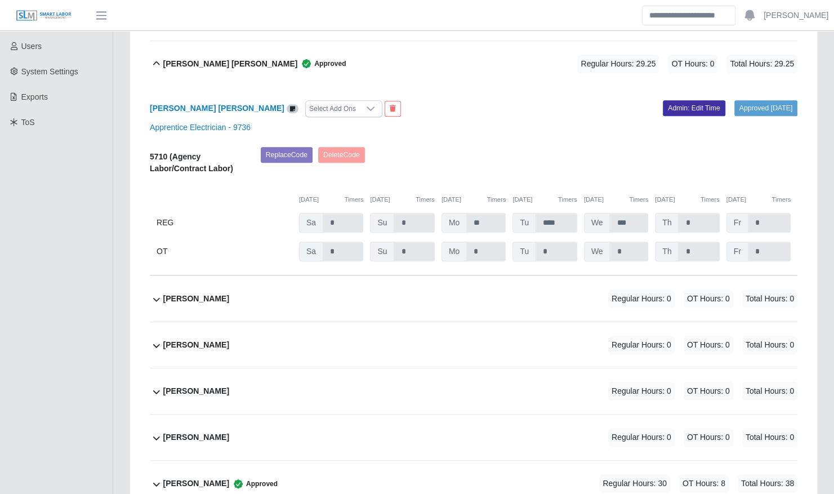
scroll to position [232, 0]
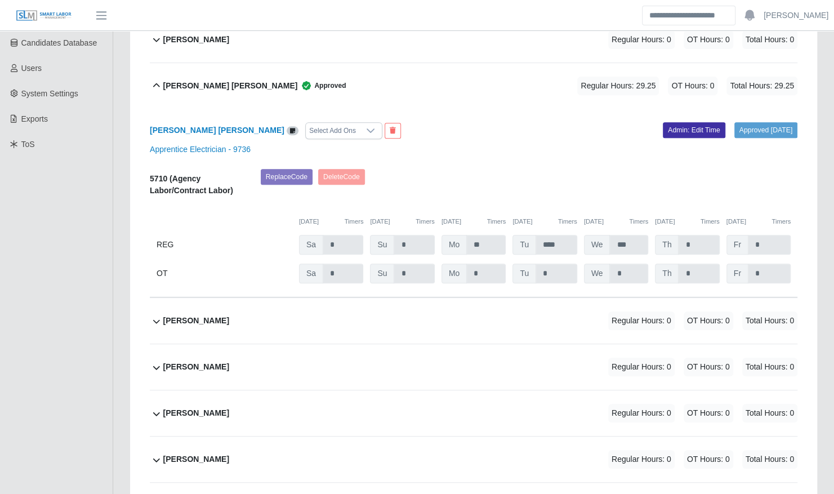
click at [240, 80] on b "Brian Jovany Gonzalez Muro" at bounding box center [230, 86] width 135 height 12
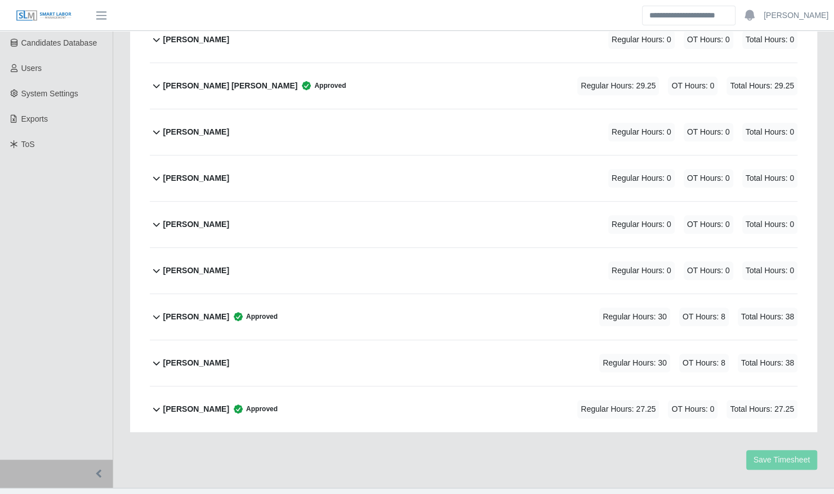
click at [211, 311] on b "Jesus Bernabe" at bounding box center [196, 317] width 66 height 12
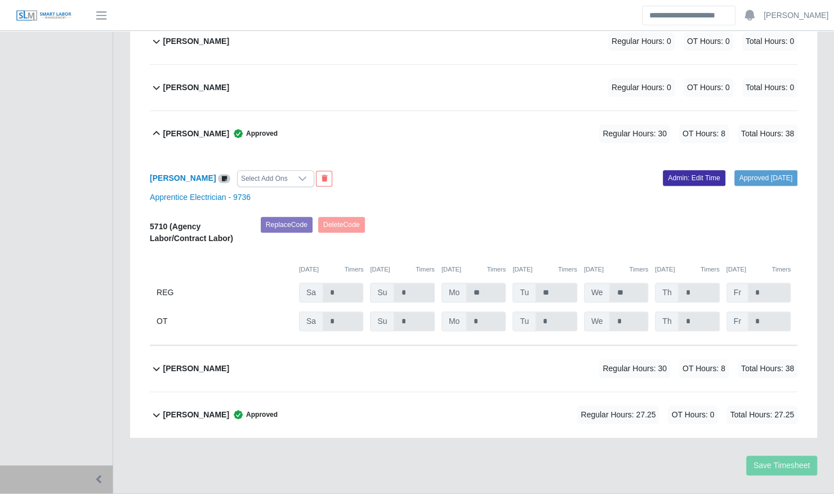
scroll to position [421, 0]
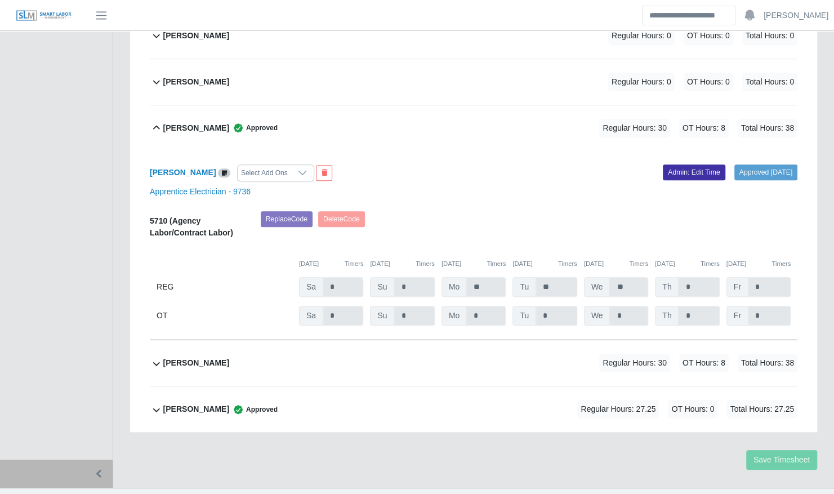
click at [213, 122] on b "Jesus Bernabe" at bounding box center [196, 128] width 66 height 12
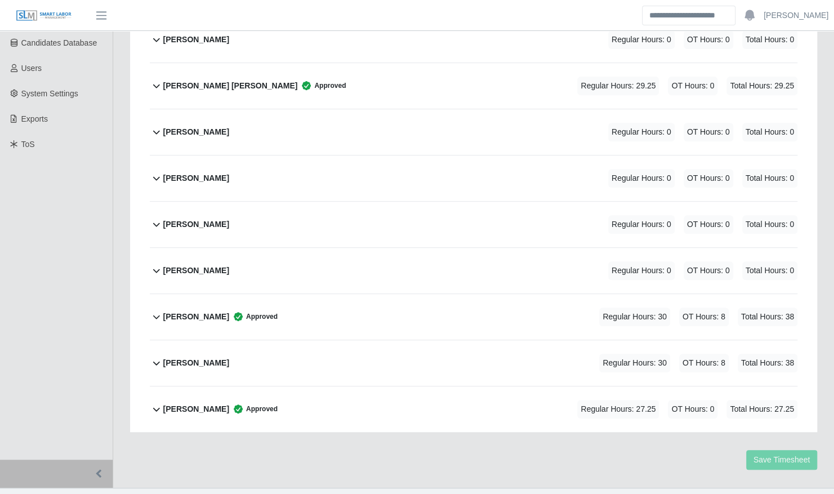
click at [207, 403] on b "Victor Alonso" at bounding box center [196, 409] width 66 height 12
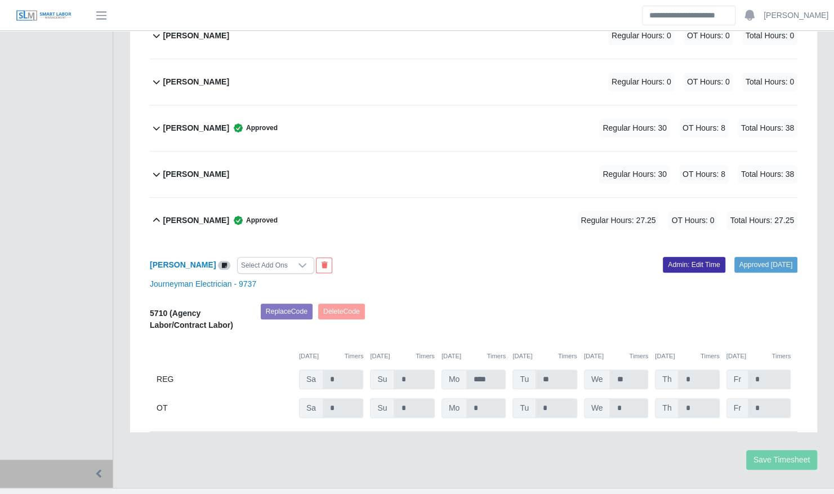
click at [193, 215] on b "Victor Alonso" at bounding box center [196, 221] width 66 height 12
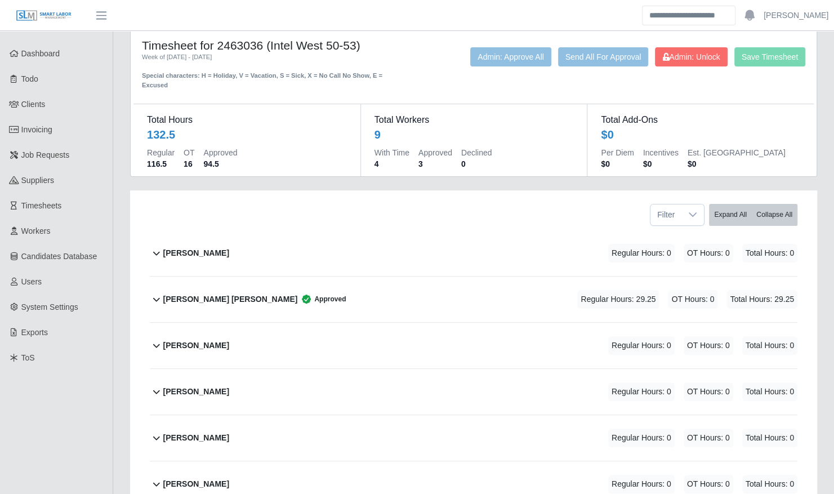
scroll to position [0, 0]
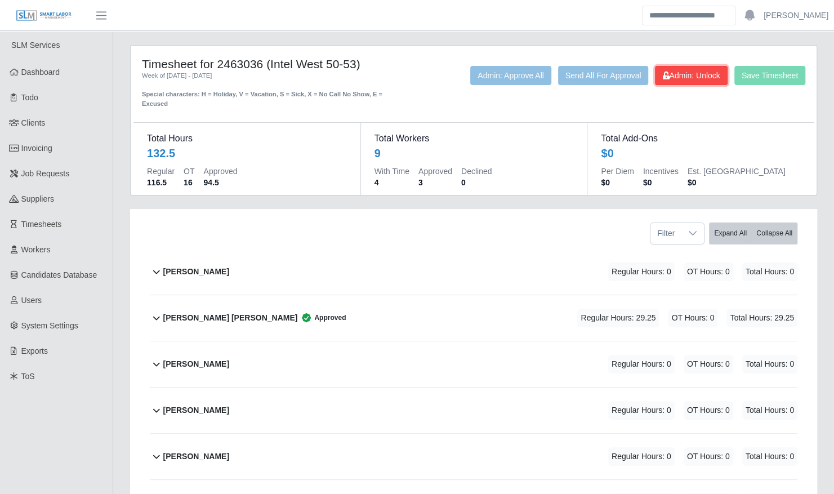
click at [674, 75] on span "Admin: Unlock" at bounding box center [690, 75] width 57 height 9
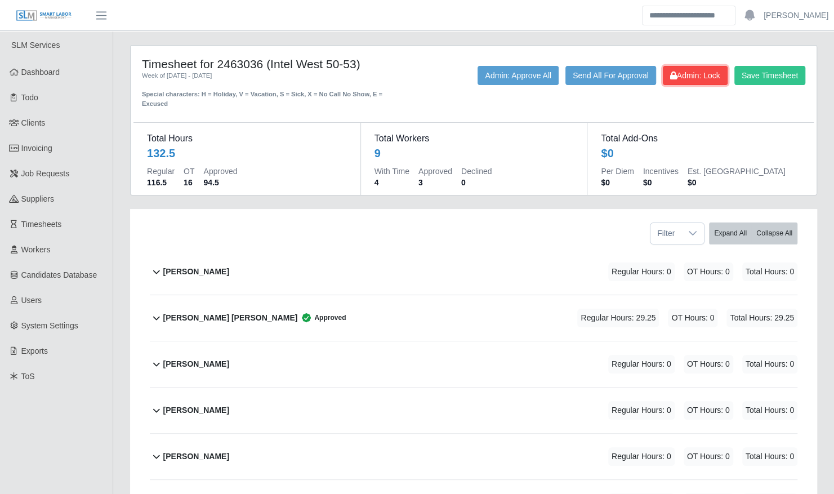
scroll to position [241, 0]
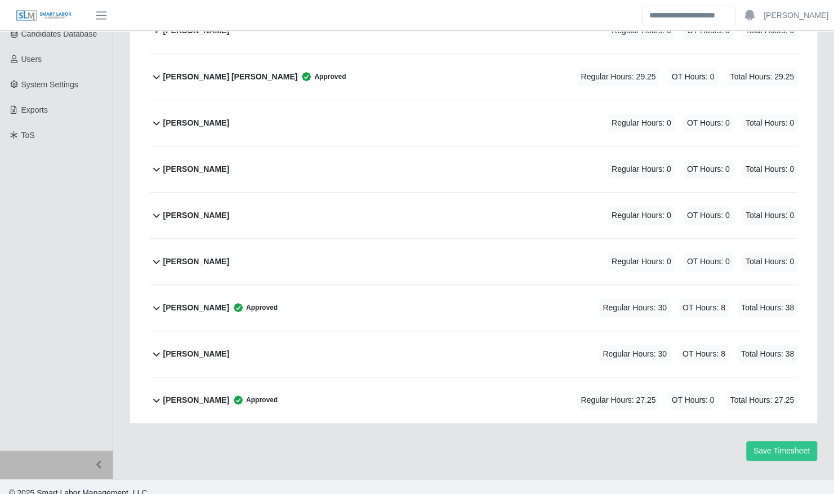
click at [315, 345] on div "[PERSON_NAME] Regular Hours: 30 OT Hours: 8 Total Hours: 38" at bounding box center [480, 354] width 634 height 46
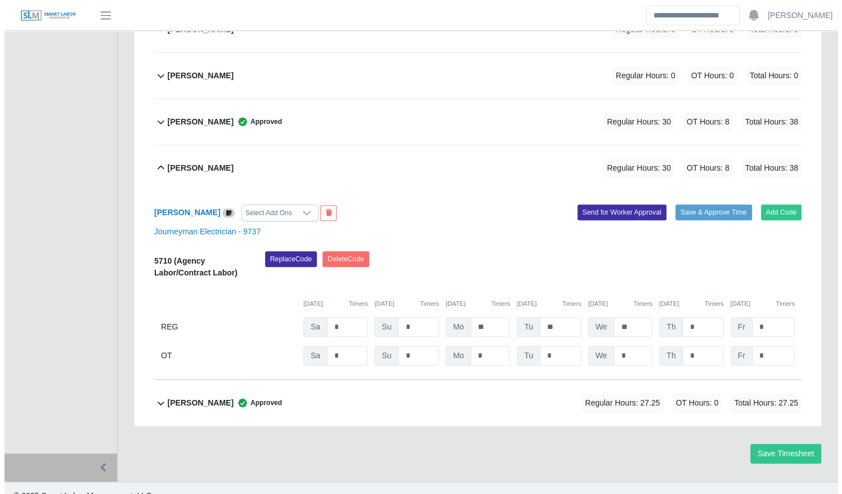
scroll to position [430, 0]
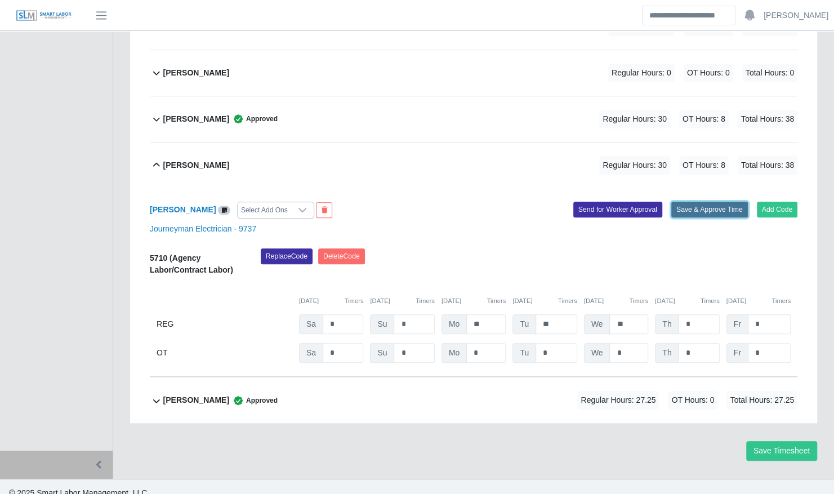
click at [700, 202] on button "Save & Approve Time" at bounding box center [709, 210] width 77 height 16
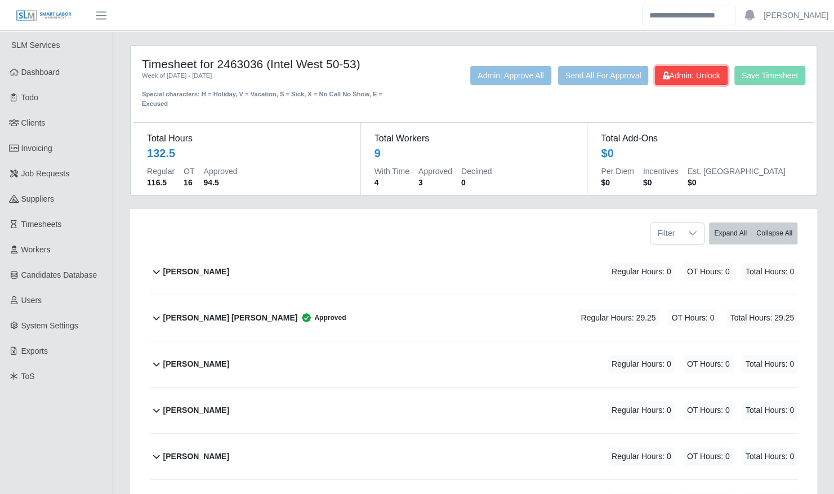
click at [693, 81] on button "Admin: Unlock" at bounding box center [691, 75] width 72 height 19
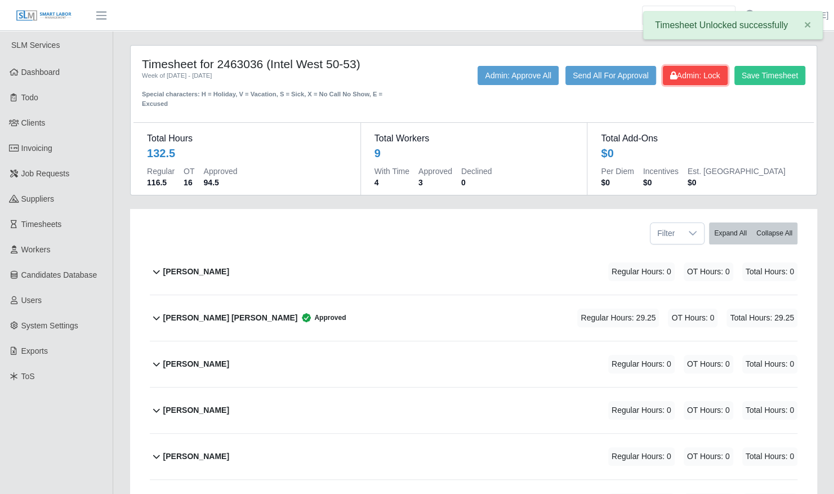
scroll to position [241, 0]
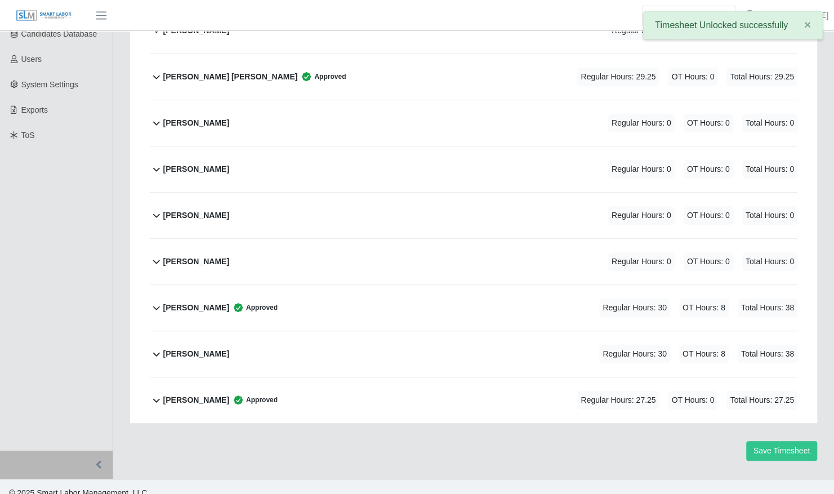
click at [404, 334] on div "Norberto Aramburo Regular Hours: 30 OT Hours: 8 Total Hours: 38" at bounding box center [480, 354] width 634 height 46
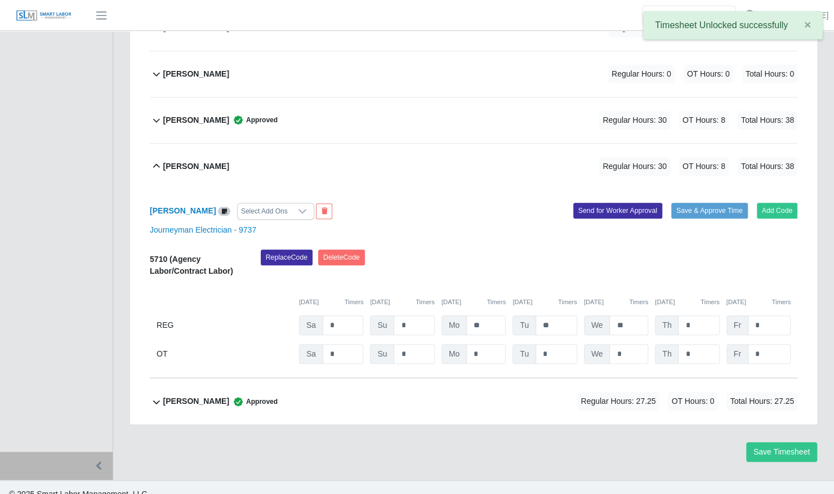
scroll to position [430, 0]
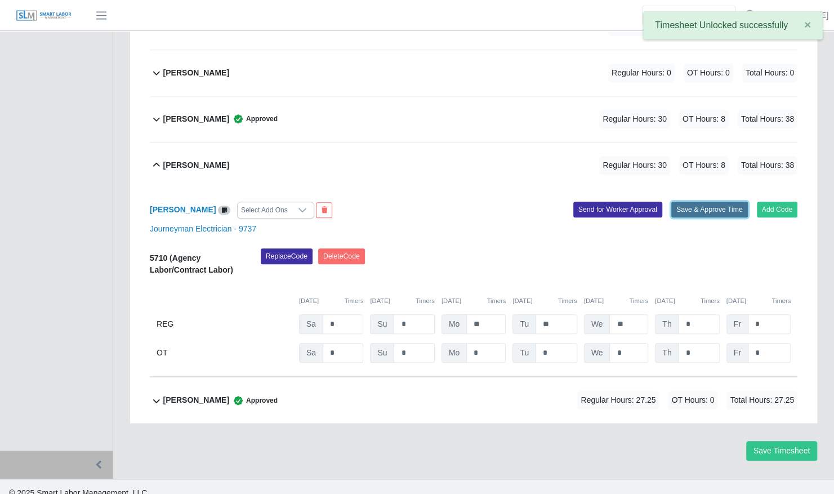
click at [721, 202] on button "Save & Approve Time" at bounding box center [709, 210] width 77 height 16
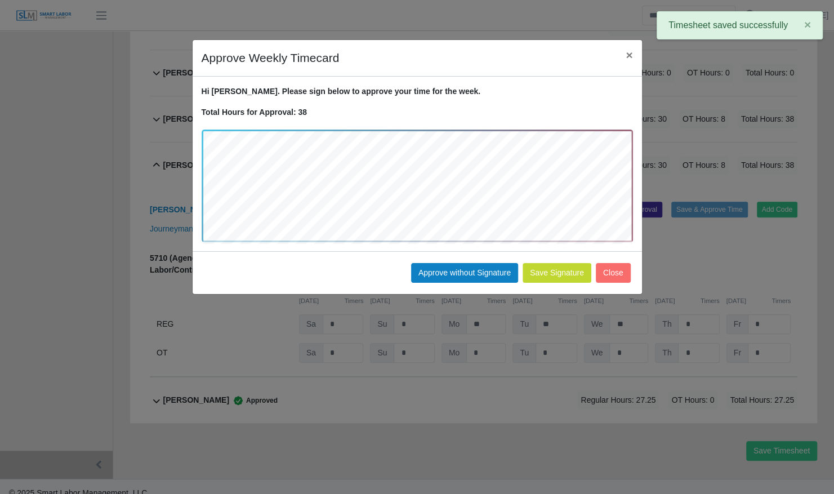
click at [459, 283] on div "Save Signature Approve without Signature Close" at bounding box center [417, 272] width 449 height 43
click at [462, 270] on button "Approve without Signature" at bounding box center [464, 273] width 107 height 20
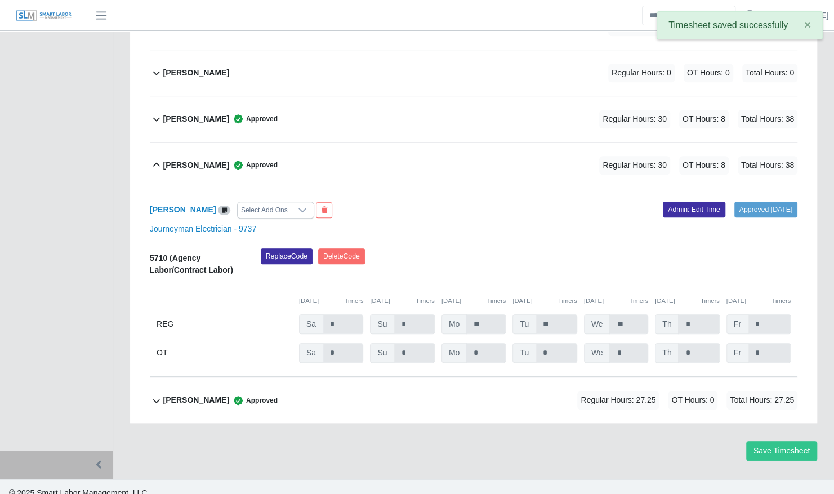
click at [449, 150] on div "Norberto Aramburo Approved Regular Hours: 30 OT Hours: 8 Total Hours: 38" at bounding box center [480, 165] width 634 height 46
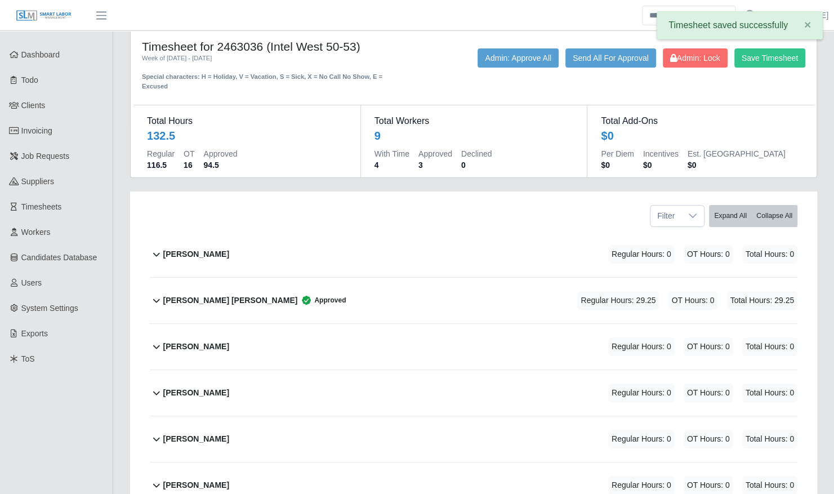
scroll to position [0, 0]
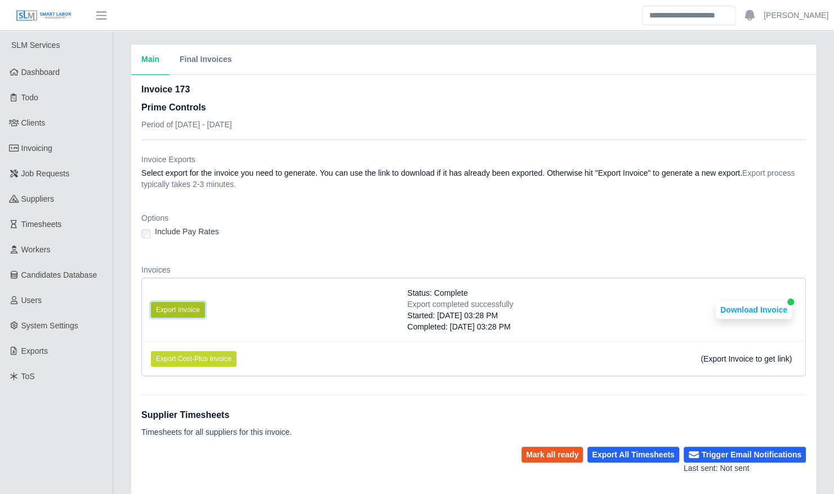
click at [170, 303] on button "Export Invoice" at bounding box center [178, 310] width 54 height 16
click at [743, 305] on button "Download Invoice" at bounding box center [754, 310] width 76 height 18
click at [186, 308] on button "Export Invoice" at bounding box center [178, 310] width 54 height 16
click at [749, 305] on button "Download Invoice" at bounding box center [754, 310] width 76 height 18
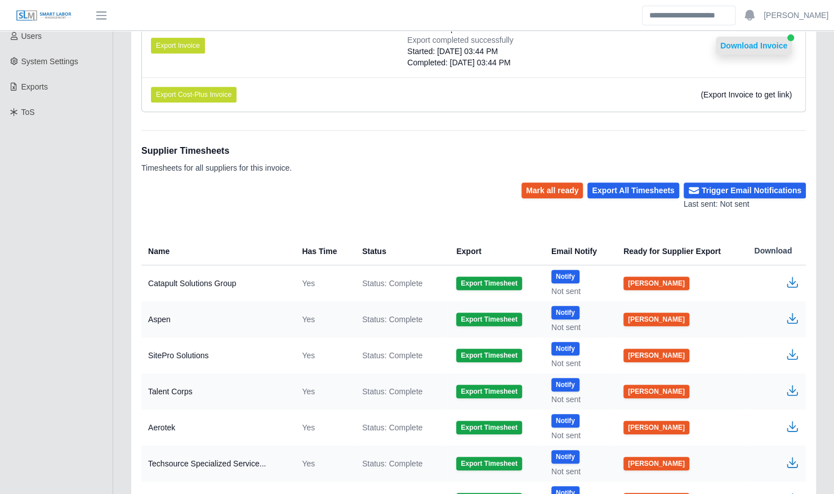
scroll to position [265, 0]
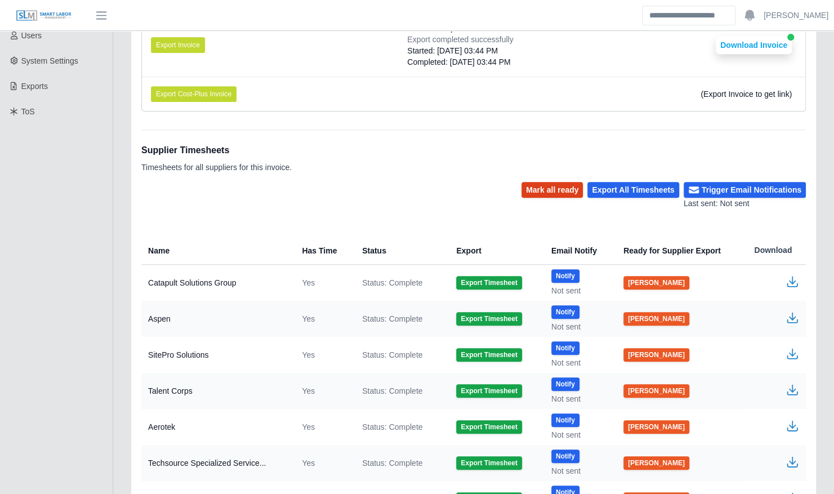
click at [555, 188] on button "Mark all ready" at bounding box center [551, 190] width 61 height 16
click at [741, 186] on button "Trigger Email Notifications" at bounding box center [744, 190] width 122 height 16
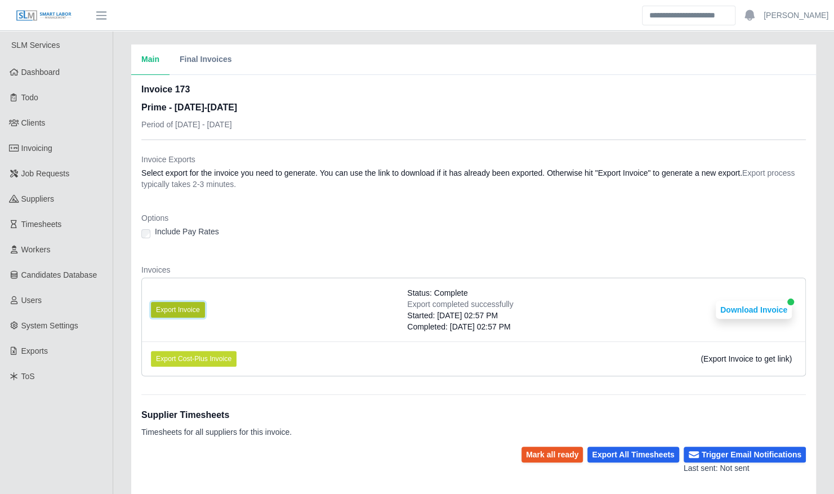
click at [180, 312] on button "Export Invoice" at bounding box center [178, 310] width 54 height 16
click at [741, 312] on button "Download Invoice" at bounding box center [754, 310] width 76 height 18
click at [558, 455] on button "Mark all ready" at bounding box center [551, 454] width 61 height 16
drag, startPoint x: 748, startPoint y: 449, endPoint x: 598, endPoint y: 397, distance: 159.0
click at [598, 397] on div "Supplier Timesheets Timesheets for all suppliers for this invoice." at bounding box center [473, 420] width 664 height 52
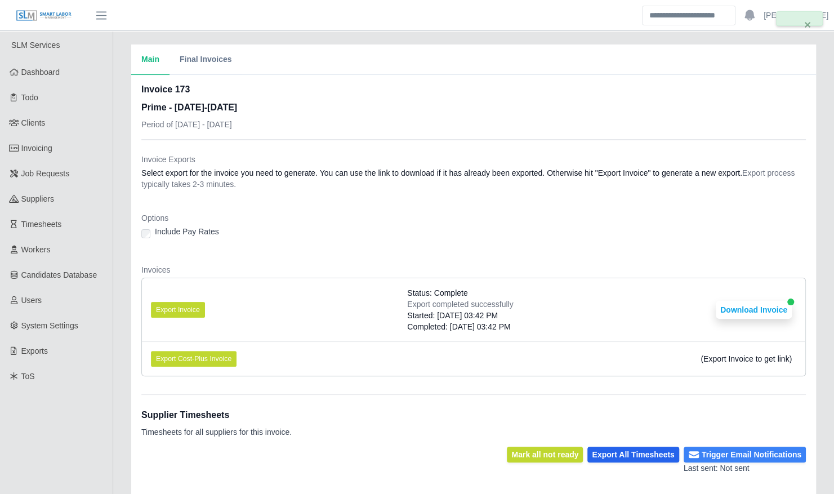
click at [714, 452] on button "Trigger Email Notifications" at bounding box center [744, 454] width 122 height 16
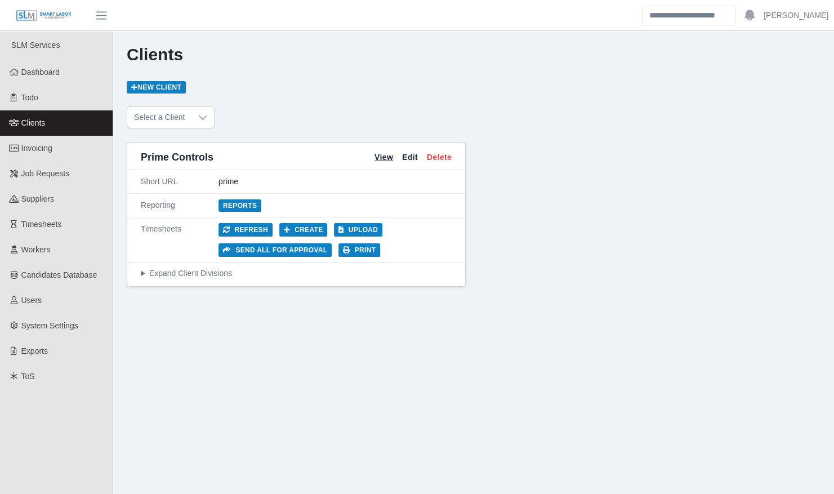
click at [390, 156] on link "View" at bounding box center [383, 157] width 19 height 12
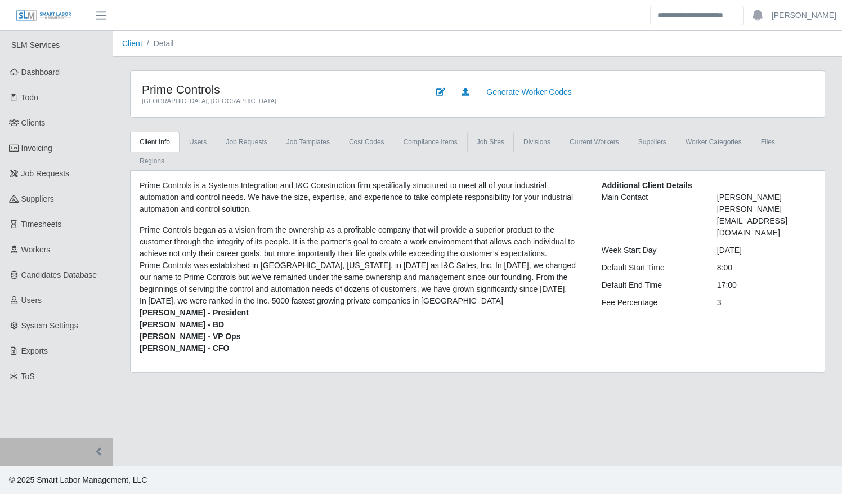
click at [482, 145] on link "job sites" at bounding box center [490, 142] width 47 height 20
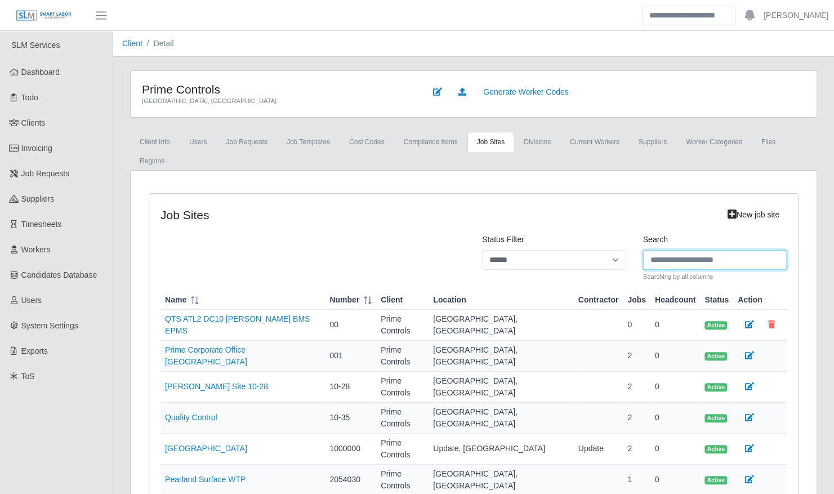
click at [662, 250] on input "Search" at bounding box center [715, 260] width 144 height 20
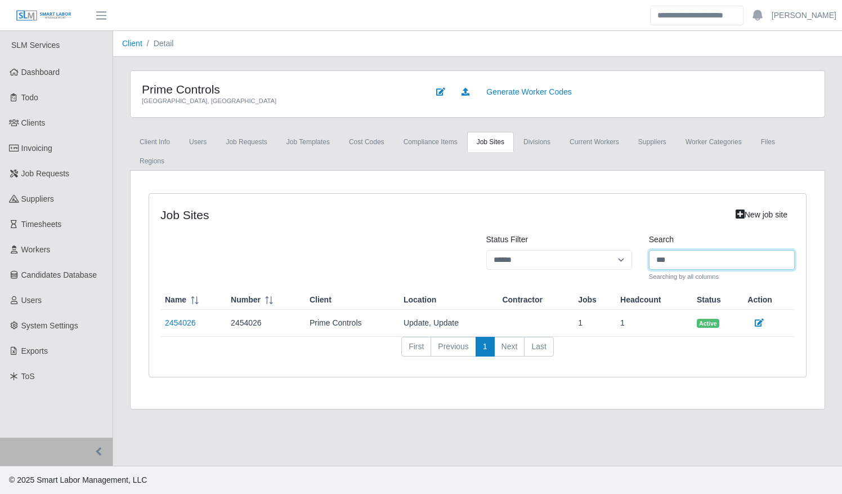
drag, startPoint x: 685, startPoint y: 235, endPoint x: 624, endPoint y: 233, distance: 61.4
click at [625, 235] on div "Status Filter ****** *** ******** Search *** Searching by all columns" at bounding box center [477, 258] width 651 height 48
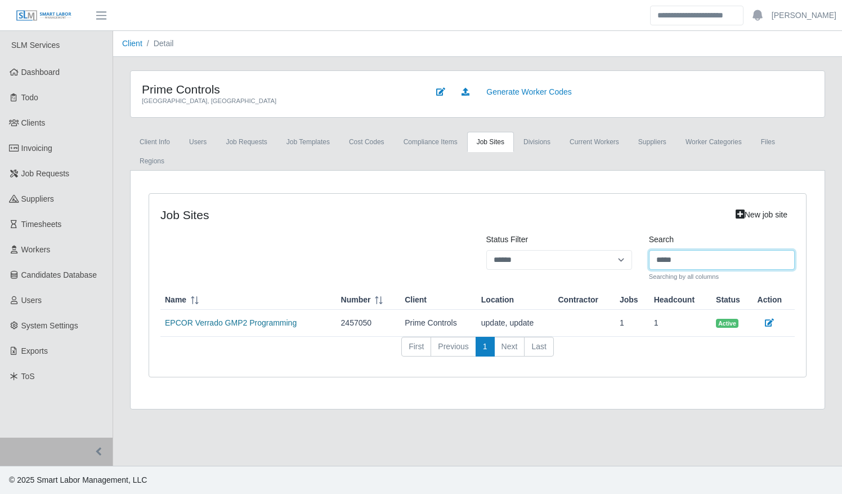
type input "*****"
click at [254, 318] on link "EPCOR Verrado GMP2 Programming" at bounding box center [231, 322] width 132 height 9
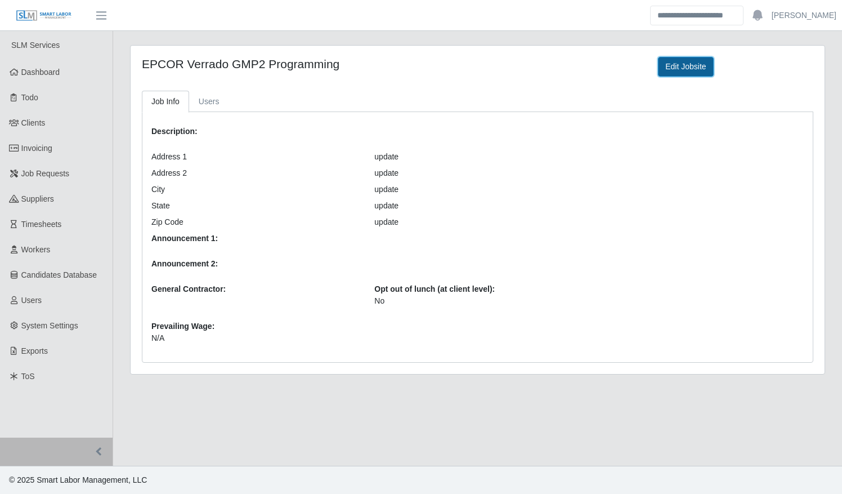
click at [663, 63] on link "Edit Jobsite" at bounding box center [685, 67] width 55 height 20
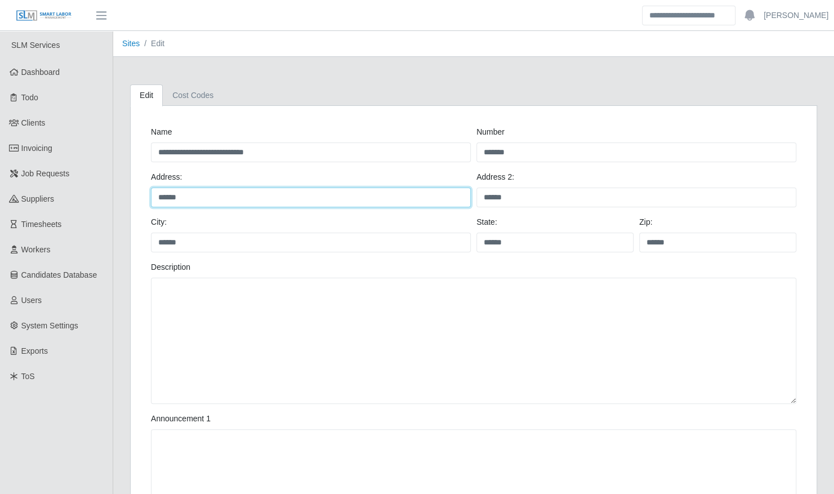
drag, startPoint x: 306, startPoint y: 195, endPoint x: 135, endPoint y: 191, distance: 171.2
paste input "**********"
type input "**********"
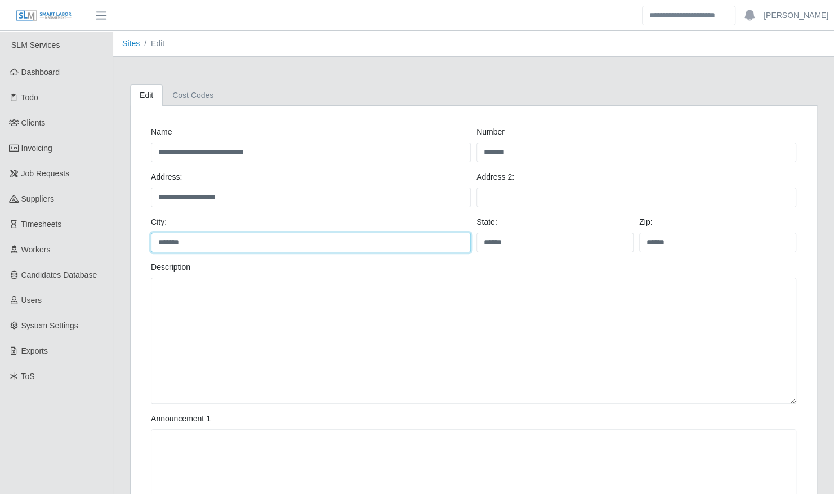
type input "*******"
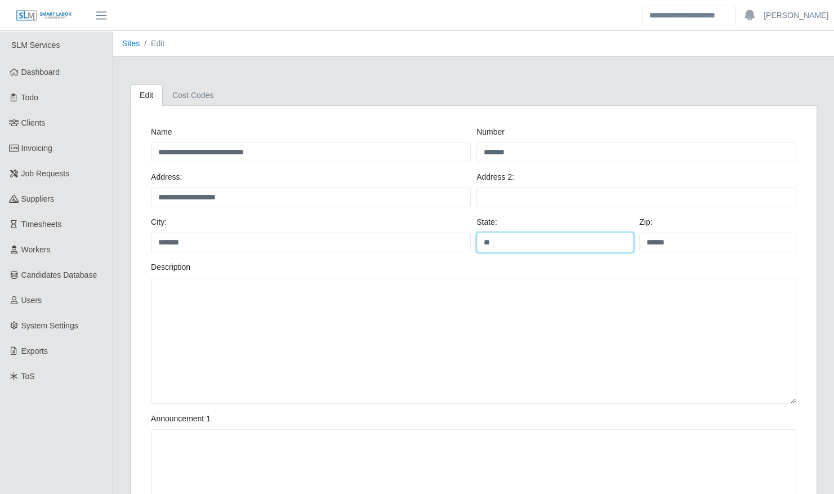
type input "**"
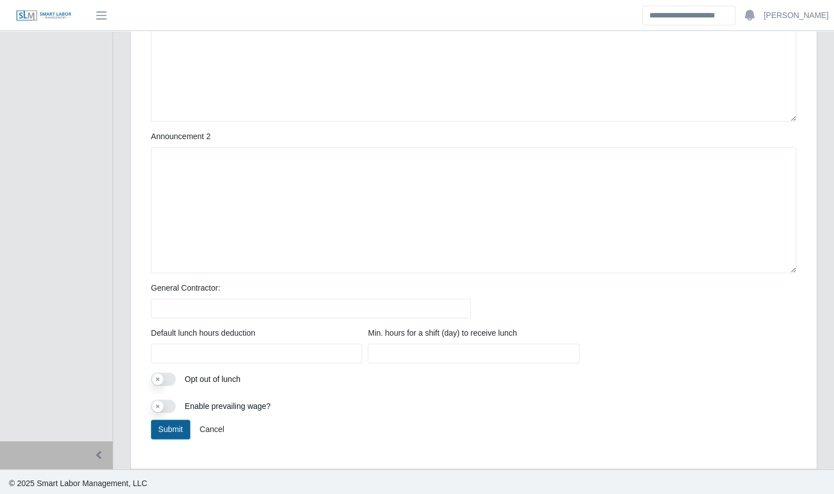
type input "*****"
click at [173, 424] on button "Submit" at bounding box center [170, 429] width 39 height 20
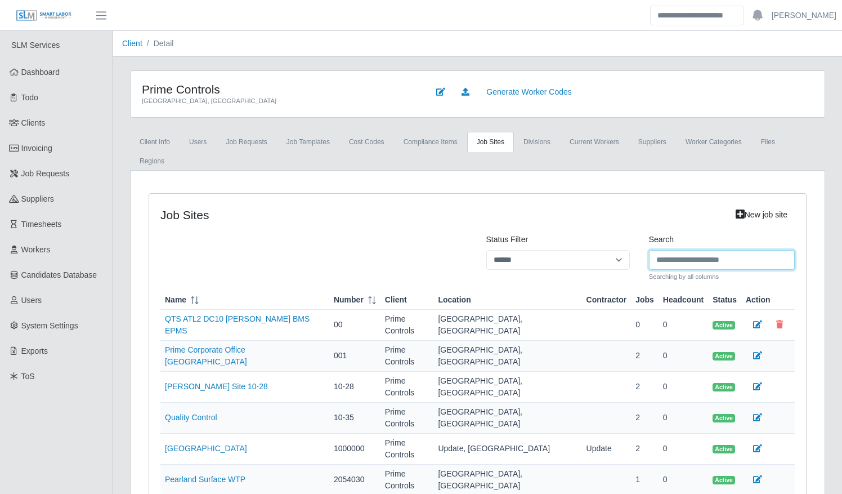
click at [690, 250] on input "Search" at bounding box center [722, 260] width 146 height 20
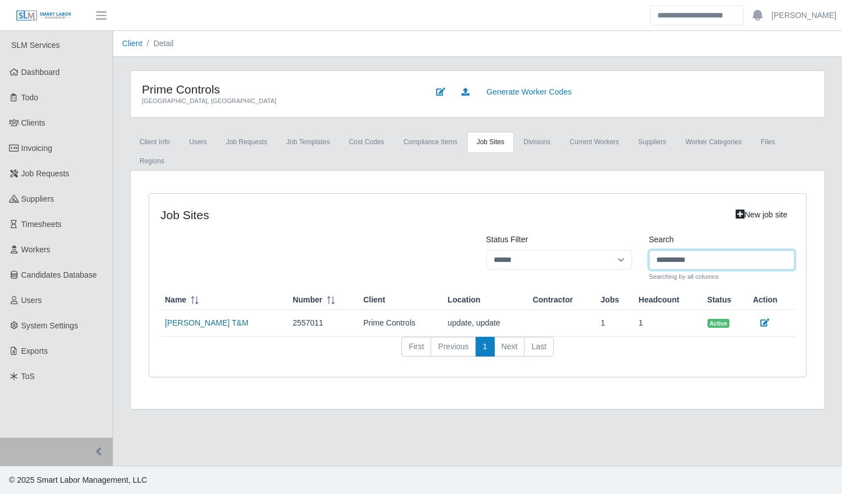
type input "**********"
click at [204, 318] on link "[PERSON_NAME] T&M" at bounding box center [206, 322] width 83 height 9
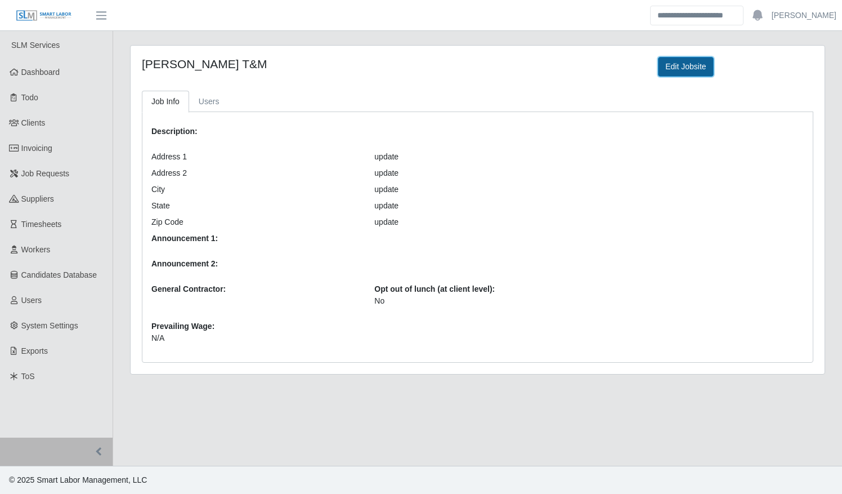
click at [677, 66] on link "Edit Jobsite" at bounding box center [685, 67] width 55 height 20
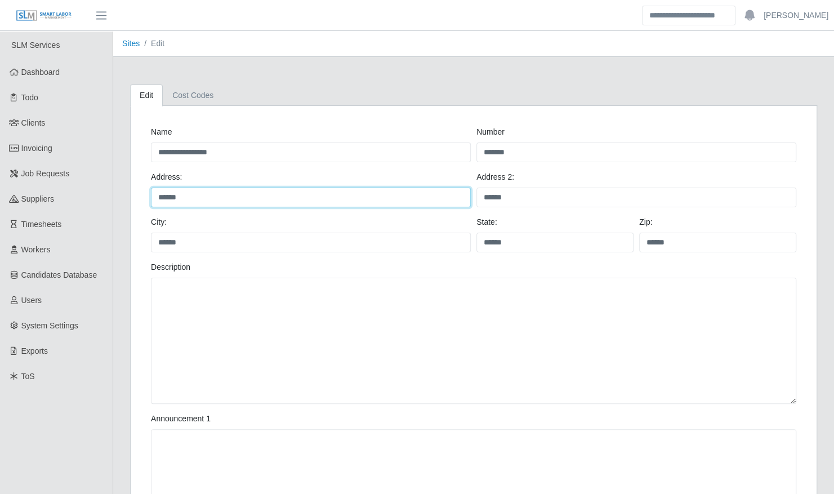
drag, startPoint x: 358, startPoint y: 195, endPoint x: 144, endPoint y: 190, distance: 214.6
paste input "**********"
click at [161, 195] on input "**********" at bounding box center [311, 197] width 320 height 20
type input "**********"
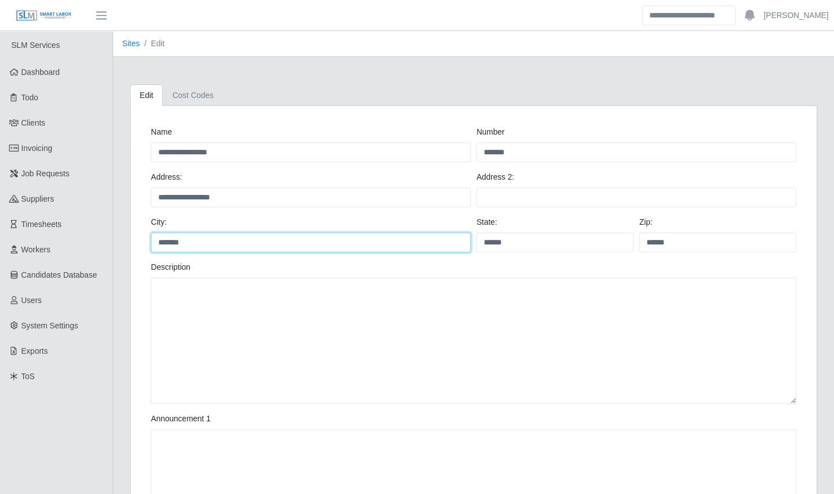
type input "*******"
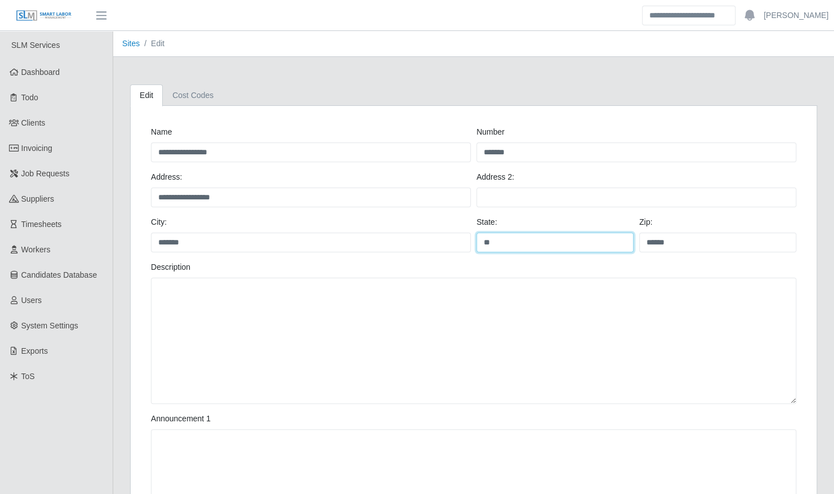
type input "**"
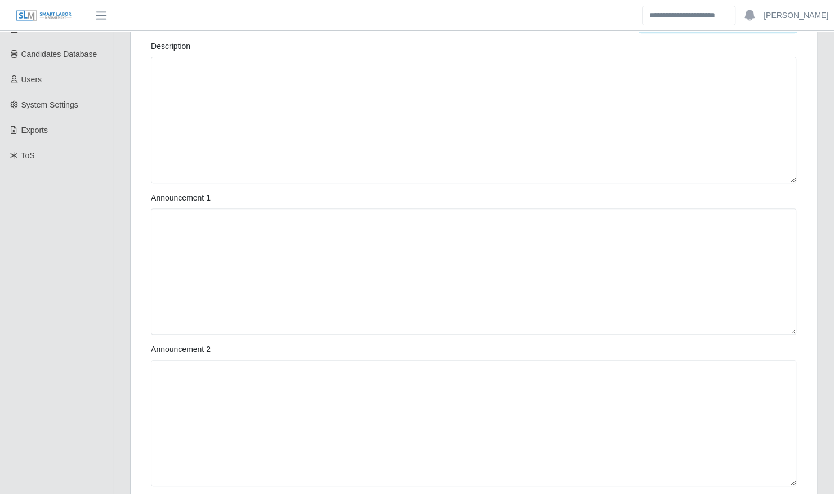
scroll to position [434, 0]
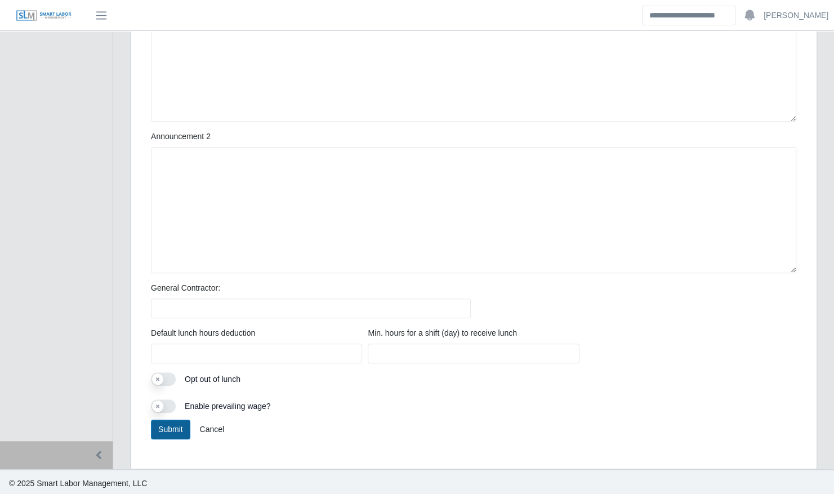
type input "*****"
click at [167, 427] on button "Submit" at bounding box center [170, 429] width 39 height 20
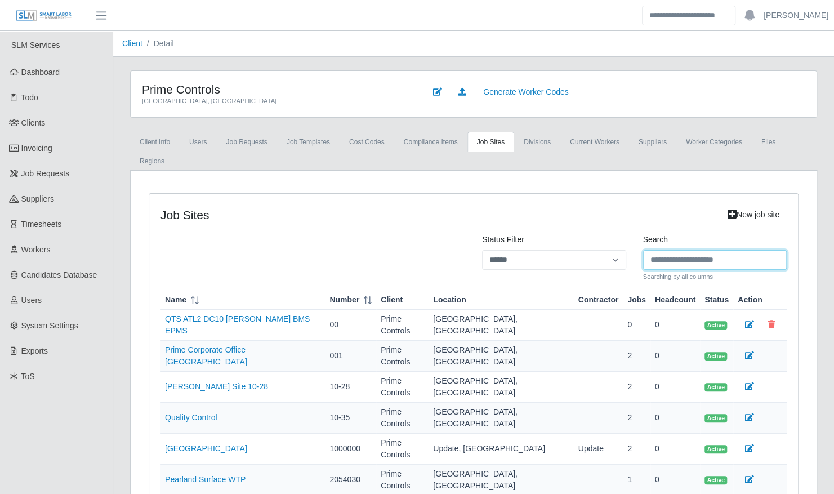
click at [690, 250] on input "Search" at bounding box center [715, 260] width 144 height 20
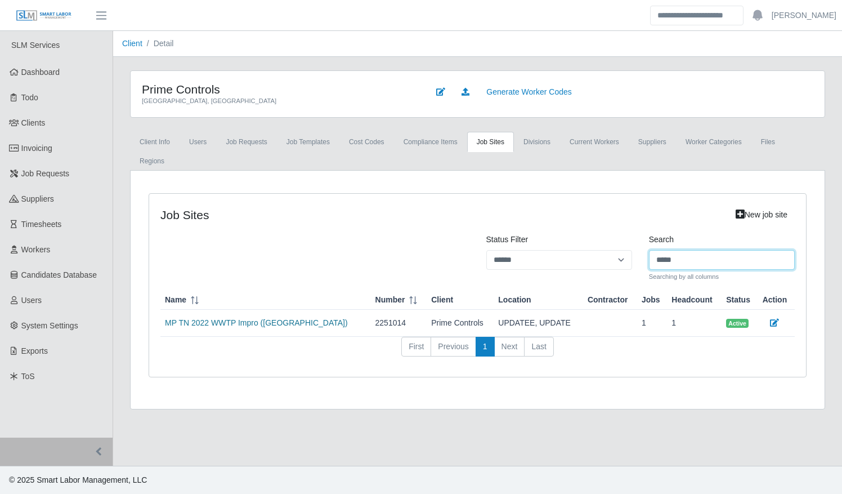
type input "*****"
click at [224, 318] on link "MP TN 2022 WWTP Impro ([GEOGRAPHIC_DATA])" at bounding box center [256, 322] width 183 height 9
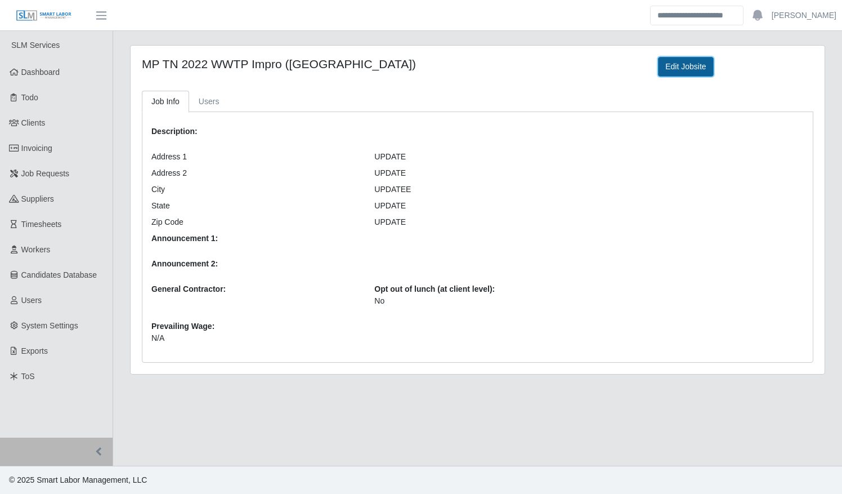
click at [677, 64] on link "Edit Jobsite" at bounding box center [685, 67] width 55 height 20
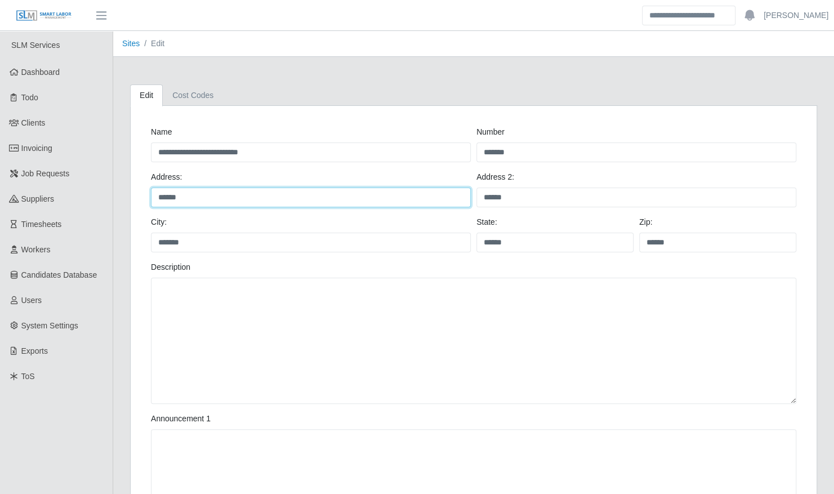
drag, startPoint x: 254, startPoint y: 190, endPoint x: 146, endPoint y: 189, distance: 108.1
paste input "**********"
type input "**********"
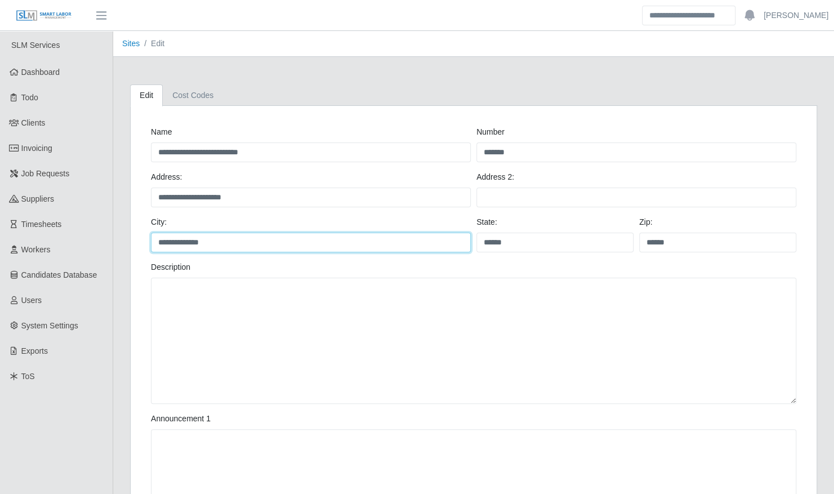
type input "**********"
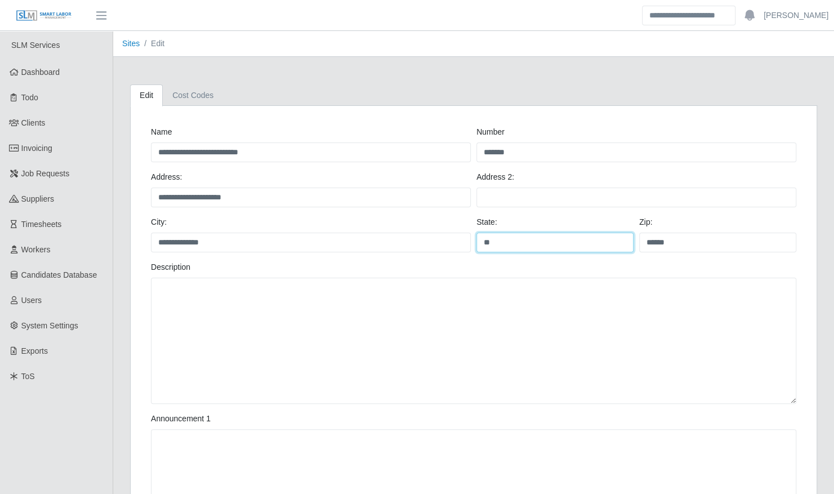
type input "**"
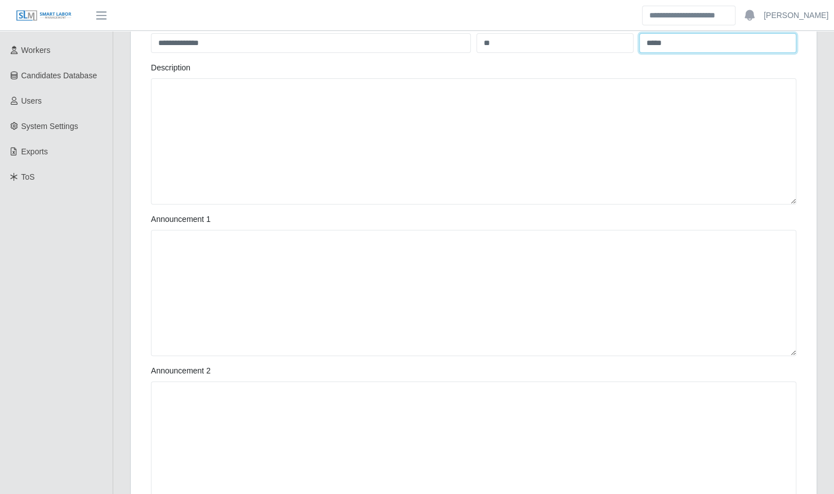
scroll to position [434, 0]
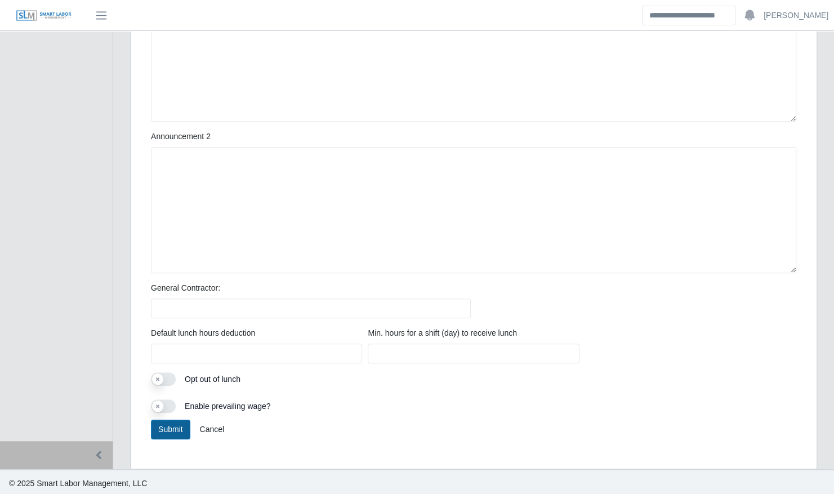
type input "*****"
click at [169, 426] on button "Submit" at bounding box center [170, 429] width 39 height 20
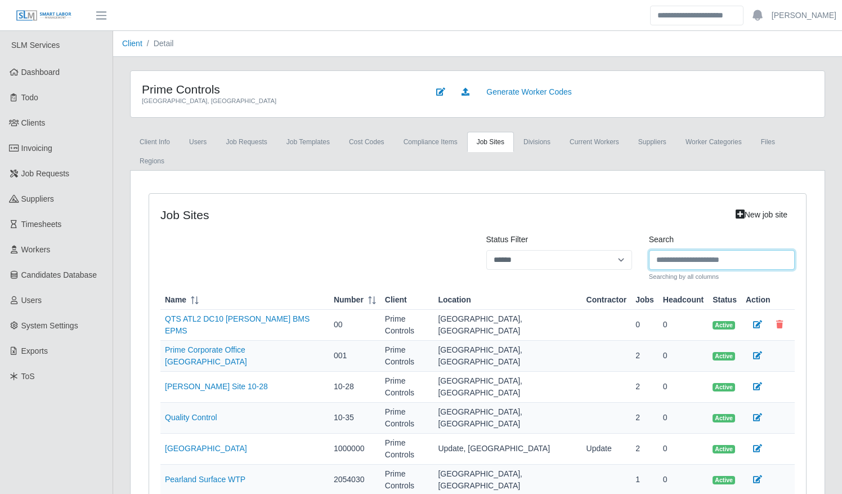
click at [681, 250] on input "Search" at bounding box center [722, 260] width 146 height 20
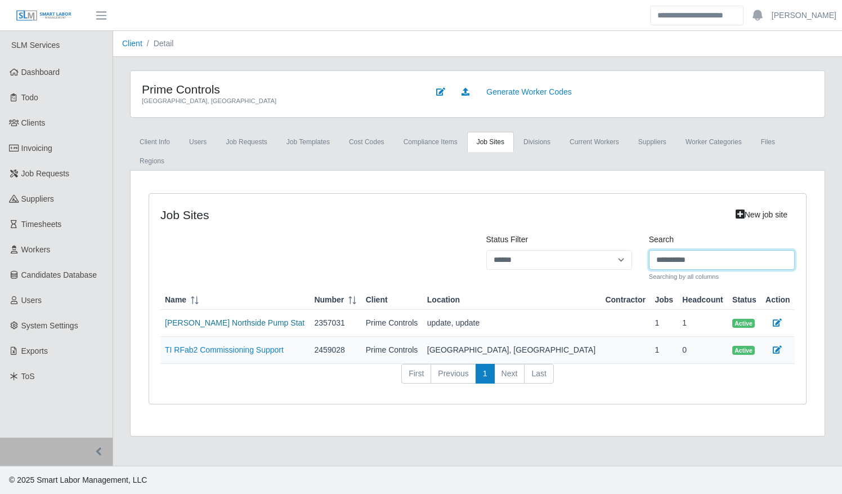
type input "**********"
click at [218, 318] on link "Richardson Northside Pump Stat" at bounding box center [235, 322] width 140 height 9
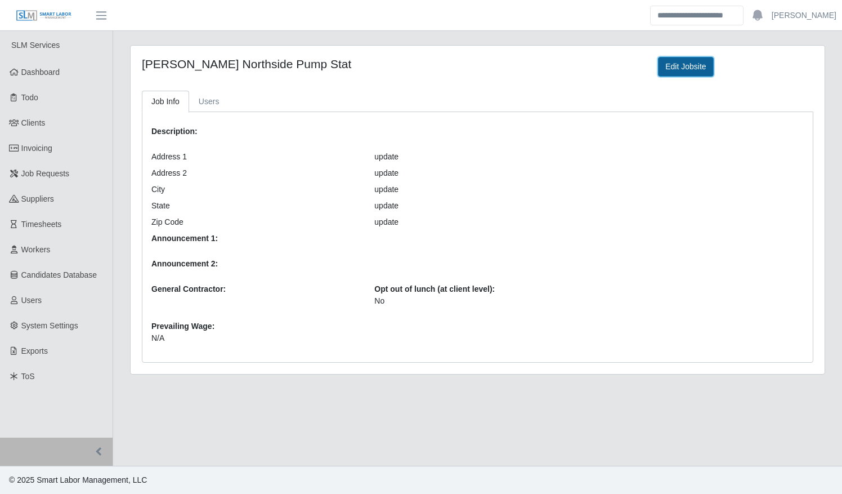
click at [676, 64] on link "Edit Jobsite" at bounding box center [685, 67] width 55 height 20
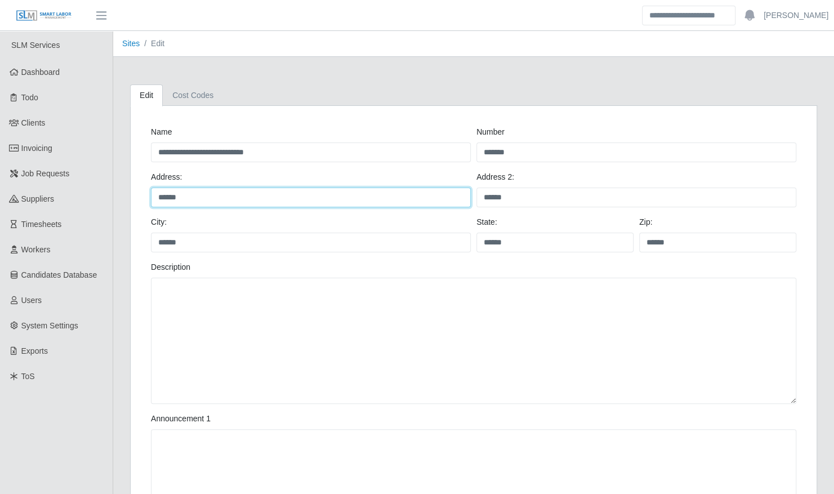
drag, startPoint x: 188, startPoint y: 194, endPoint x: 138, endPoint y: 194, distance: 50.1
paste input "**********"
type input "**********"
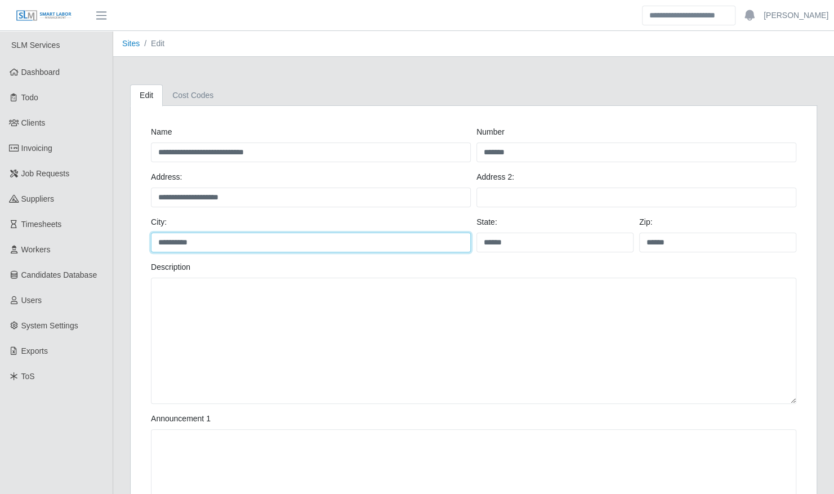
type input "**********"
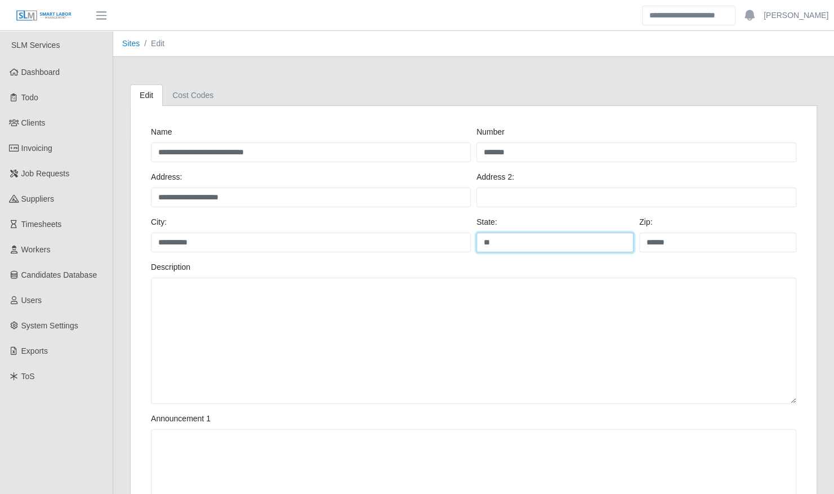
type input "**"
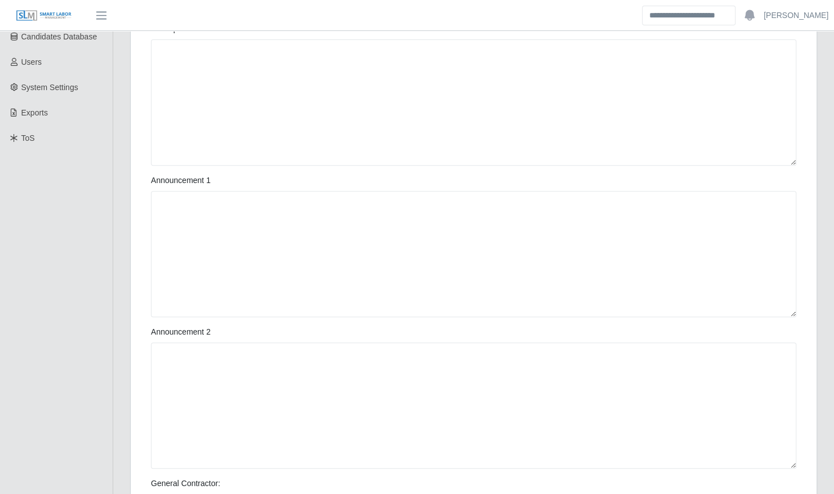
scroll to position [434, 0]
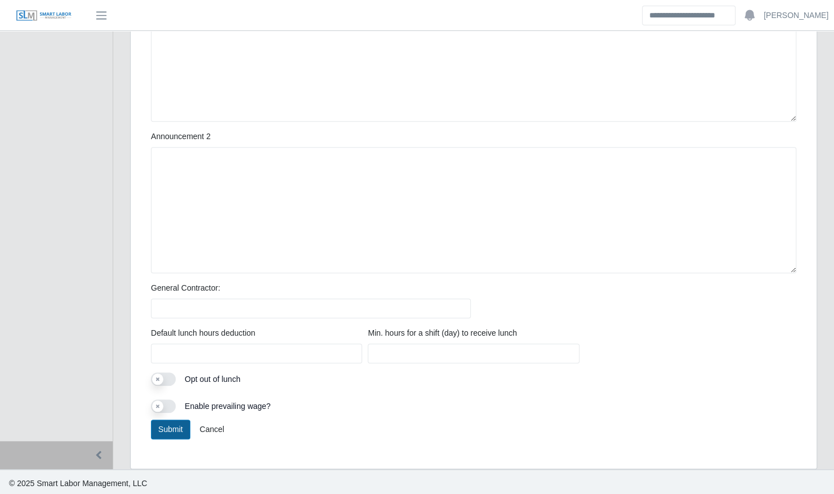
type input "*****"
click at [177, 426] on button "Submit" at bounding box center [170, 429] width 39 height 20
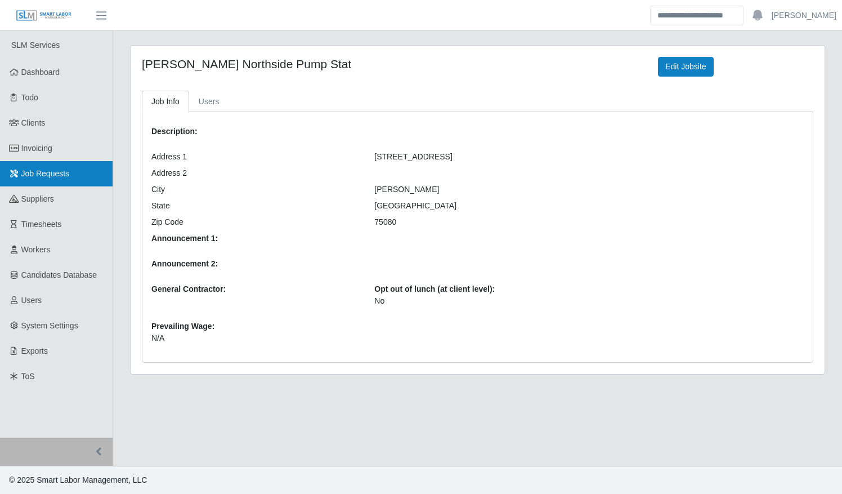
click at [41, 175] on span "Job Requests" at bounding box center [45, 173] width 48 height 9
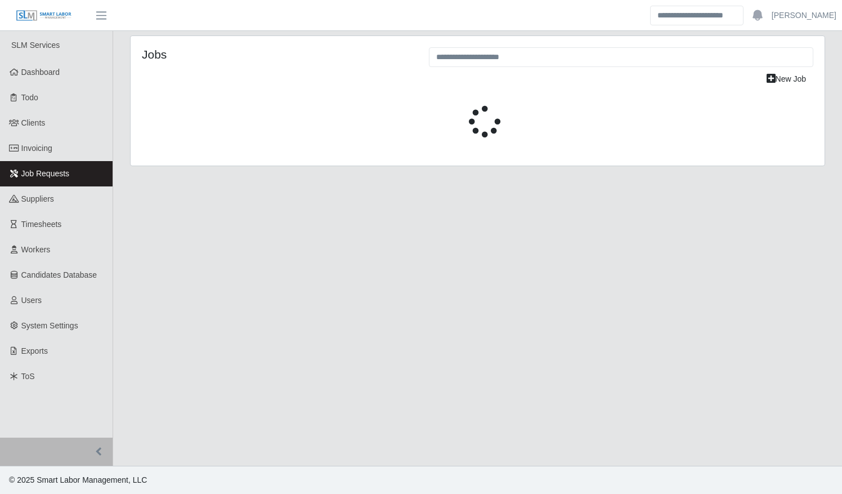
select select "****"
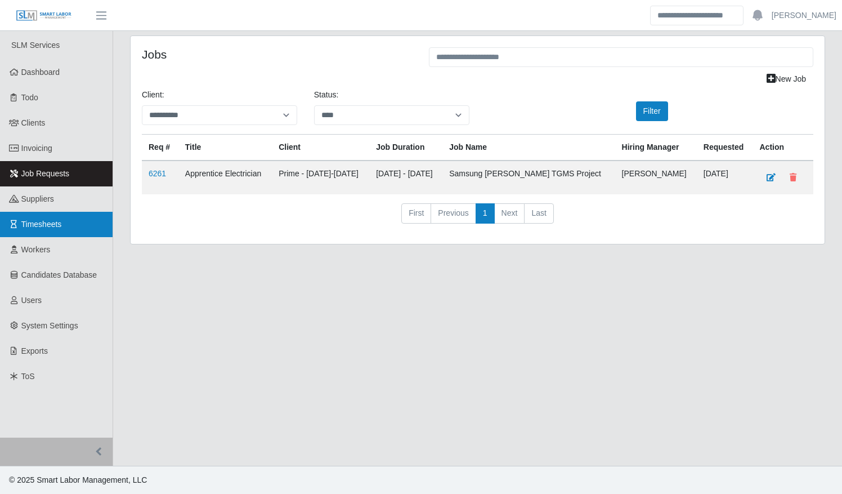
click at [37, 220] on span "Timesheets" at bounding box center [41, 224] width 41 height 9
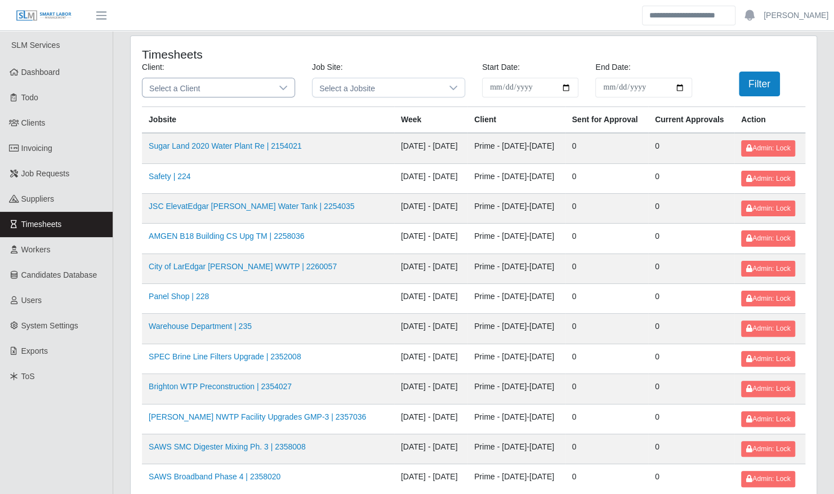
click at [262, 86] on span "Select a Client" at bounding box center [206, 87] width 129 height 19
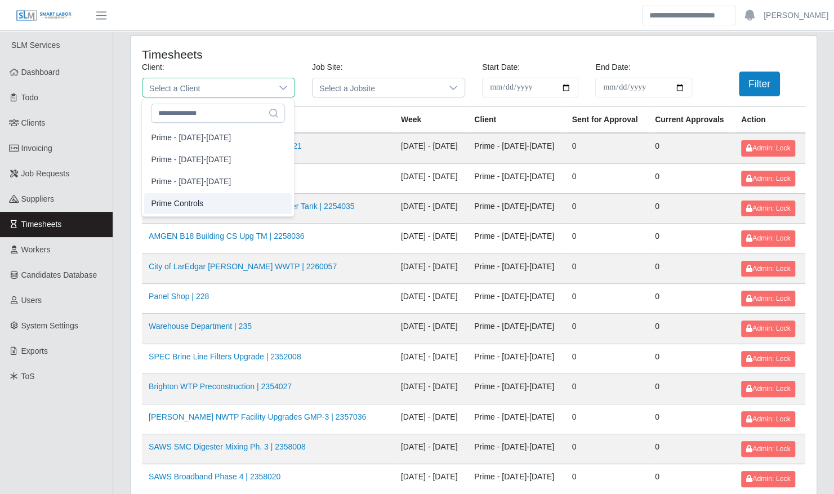
click at [216, 195] on li "Prime Controls" at bounding box center [218, 203] width 148 height 21
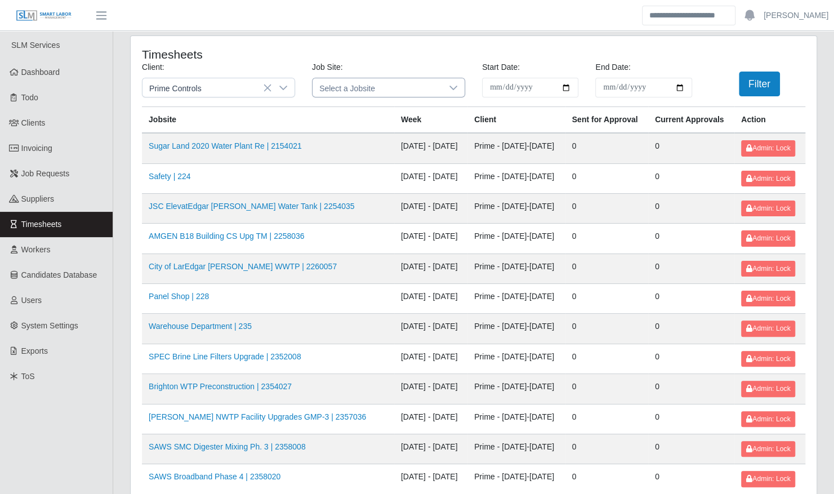
click at [428, 81] on span "Select a Jobsite" at bounding box center [376, 87] width 129 height 19
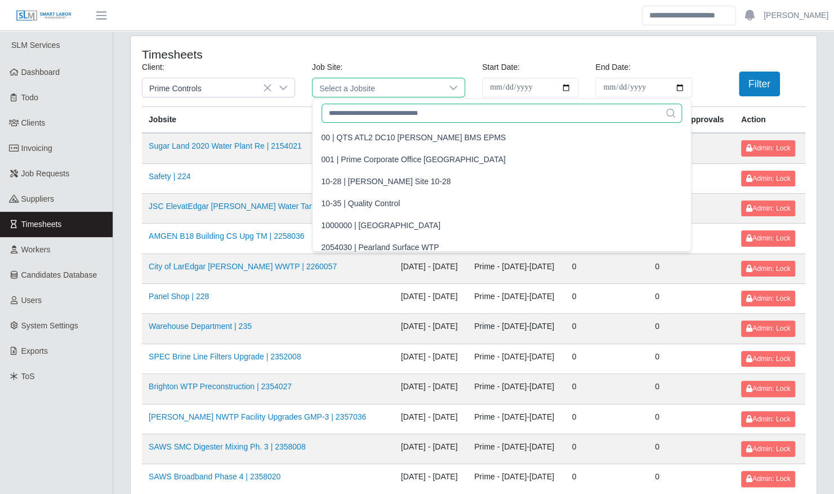
click at [411, 110] on input "text" at bounding box center [501, 113] width 360 height 19
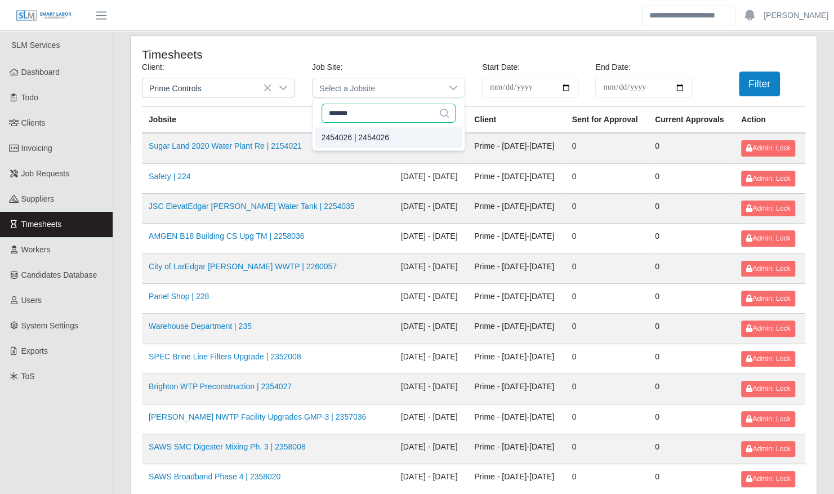
type input "*******"
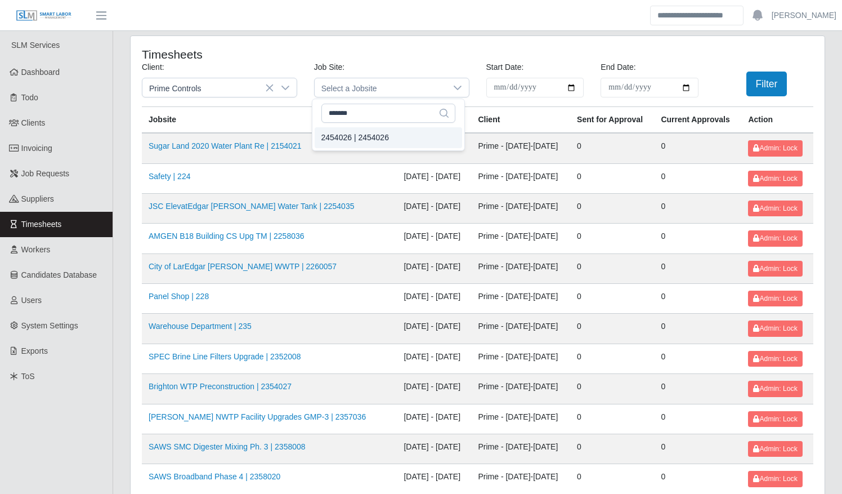
click at [378, 141] on div "2454026 | 2454026" at bounding box center [355, 138] width 68 height 12
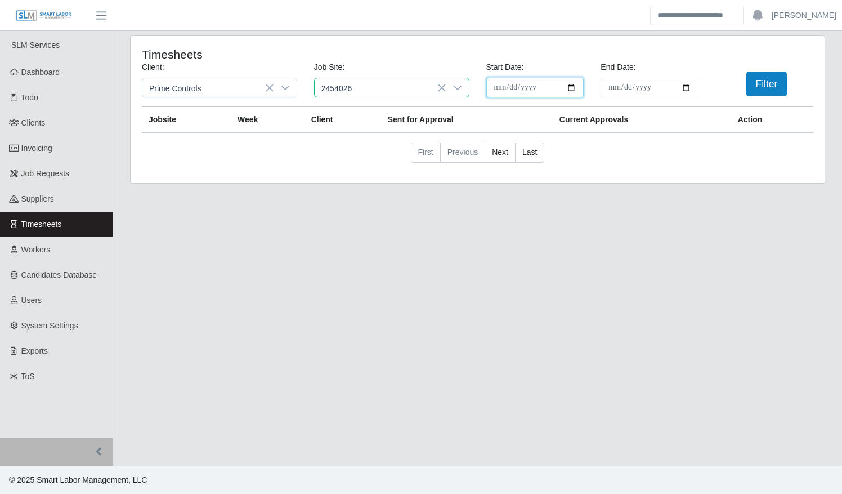
click at [574, 92] on input "**********" at bounding box center [535, 88] width 98 height 20
click at [573, 89] on input "**********" at bounding box center [535, 88] width 98 height 20
type input "**********"
click at [685, 88] on input "End Date:" at bounding box center [650, 88] width 98 height 20
type input "**********"
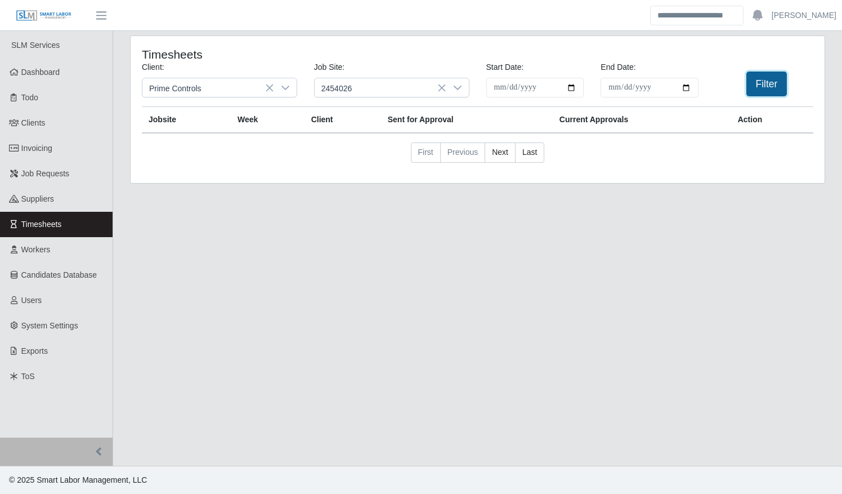
click at [772, 82] on button "Filter" at bounding box center [767, 84] width 41 height 25
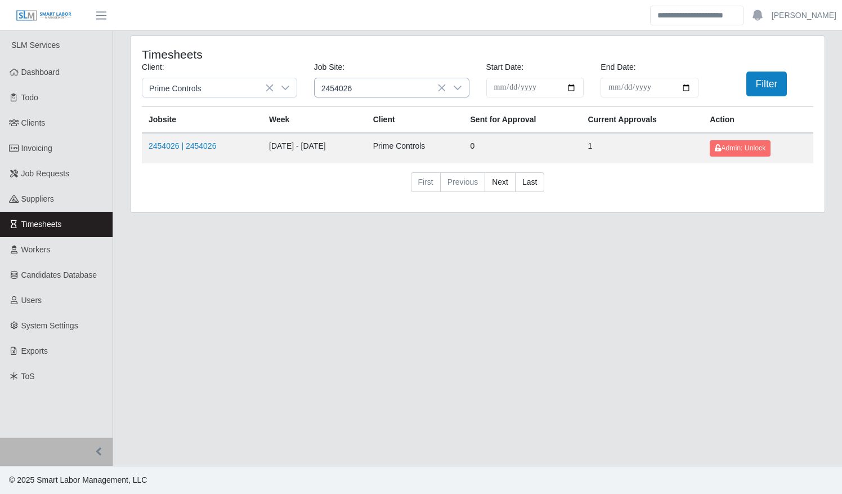
click at [463, 90] on div at bounding box center [457, 87] width 23 height 19
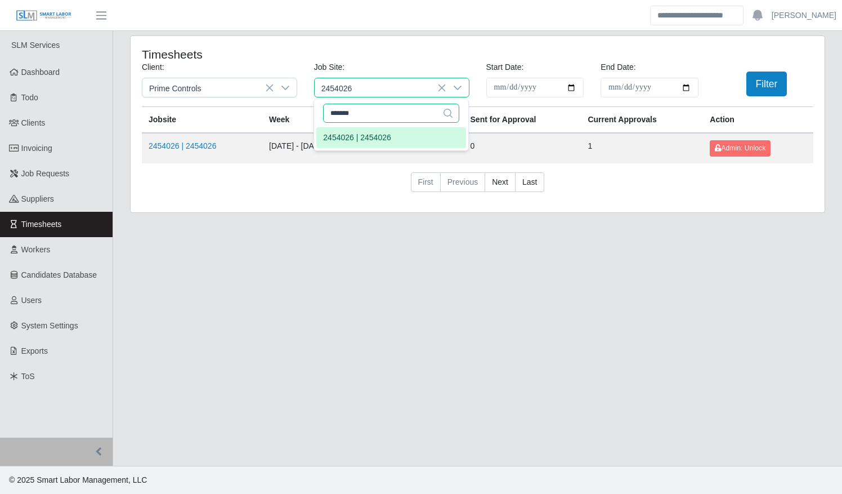
click at [402, 108] on input "*******" at bounding box center [391, 113] width 136 height 19
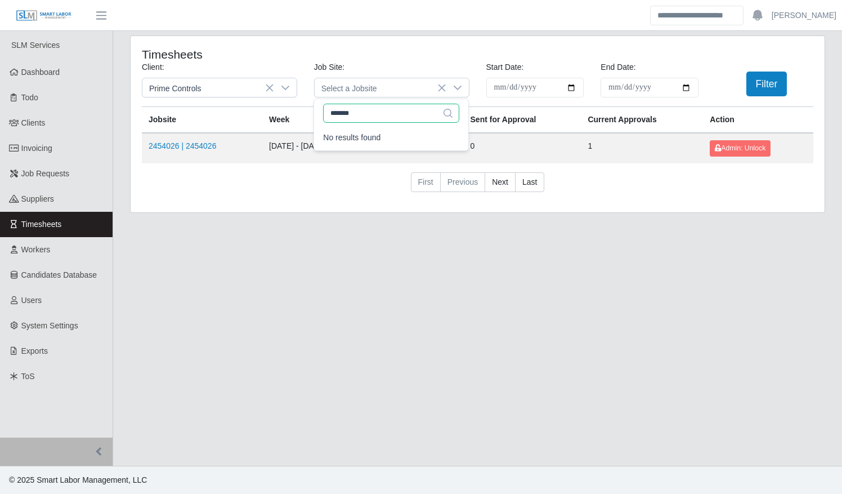
type input "*******"
click at [767, 86] on button "Filter" at bounding box center [767, 84] width 41 height 25
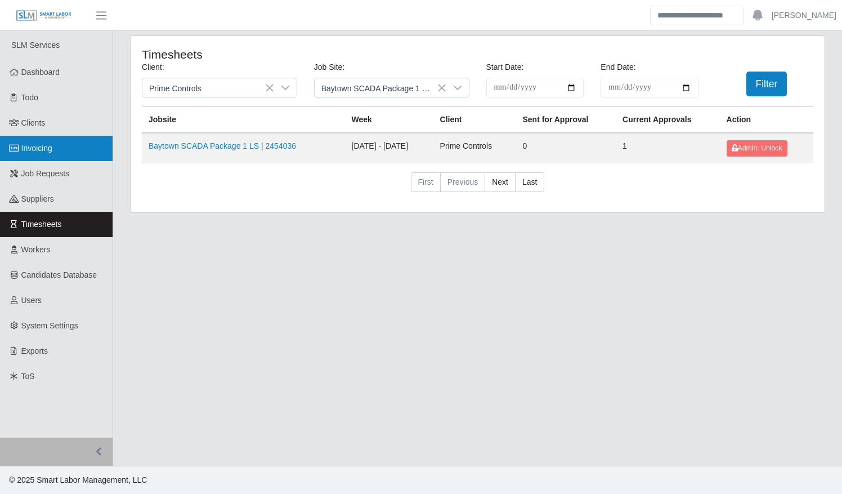
click at [39, 149] on span "Invoicing" at bounding box center [36, 148] width 31 height 9
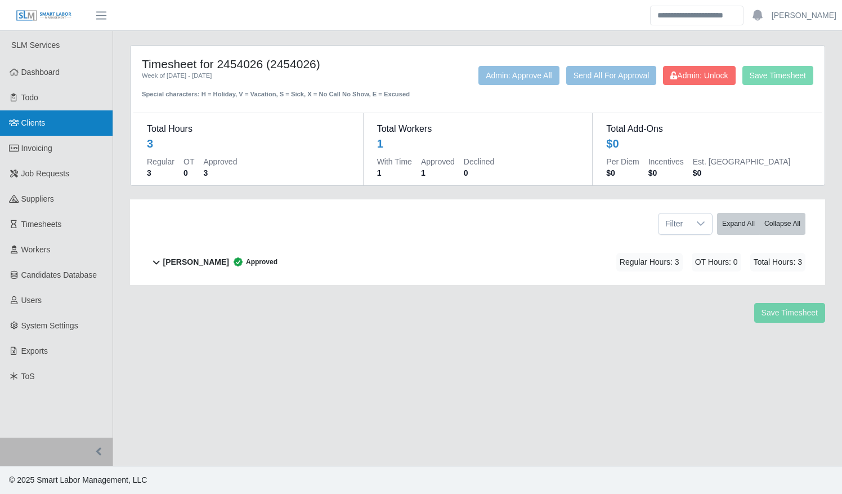
click at [26, 126] on span "Clients" at bounding box center [33, 122] width 24 height 9
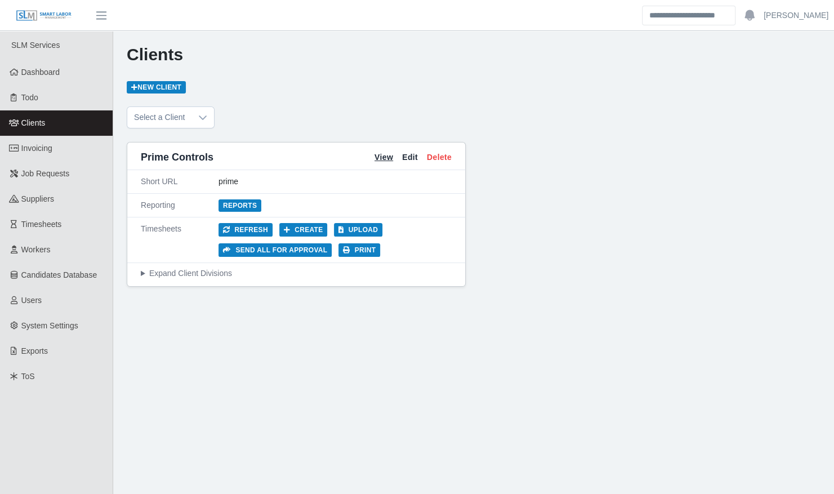
click at [379, 155] on link "View" at bounding box center [383, 157] width 19 height 12
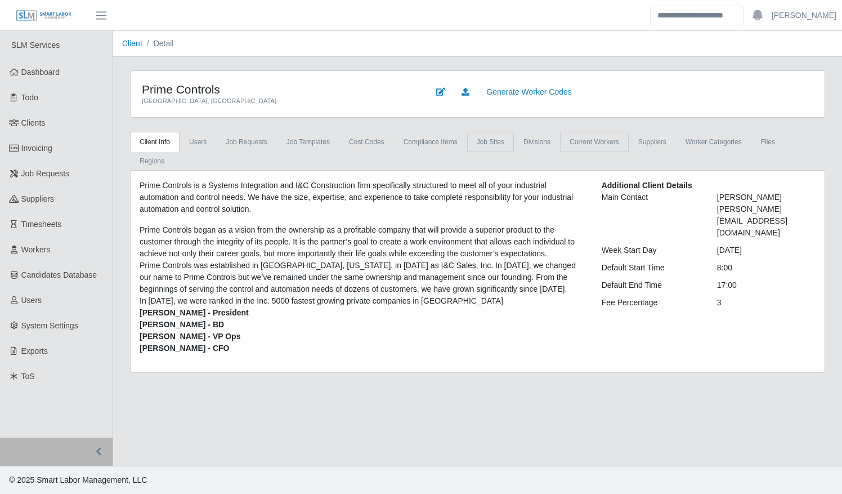
click at [480, 140] on link "job sites" at bounding box center [490, 142] width 47 height 20
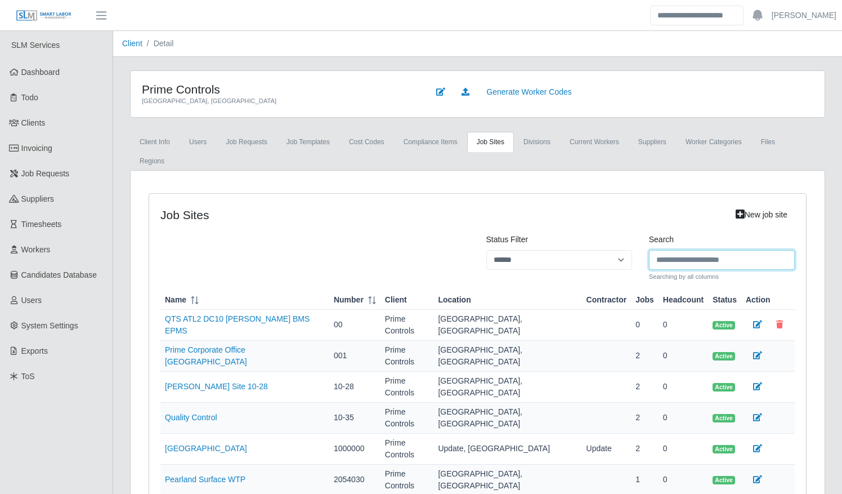
click at [667, 250] on input "Search" at bounding box center [722, 260] width 146 height 20
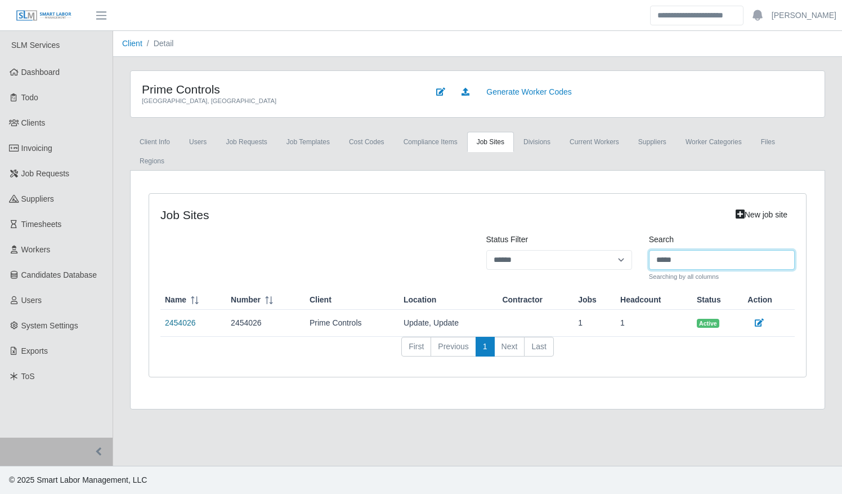
type input "*****"
click at [173, 318] on link "2454026" at bounding box center [180, 322] width 31 height 9
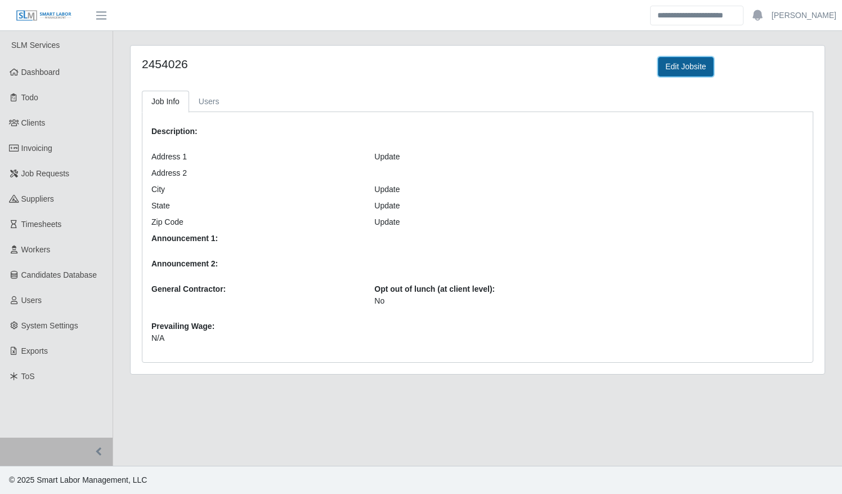
click at [669, 60] on link "Edit Jobsite" at bounding box center [685, 67] width 55 height 20
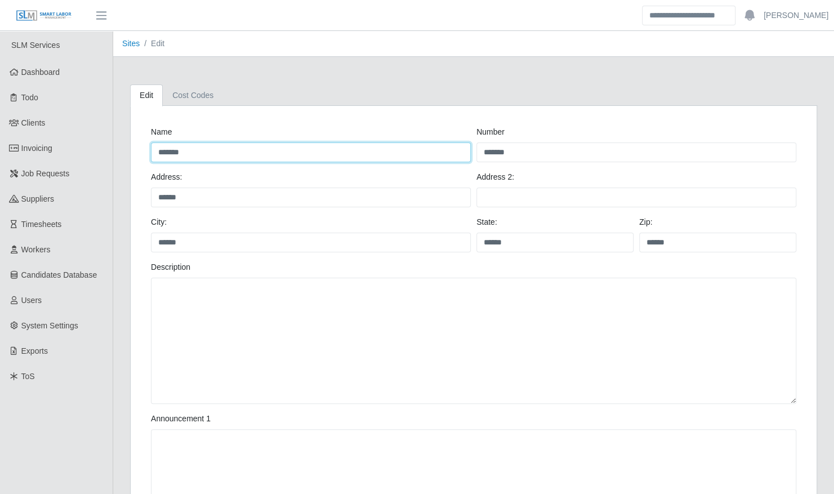
click at [183, 152] on input "*******" at bounding box center [311, 152] width 320 height 20
drag, startPoint x: 230, startPoint y: 154, endPoint x: 128, endPoint y: 137, distance: 102.8
click at [128, 137] on div "Edit Cost Codes Name ******* Number ******* Address: ****** Address 2: City: **…" at bounding box center [474, 493] width 704 height 818
paste input "**********"
type input "**********"
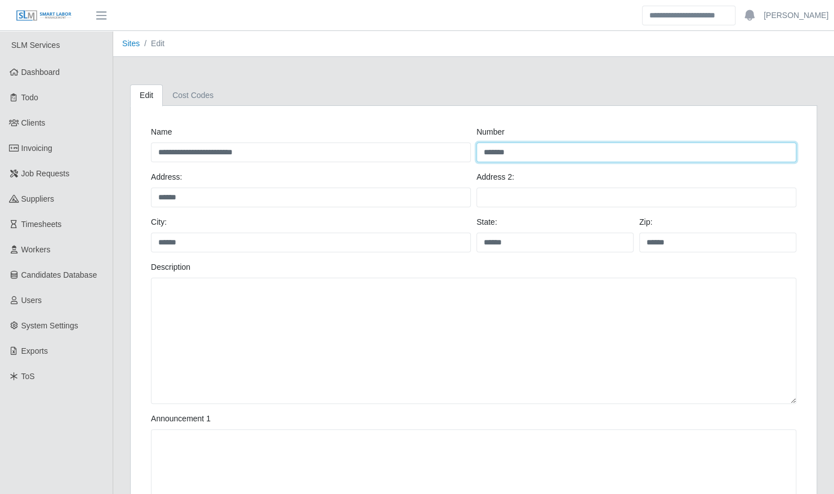
click at [504, 153] on input "*******" at bounding box center [636, 152] width 320 height 20
type input "*******"
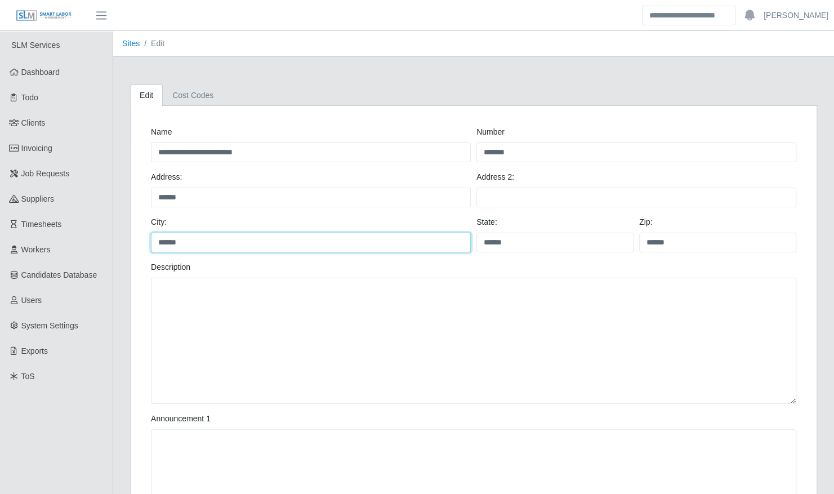
drag, startPoint x: 200, startPoint y: 239, endPoint x: 152, endPoint y: 238, distance: 47.9
click at [152, 239] on input "******" at bounding box center [311, 243] width 320 height 20
type input "*******"
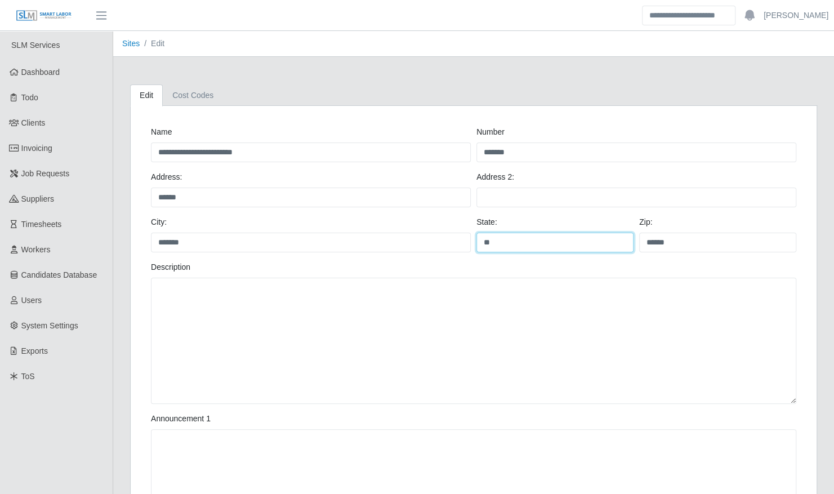
type input "**"
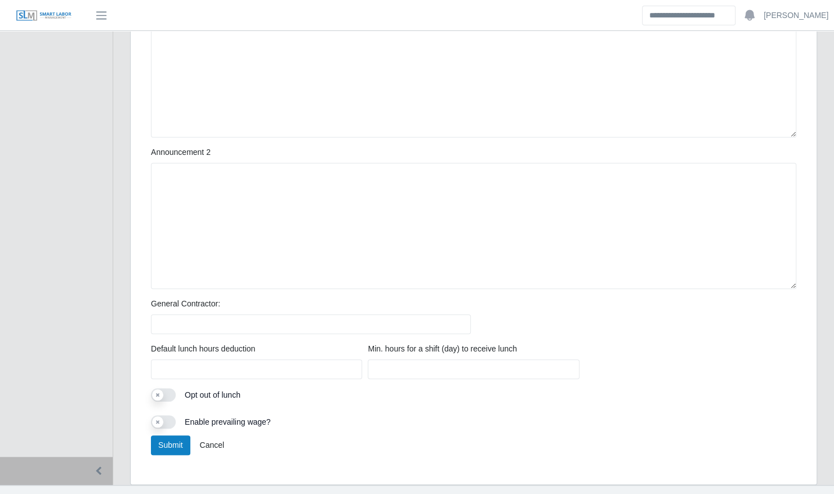
scroll to position [434, 0]
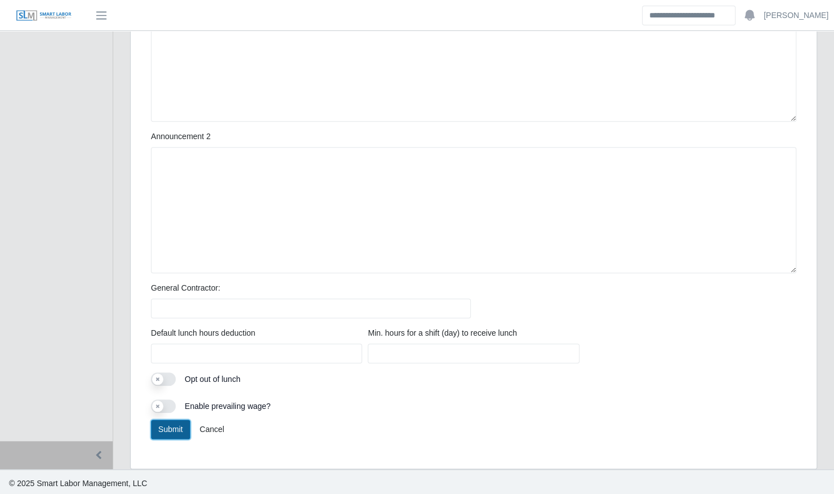
click at [162, 430] on button "Submit" at bounding box center [170, 429] width 39 height 20
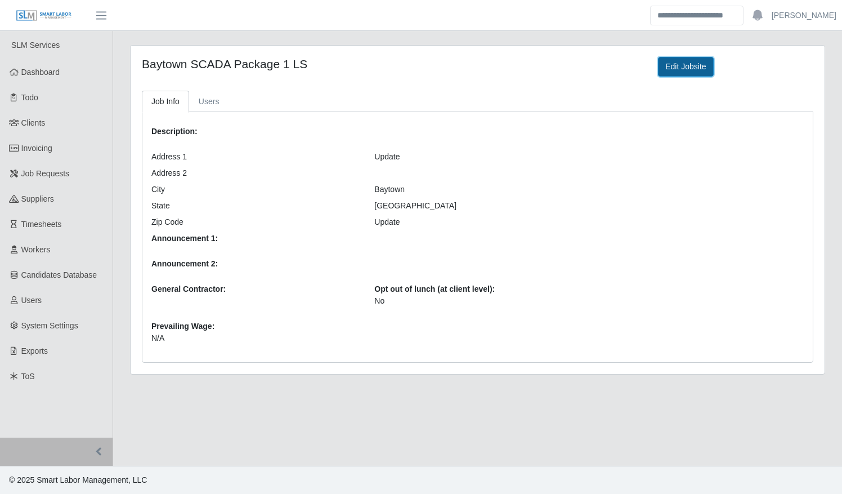
click at [676, 70] on link "Edit Jobsite" at bounding box center [685, 67] width 55 height 20
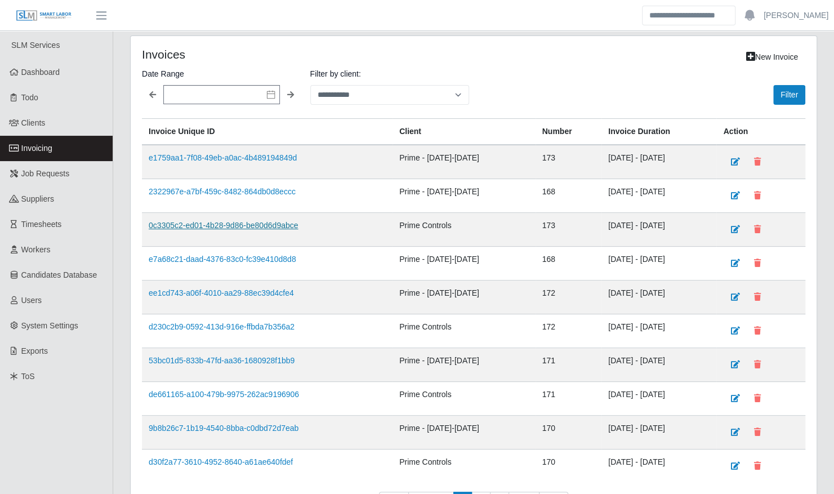
click at [263, 227] on link "0c3305c2-ed01-4b28-9d86-be80d6d9abce" at bounding box center [223, 225] width 149 height 9
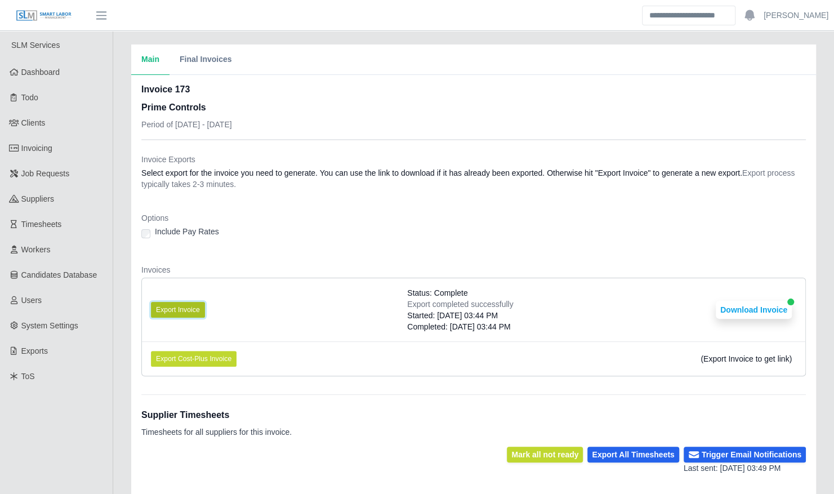
click at [166, 303] on button "Export Invoice" at bounding box center [178, 310] width 54 height 16
click at [42, 243] on link "Workers" at bounding box center [56, 249] width 113 height 25
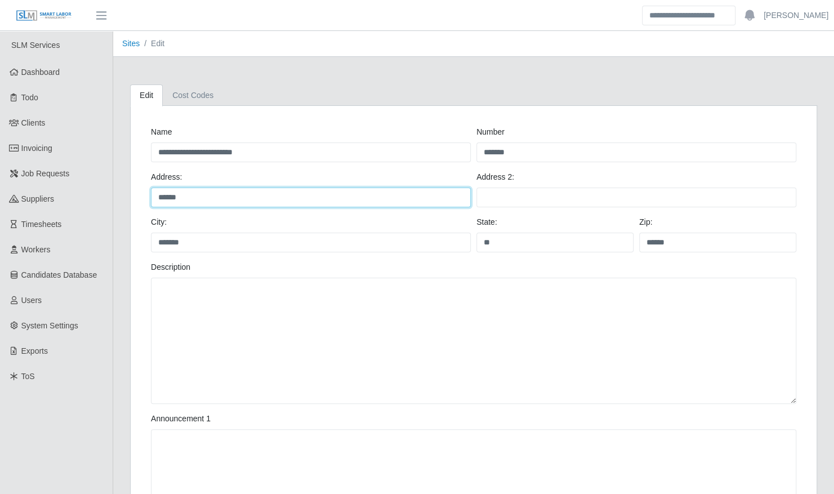
drag, startPoint x: 224, startPoint y: 193, endPoint x: 144, endPoint y: 190, distance: 80.6
paste input "**********"
type input "**********"
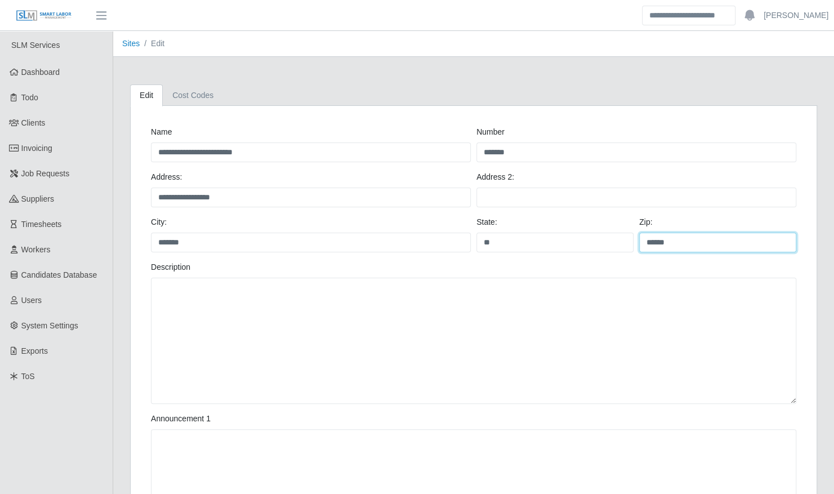
drag, startPoint x: 659, startPoint y: 240, endPoint x: 623, endPoint y: 240, distance: 36.0
click at [623, 240] on div "City: ******* State: ** Zip: ******" at bounding box center [473, 238] width 651 height 45
type input "*****"
click at [562, 267] on div "Description" at bounding box center [473, 332] width 651 height 142
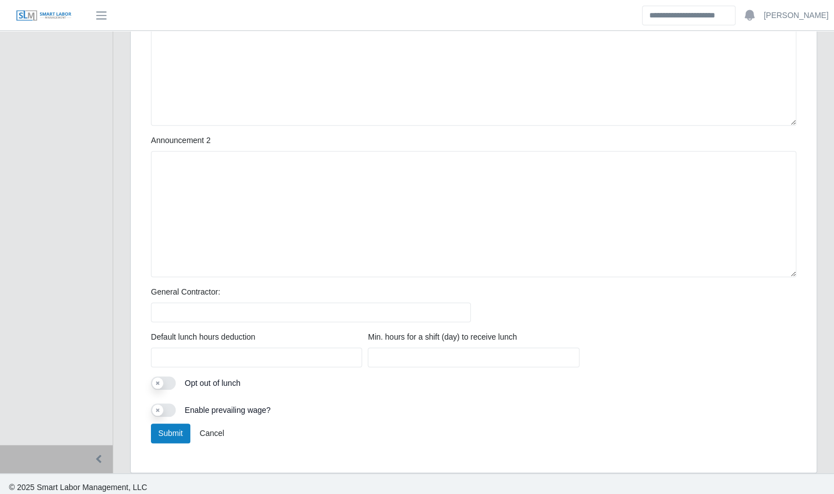
scroll to position [434, 0]
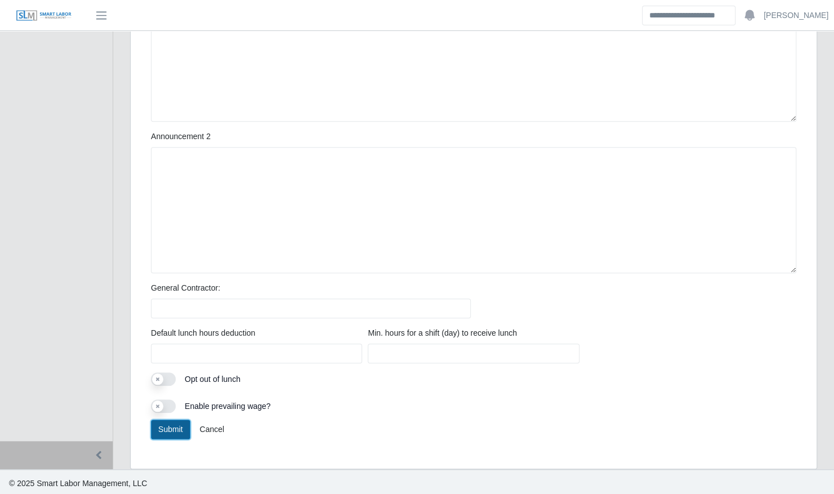
click at [175, 423] on button "Submit" at bounding box center [170, 429] width 39 height 20
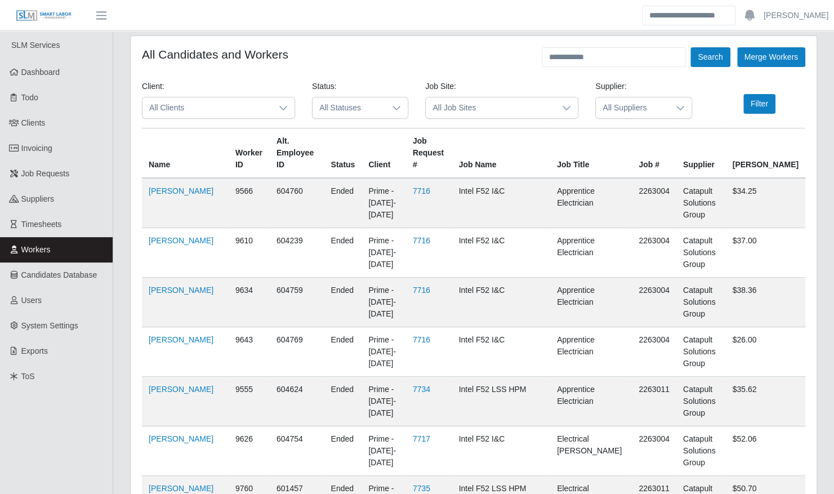
click at [448, 106] on span "All Job Sites" at bounding box center [490, 107] width 129 height 21
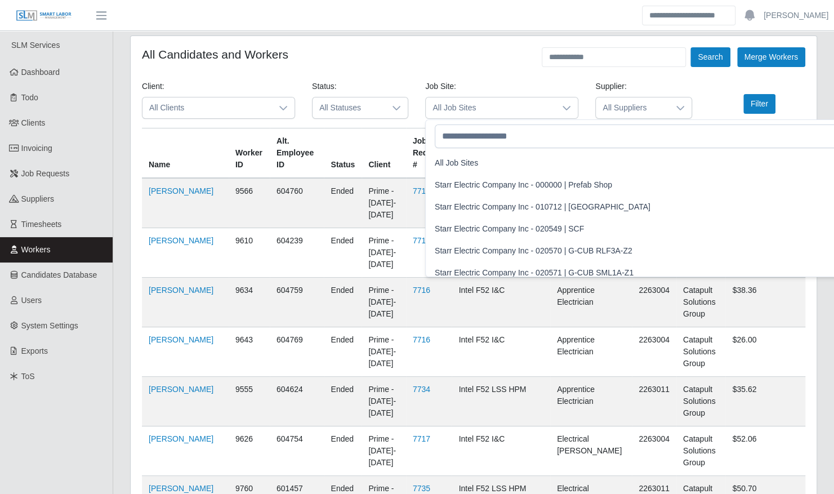
click at [448, 106] on span "All Job Sites" at bounding box center [490, 107] width 129 height 21
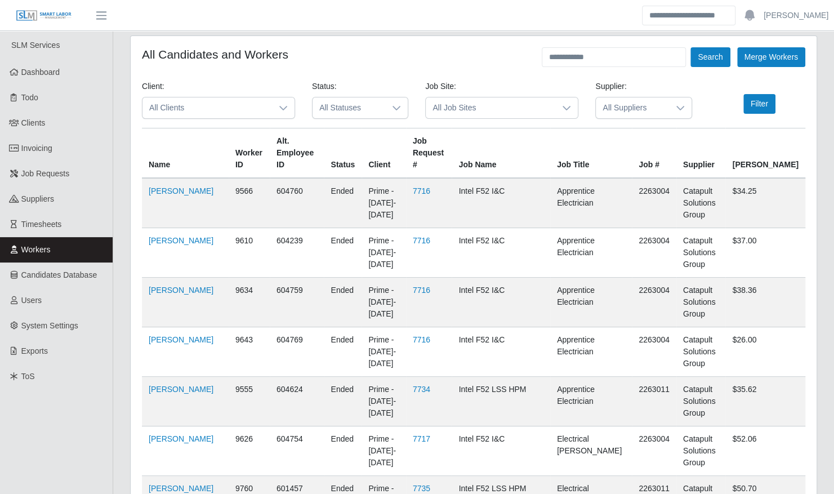
click at [457, 107] on span "All Job Sites" at bounding box center [490, 107] width 129 height 21
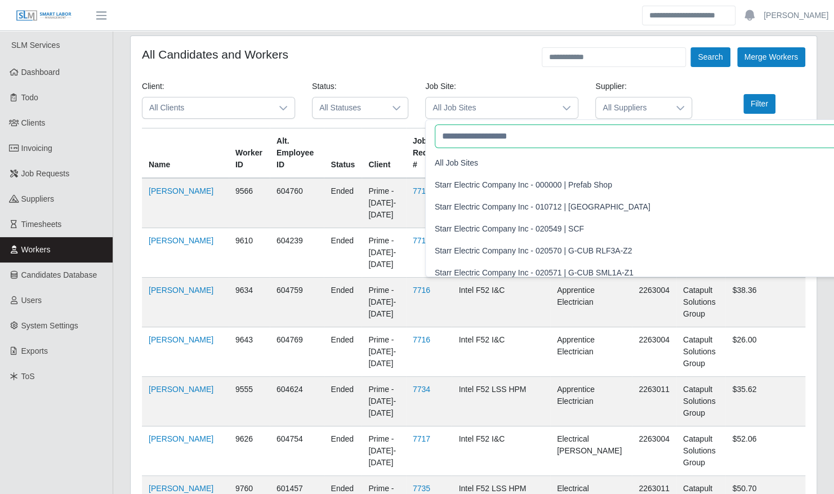
click at [476, 142] on input "text" at bounding box center [757, 136] width 645 height 24
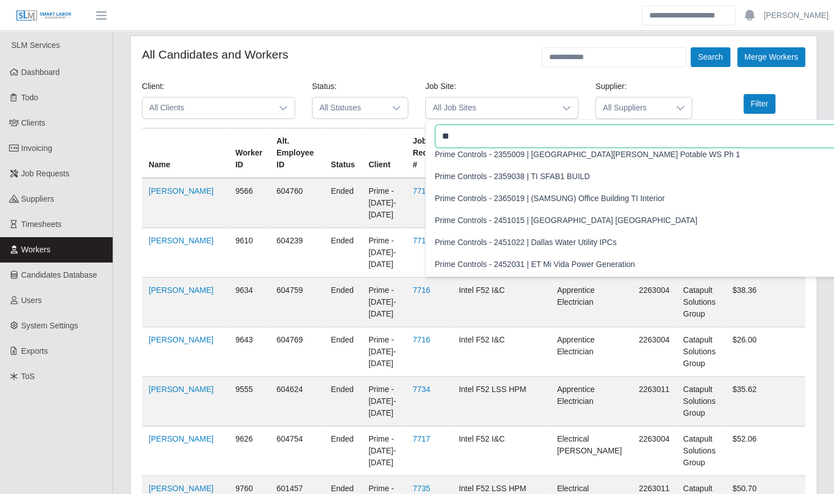
scroll to position [2009, 0]
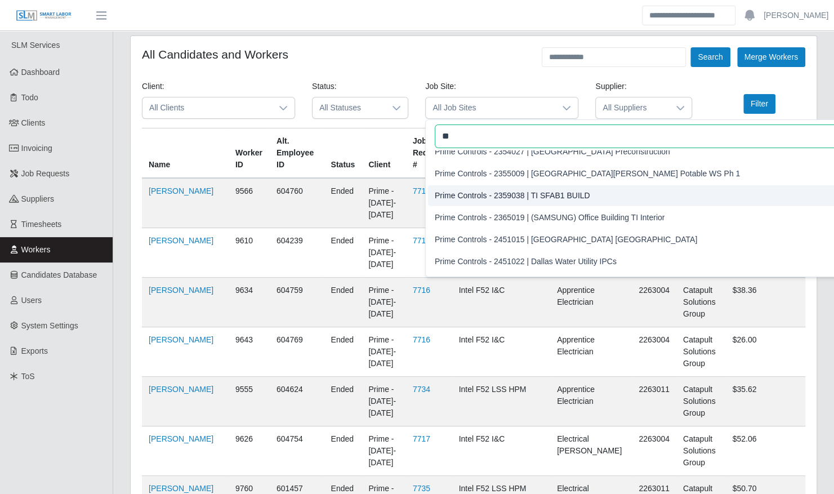
type input "**"
click at [563, 191] on span "Prime Controls - 2359038 | TI SFAB1 BUILD" at bounding box center [512, 196] width 155 height 12
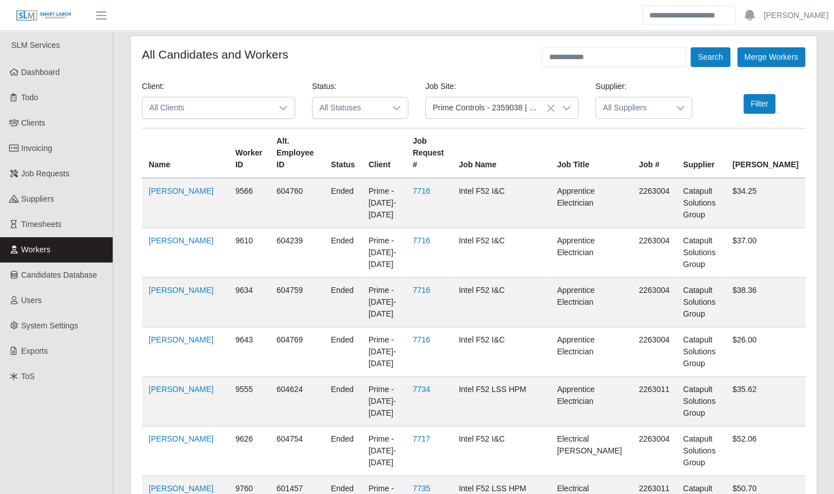
click at [622, 109] on span "All Suppliers" at bounding box center [632, 107] width 73 height 21
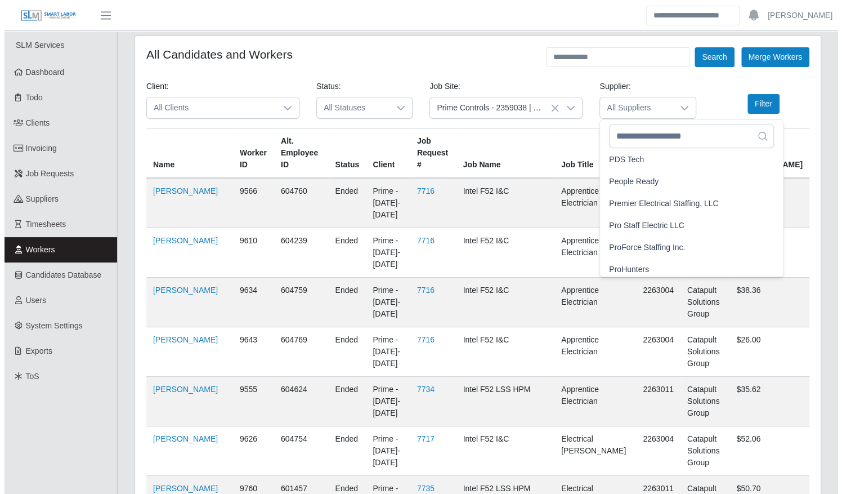
scroll to position [1635, 0]
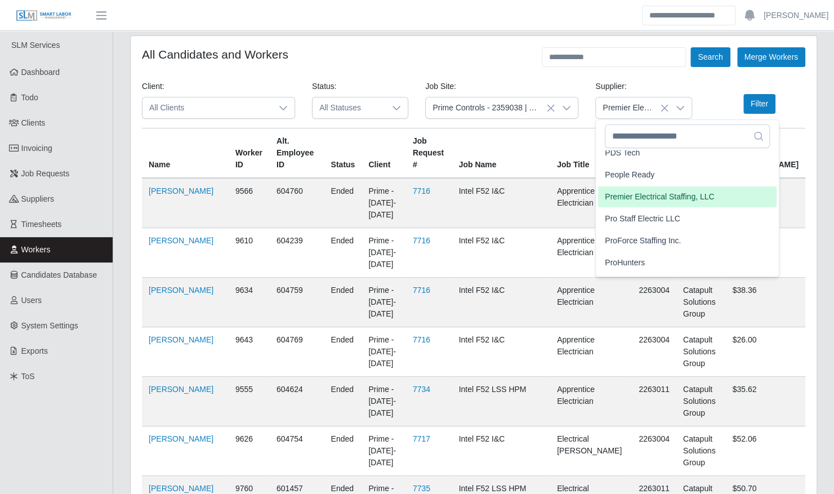
click at [646, 193] on span "Premier Electrical Staffing, LLC" at bounding box center [659, 197] width 109 height 12
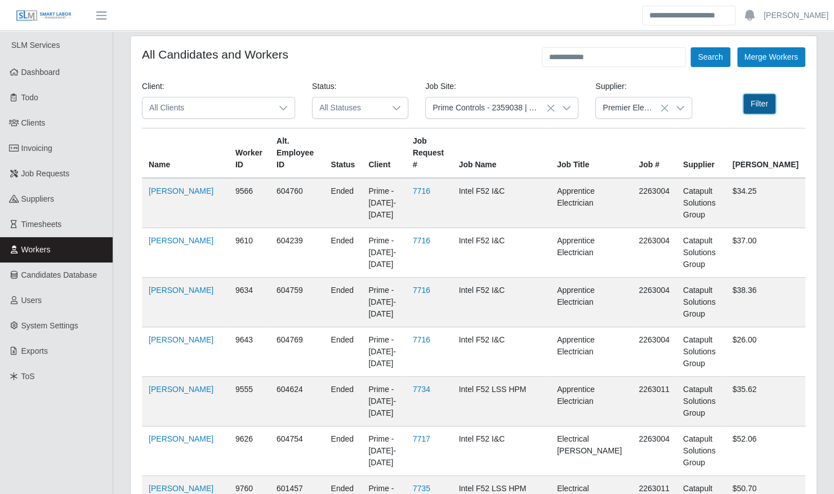
click at [761, 101] on button "Filter" at bounding box center [759, 104] width 32 height 20
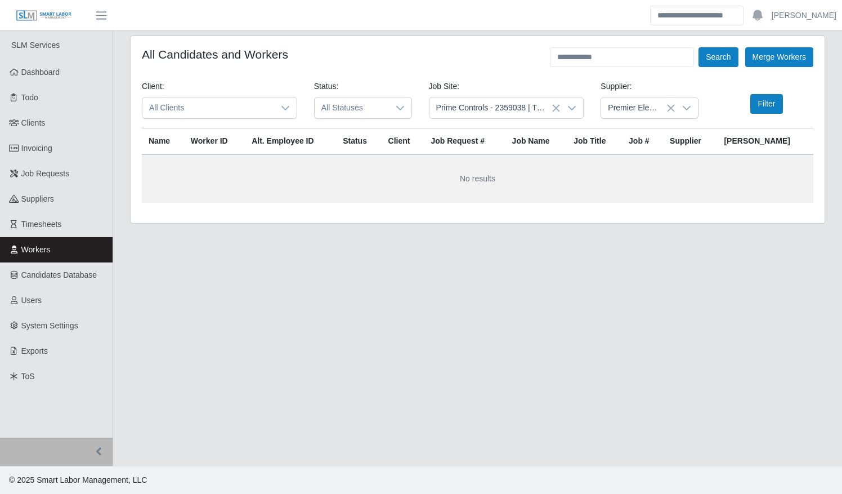
click at [468, 109] on span "Prime Controls - 2359038 | TI SFAB1 BUILD" at bounding box center [496, 107] width 132 height 21
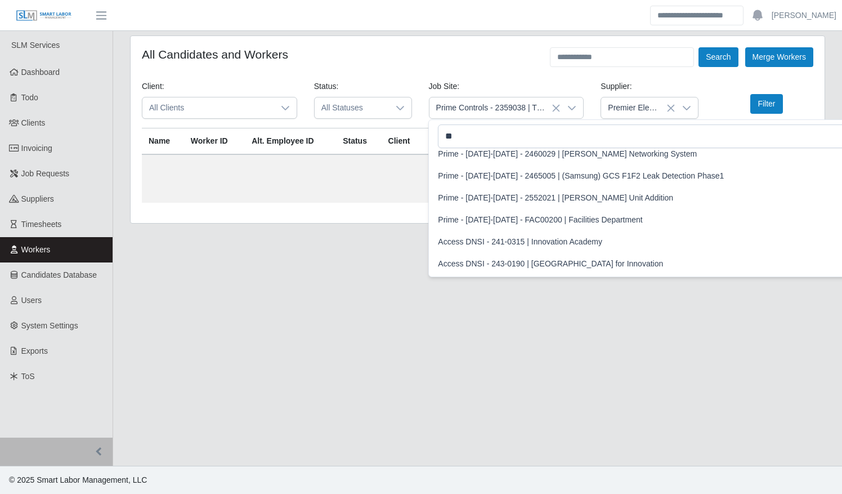
scroll to position [2637, 0]
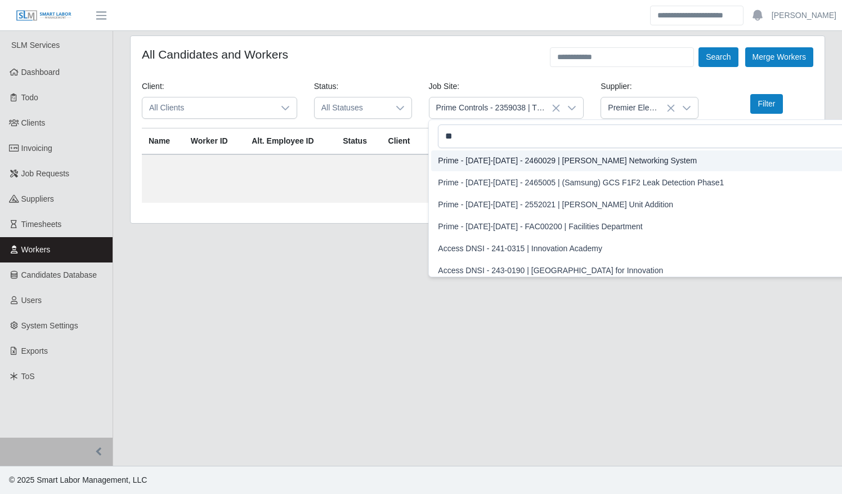
click at [247, 105] on span "All Clients" at bounding box center [208, 107] width 132 height 21
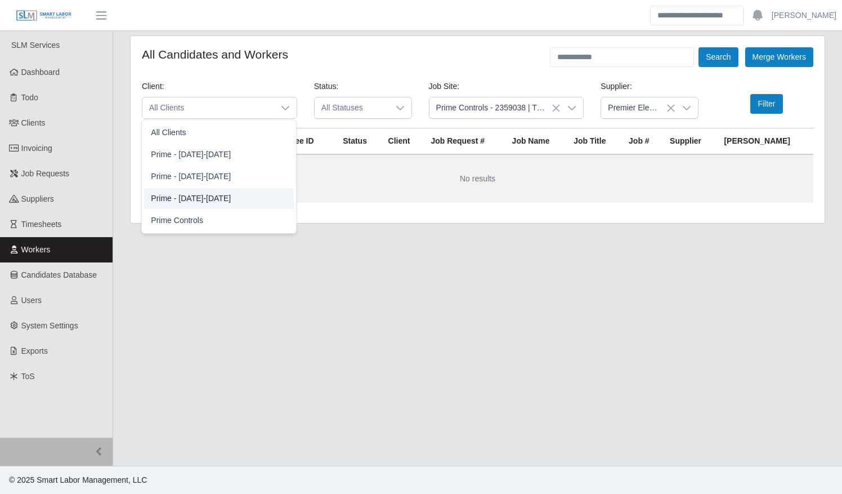
click at [208, 194] on span "Prime - [DATE]-[DATE]" at bounding box center [191, 199] width 80 height 12
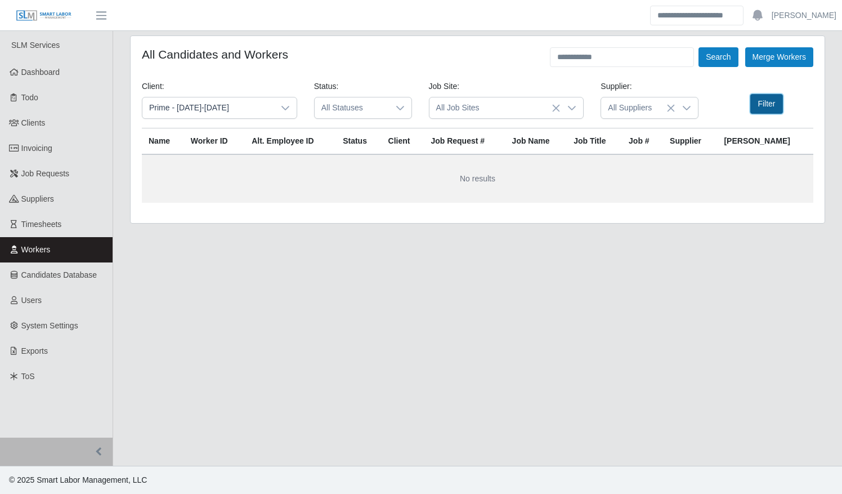
click at [769, 104] on button "Filter" at bounding box center [766, 104] width 32 height 20
click at [683, 107] on icon at bounding box center [686, 108] width 9 height 9
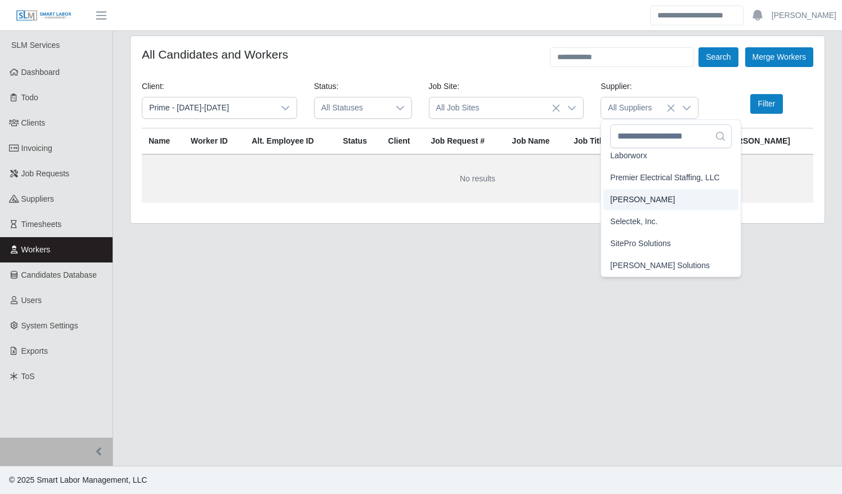
scroll to position [310, 0]
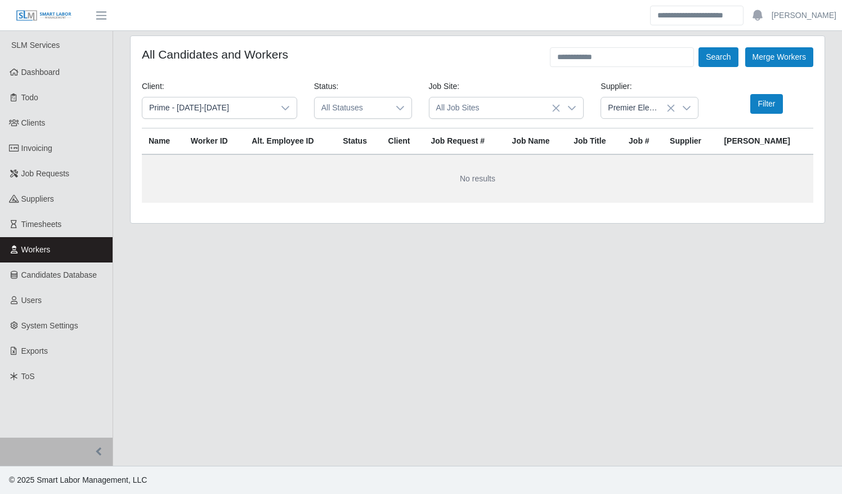
click at [641, 177] on span "Premier Electrical Staffing, LLC" at bounding box center [664, 183] width 109 height 12
click at [771, 106] on button "Filter" at bounding box center [766, 104] width 32 height 20
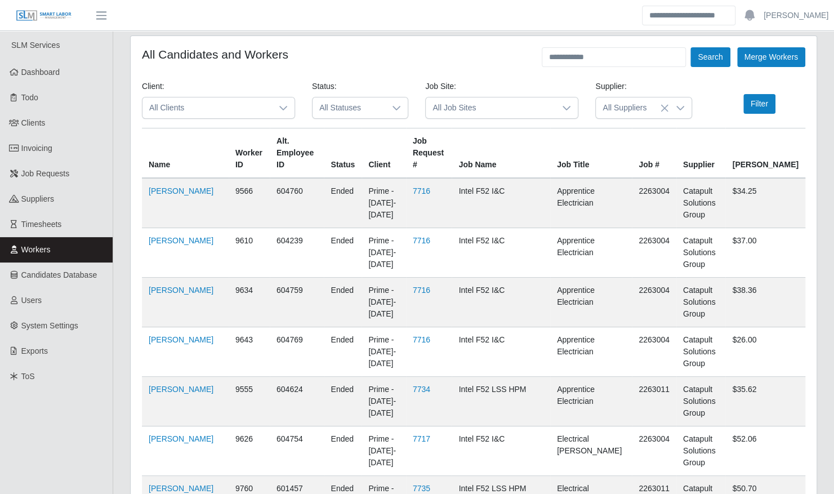
click at [274, 108] on div at bounding box center [283, 107] width 23 height 21
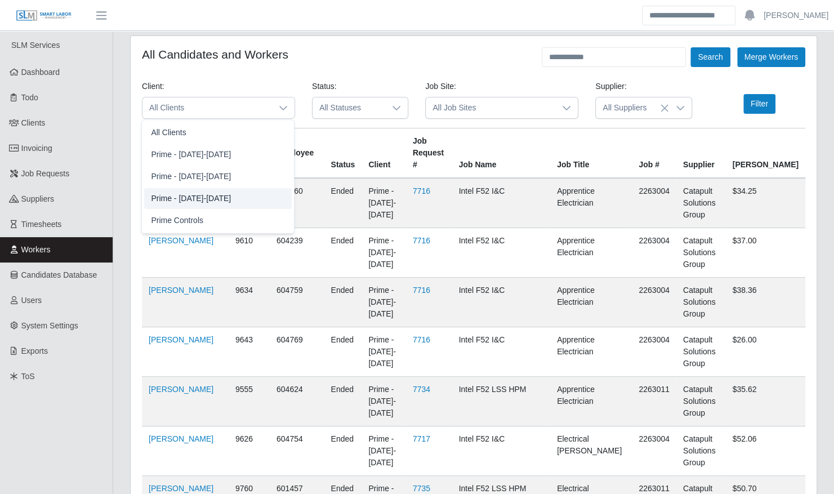
click at [227, 198] on span "Prime - Sunday-Saturday" at bounding box center [191, 199] width 80 height 12
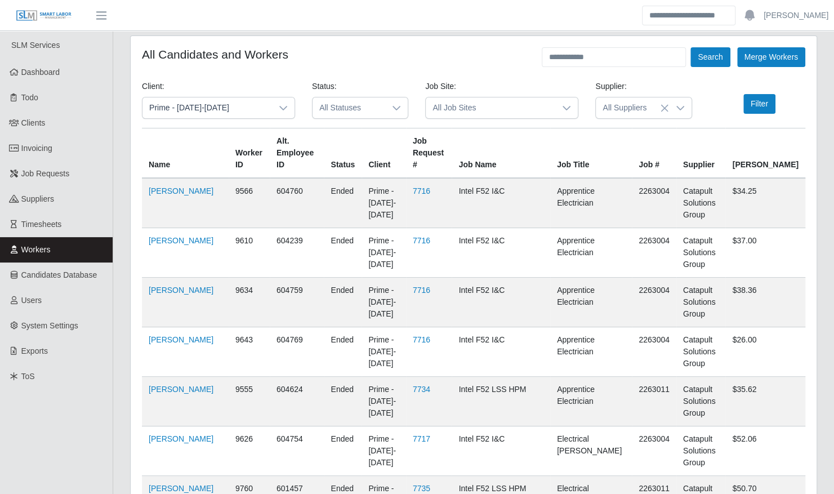
click at [680, 106] on icon at bounding box center [680, 108] width 9 height 9
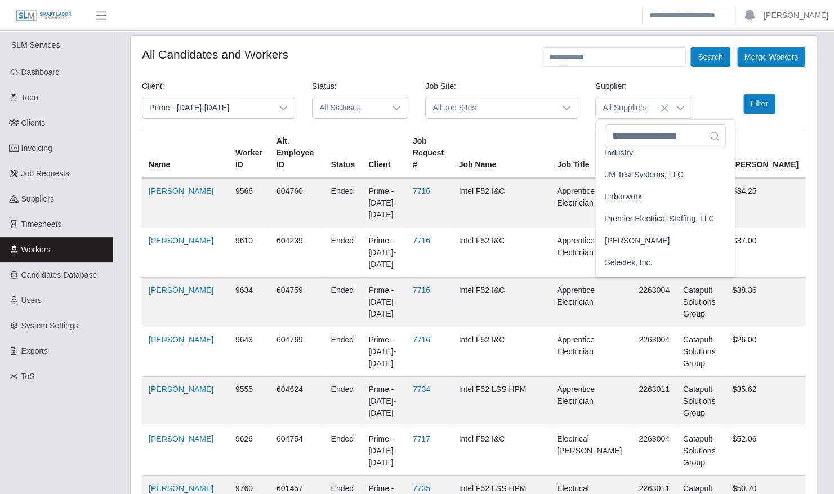
scroll to position [292, 0]
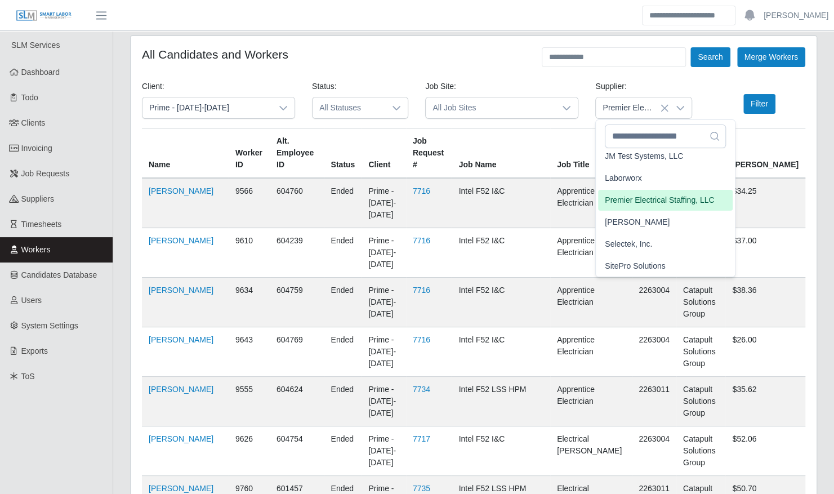
click at [655, 195] on span "Premier Electrical Staffing, LLC" at bounding box center [659, 200] width 109 height 12
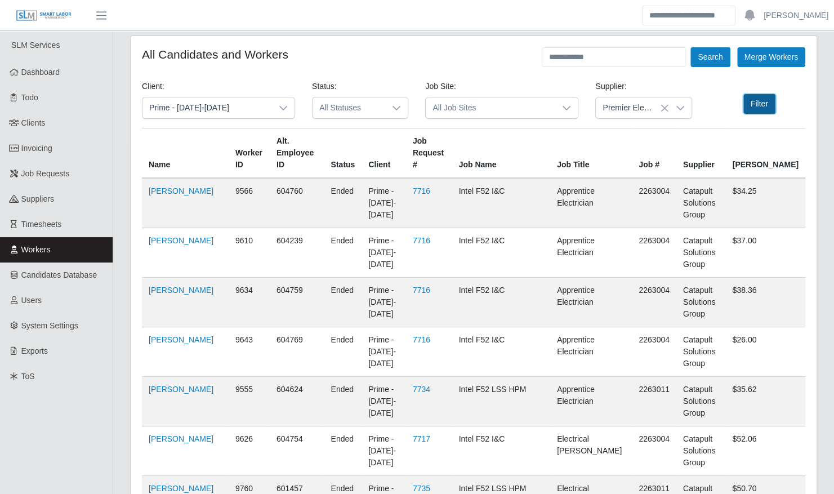
click at [762, 97] on button "Filter" at bounding box center [759, 104] width 32 height 20
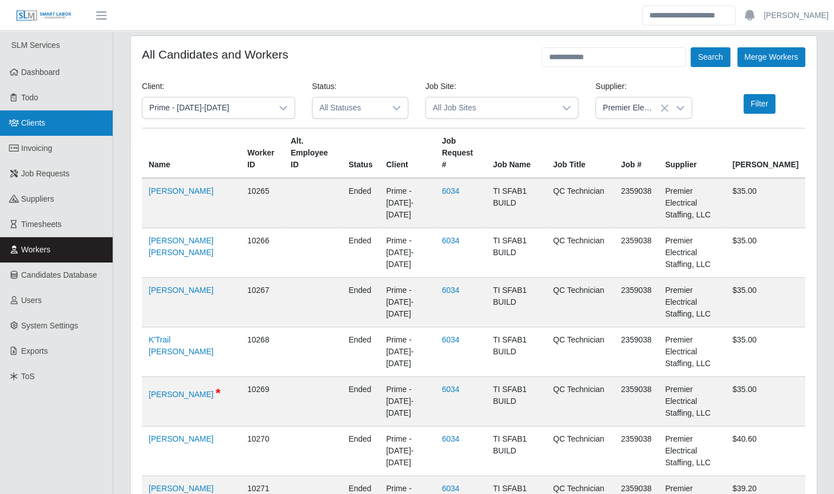
click at [30, 120] on span "Clients" at bounding box center [33, 122] width 24 height 9
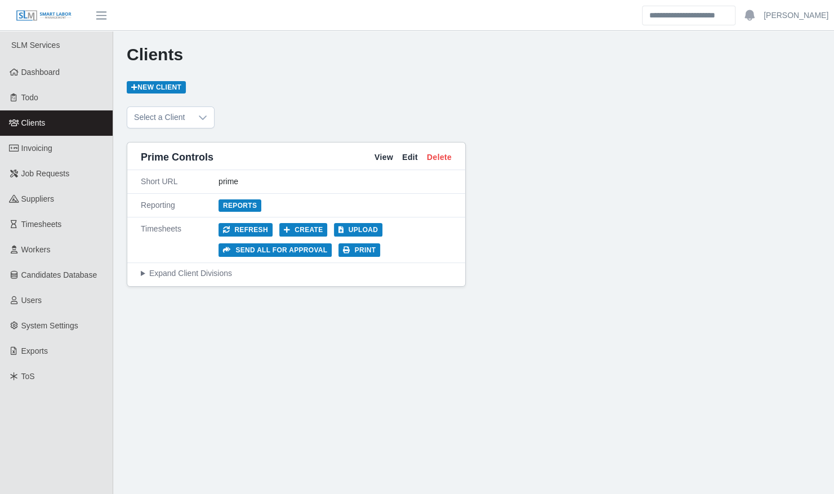
click at [191, 273] on summary "Expand Client Divisions" at bounding box center [296, 273] width 311 height 12
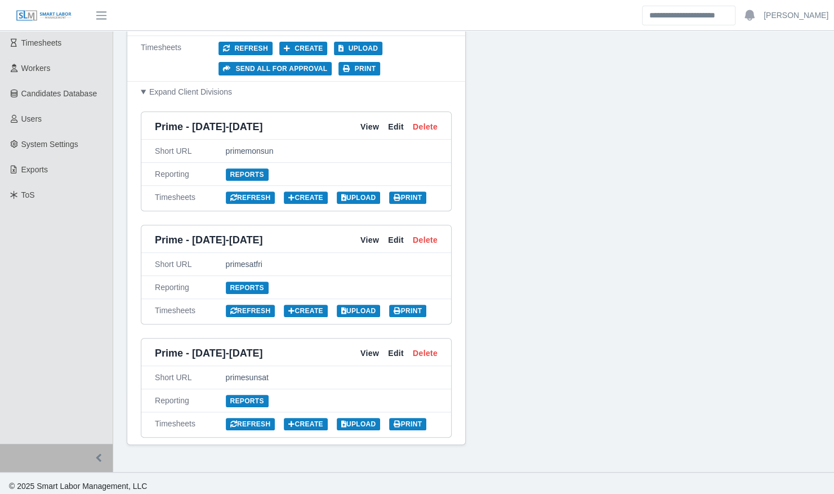
scroll to position [183, 0]
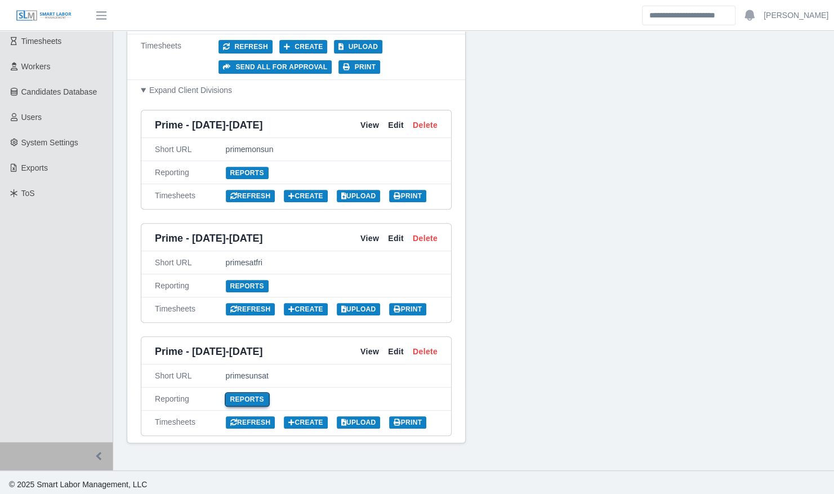
click at [246, 395] on link "Reports" at bounding box center [247, 399] width 43 height 12
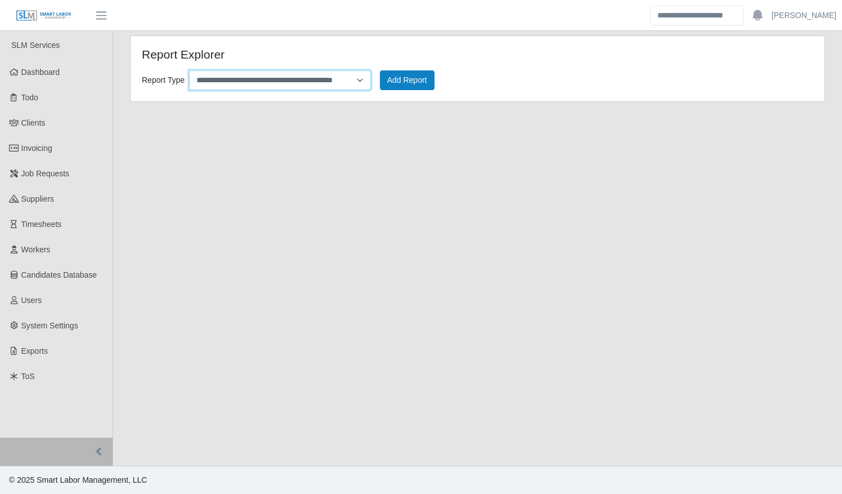
click at [292, 87] on select "**********" at bounding box center [280, 80] width 182 height 20
select select "**********"
click at [189, 70] on select "**********" at bounding box center [280, 80] width 182 height 20
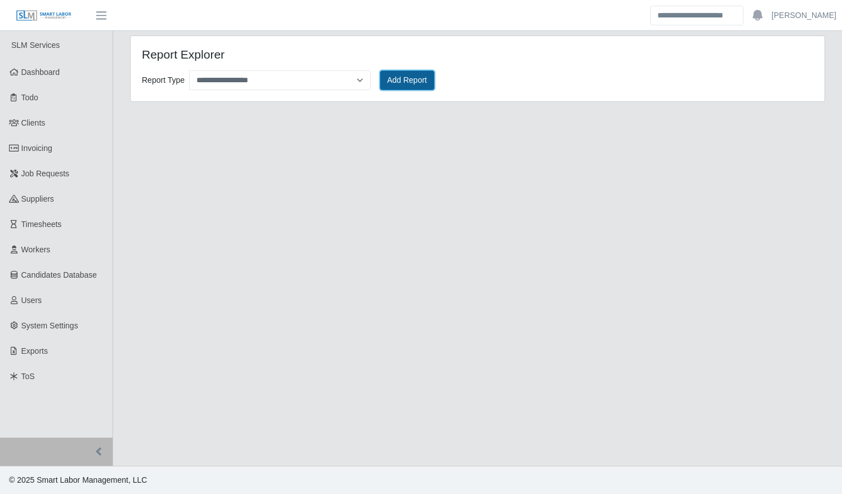
click at [395, 80] on button "Add Report" at bounding box center [407, 80] width 55 height 20
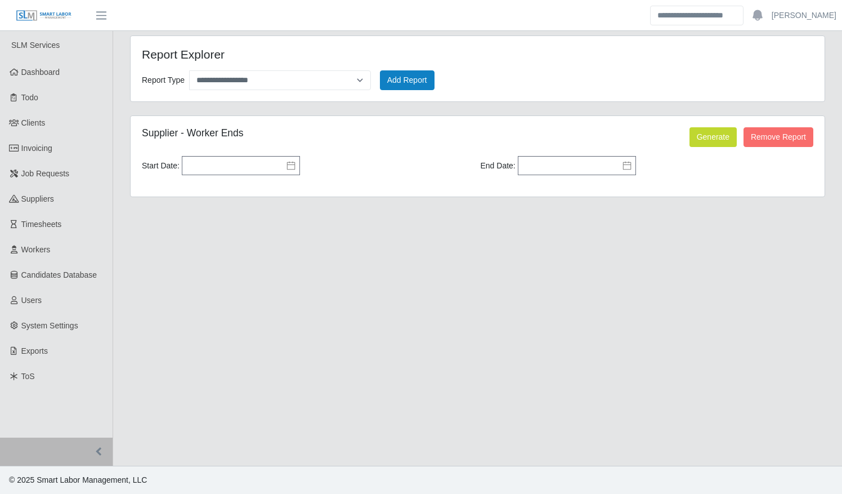
click at [290, 166] on icon at bounding box center [291, 165] width 9 height 9
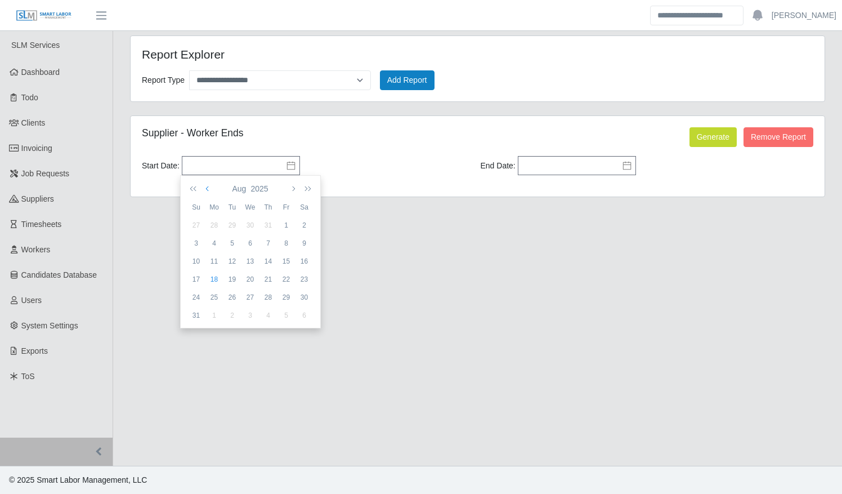
click at [208, 186] on icon "button" at bounding box center [208, 188] width 6 height 9
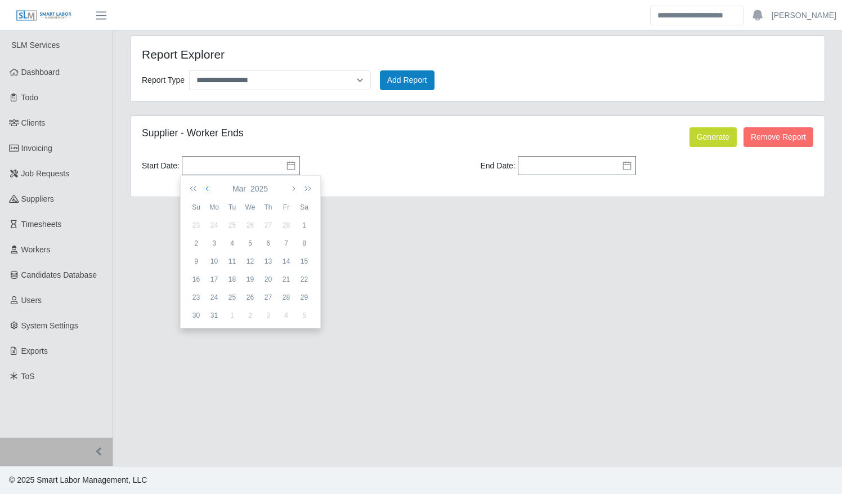
click at [208, 186] on icon "button" at bounding box center [208, 188] width 6 height 9
drag, startPoint x: 254, startPoint y: 223, endPoint x: 261, endPoint y: 223, distance: 7.3
click at [254, 223] on div "1" at bounding box center [251, 225] width 18 height 10
type input "**********"
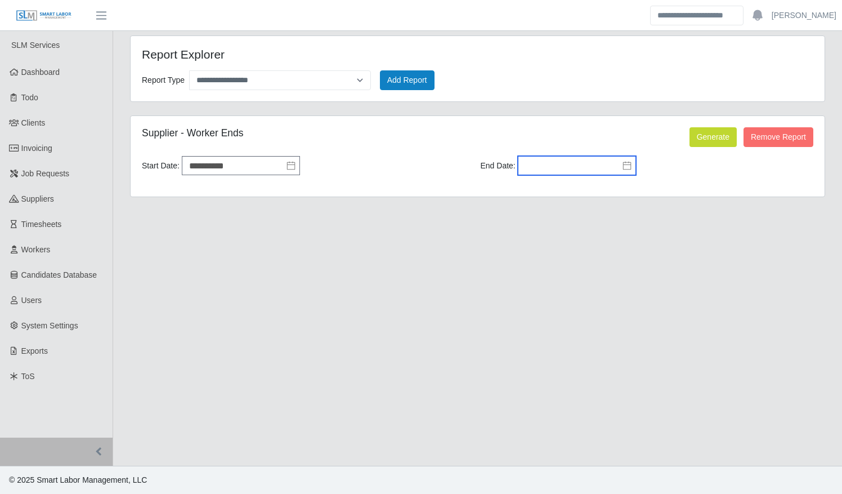
click at [618, 167] on input "text" at bounding box center [577, 165] width 118 height 19
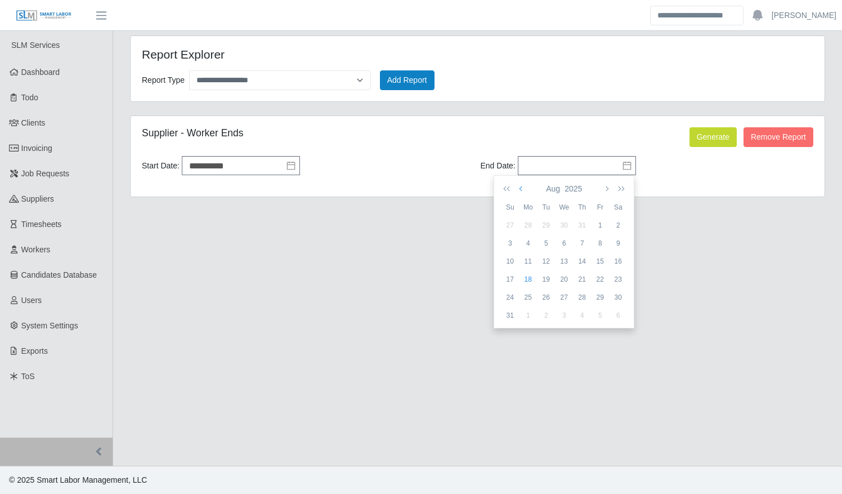
click at [520, 188] on icon "button" at bounding box center [522, 188] width 6 height 9
click at [583, 296] on div "31" at bounding box center [582, 297] width 18 height 10
type input "**********"
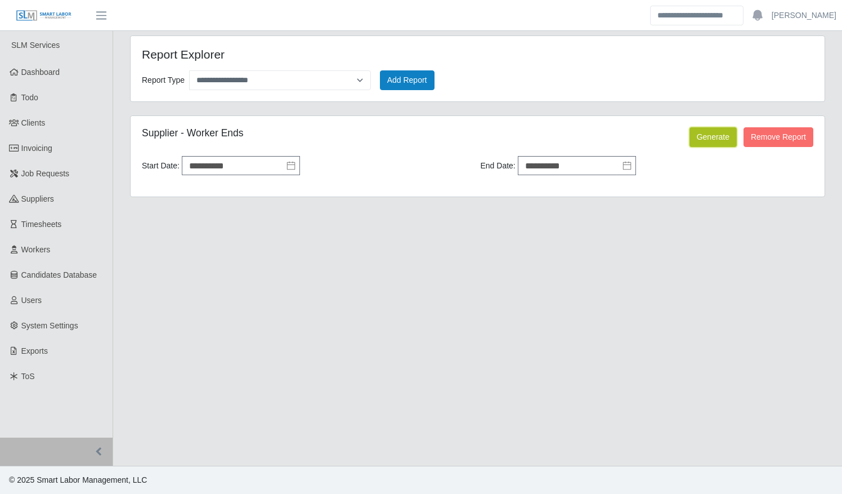
click at [711, 135] on button "Generate" at bounding box center [713, 137] width 47 height 20
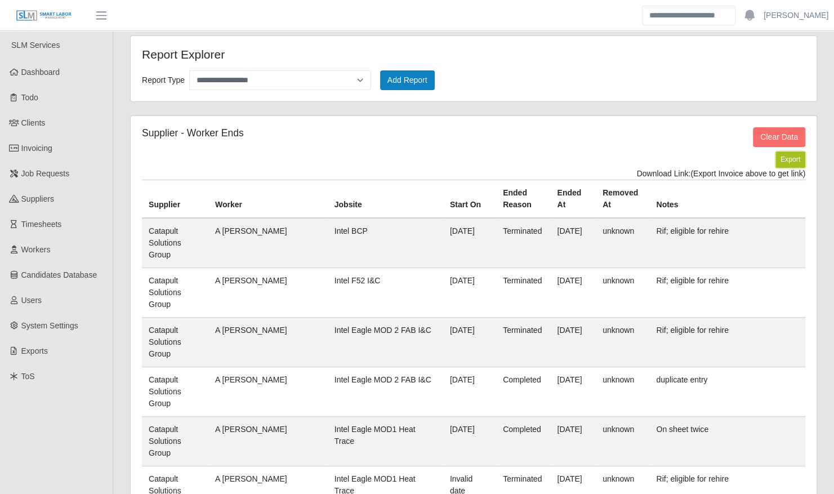
click at [786, 163] on button "Export" at bounding box center [790, 159] width 30 height 16
click at [722, 170] on link "[URL][DOMAIN_NAME]" at bounding box center [763, 173] width 83 height 9
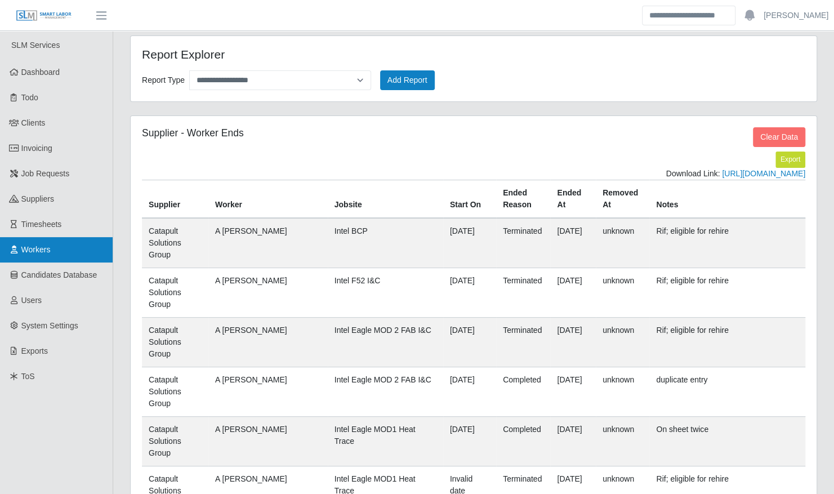
click at [37, 241] on link "Workers" at bounding box center [56, 249] width 113 height 25
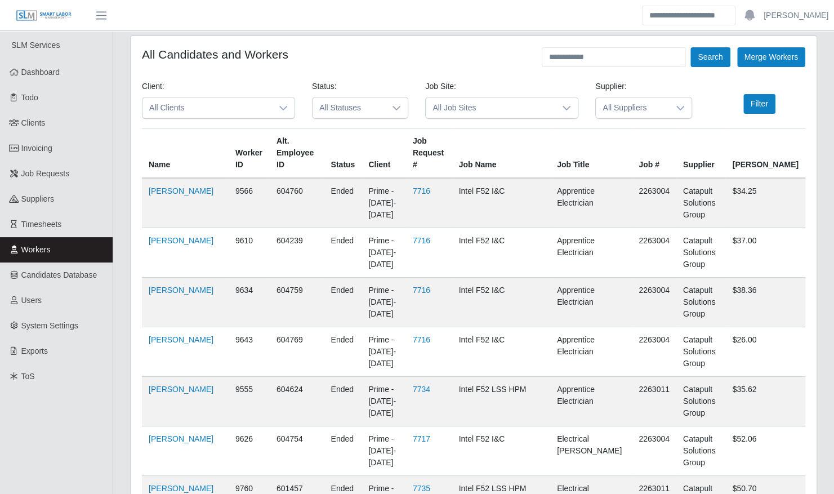
click at [259, 113] on span "All Clients" at bounding box center [206, 107] width 129 height 21
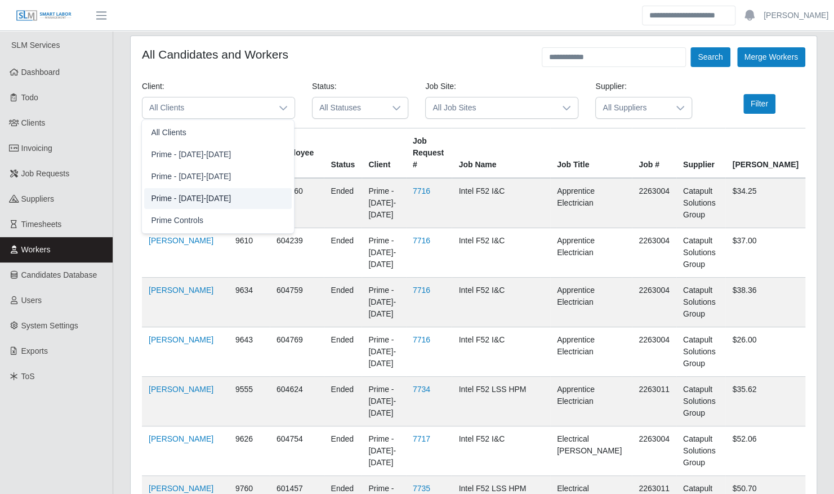
click at [254, 194] on li "Prime - [DATE]-[DATE]" at bounding box center [218, 198] width 148 height 21
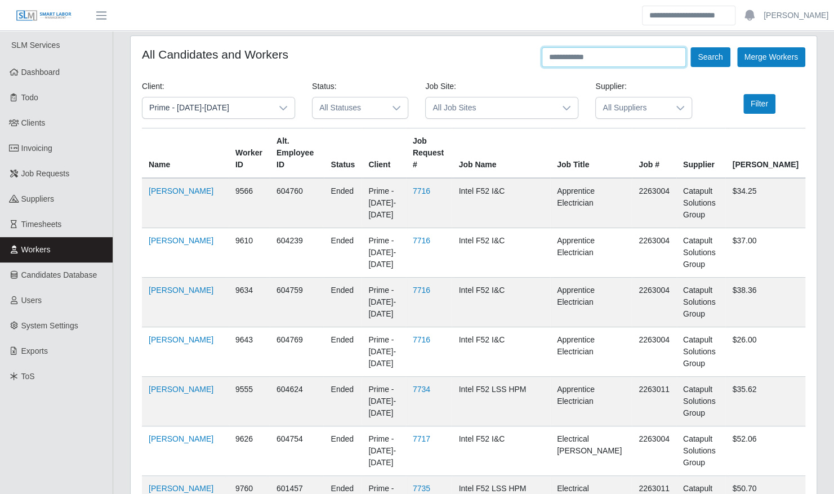
click at [581, 56] on input "text" at bounding box center [614, 57] width 144 height 20
click at [690, 47] on button "Search" at bounding box center [709, 57] width 39 height 20
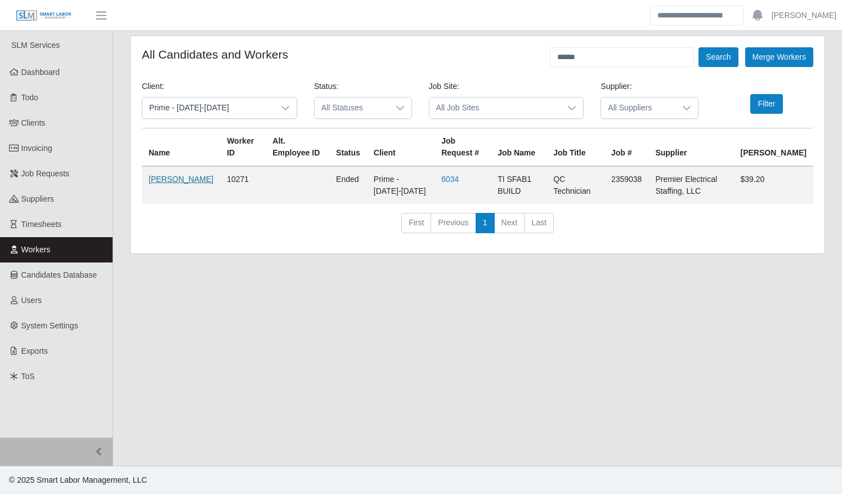
click at [157, 178] on link "[PERSON_NAME]" at bounding box center [181, 179] width 65 height 9
drag, startPoint x: 605, startPoint y: 60, endPoint x: 516, endPoint y: 61, distance: 89.5
click at [516, 61] on div "All Candidates and Workers ****** Search Merge Workers" at bounding box center [478, 57] width 672 height 20
click at [699, 47] on button "Search" at bounding box center [718, 57] width 39 height 20
click at [159, 180] on link "Jose Avila" at bounding box center [181, 179] width 65 height 9
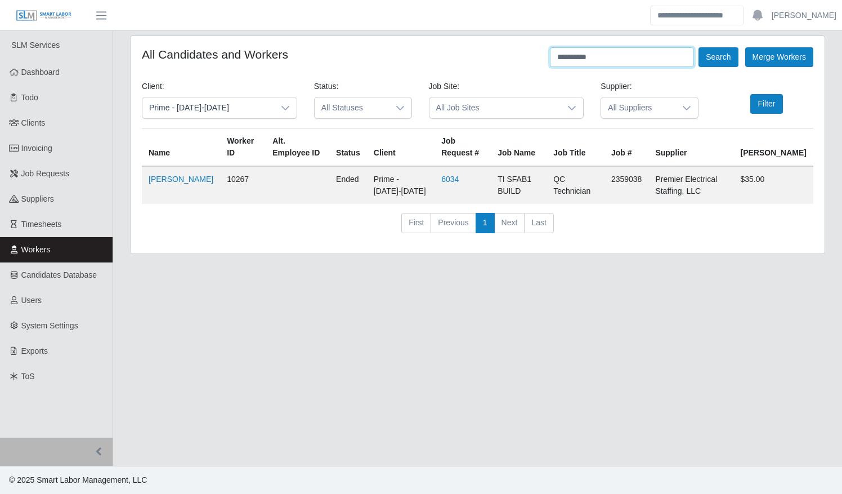
drag, startPoint x: 600, startPoint y: 56, endPoint x: 504, endPoint y: 56, distance: 95.1
click at [504, 56] on div "**********" at bounding box center [478, 57] width 672 height 20
type input "*******"
click at [699, 47] on button "Search" at bounding box center [718, 57] width 39 height 20
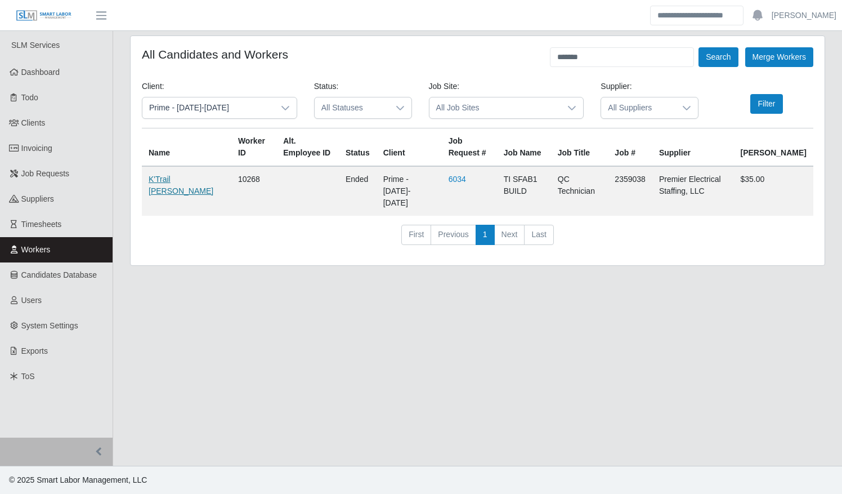
click at [162, 181] on link "K'Trail Taylor" at bounding box center [181, 185] width 65 height 21
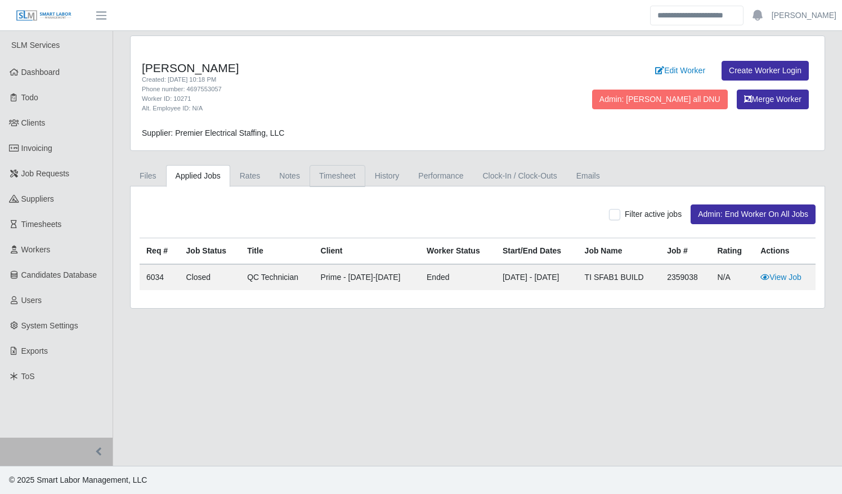
click at [328, 173] on link "Timesheet" at bounding box center [338, 176] width 56 height 22
click at [336, 170] on link "Timesheet" at bounding box center [338, 176] width 56 height 22
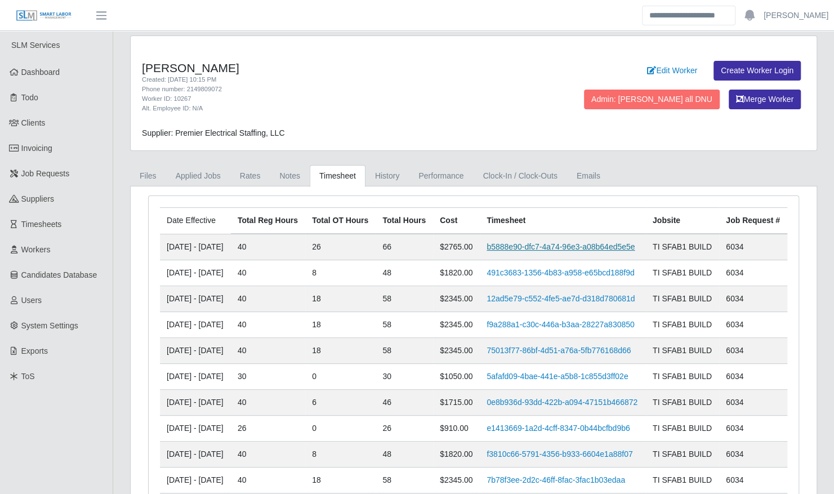
click at [522, 251] on link "b5888e90-dfc7-4a74-96e3-a08b64ed5e5e" at bounding box center [560, 246] width 148 height 9
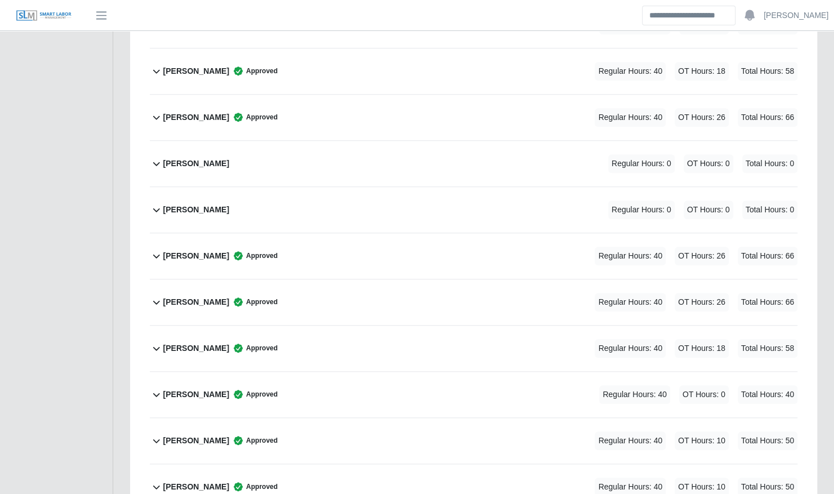
scroll to position [2925, 0]
click at [431, 243] on div "Jose Avila Approved Regular Hours: 40 OT Hours: 26 Total Hours: 66" at bounding box center [480, 255] width 634 height 46
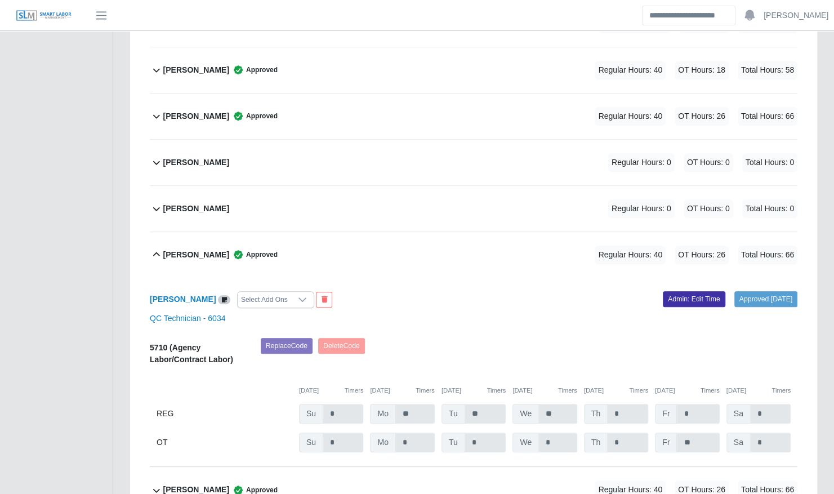
click at [433, 241] on div "Jose Avila Approved Regular Hours: 40 OT Hours: 26 Total Hours: 66" at bounding box center [480, 255] width 634 height 46
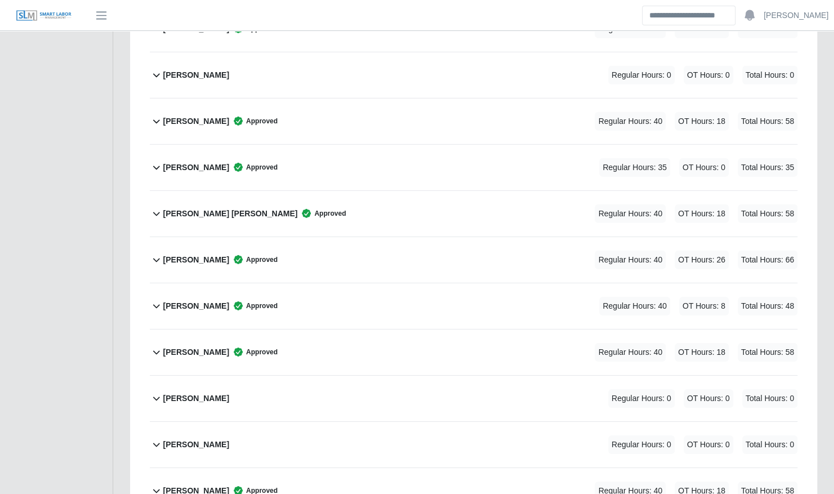
scroll to position [1902, 0]
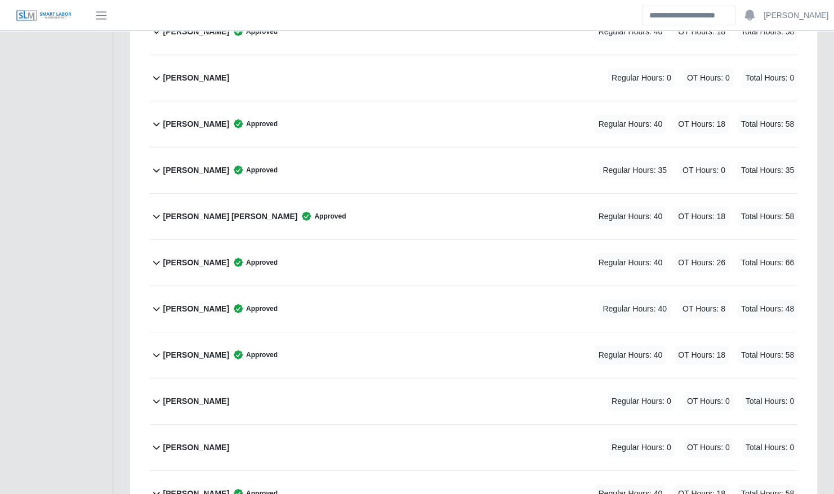
click at [323, 194] on div "Giovanni Gallegos Oviedo Approved Regular Hours: 40 OT Hours: 18 Total Hours: 58" at bounding box center [480, 217] width 634 height 46
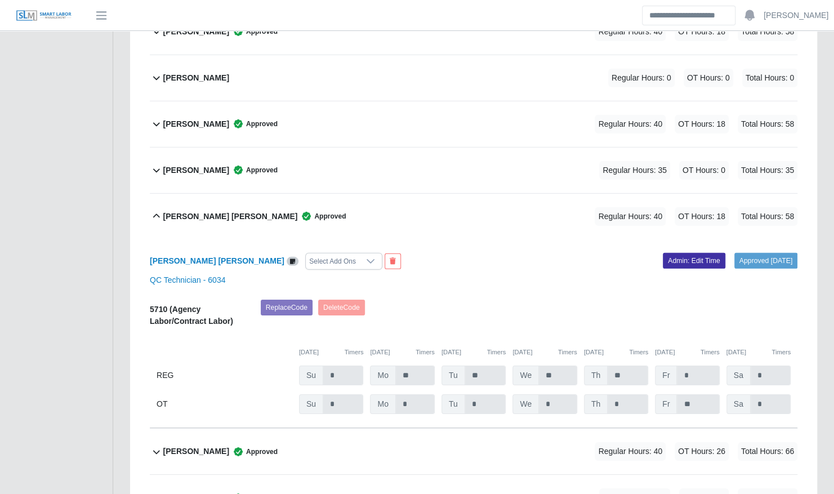
click at [323, 194] on div "Giovanni Gallegos Oviedo Approved Regular Hours: 40 OT Hours: 18 Total Hours: 58" at bounding box center [480, 217] width 634 height 46
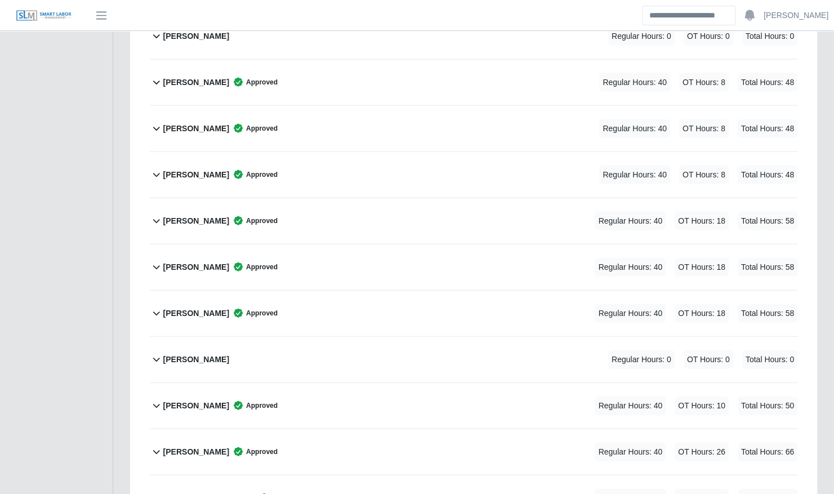
scroll to position [3839, 0]
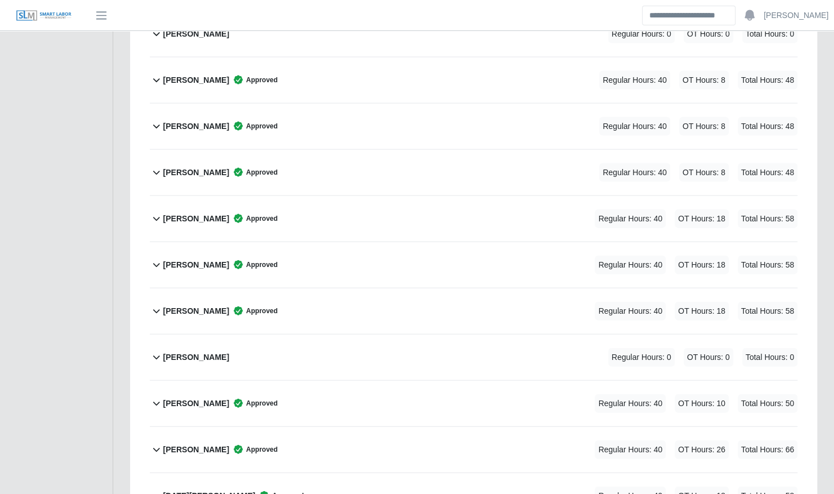
click at [370, 242] on div "Maximo Gallegos Approved Regular Hours: 40 OT Hours: 18 Total Hours: 58" at bounding box center [480, 265] width 634 height 46
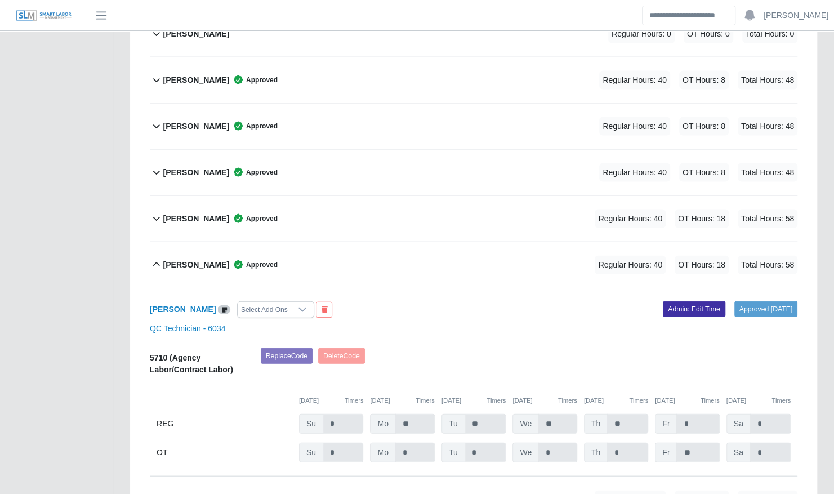
click at [370, 242] on div "Maximo Gallegos Approved Regular Hours: 40 OT Hours: 18 Total Hours: 58" at bounding box center [480, 265] width 634 height 46
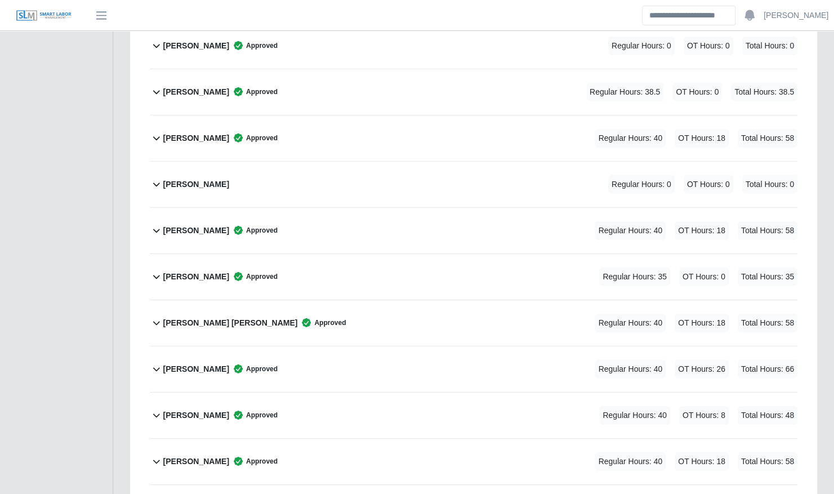
scroll to position [1769, 0]
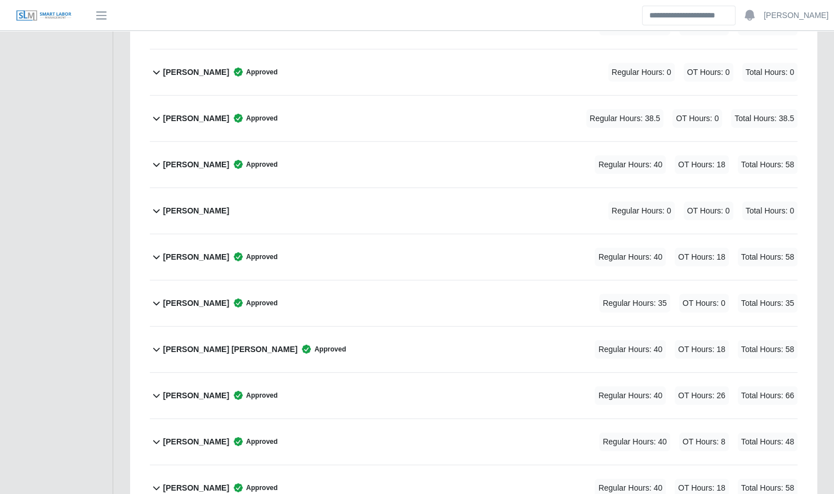
click at [337, 234] on div "Gaudencio Huerta Approved Regular Hours: 40 OT Hours: 18 Total Hours: 58" at bounding box center [480, 257] width 634 height 46
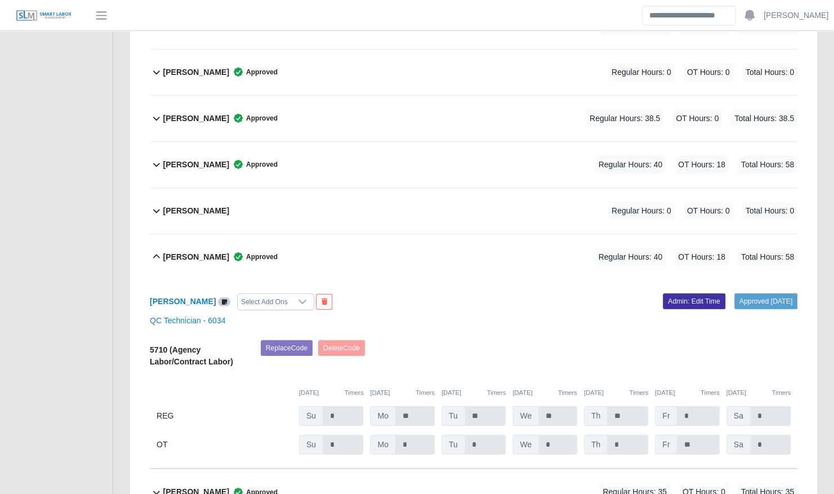
click at [337, 234] on div "Gaudencio Huerta Approved Regular Hours: 40 OT Hours: 18 Total Hours: 58" at bounding box center [480, 257] width 634 height 46
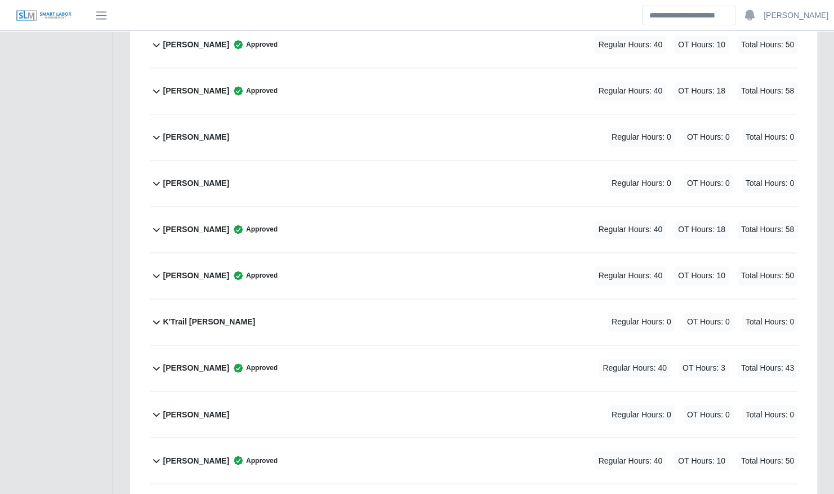
scroll to position [3375, 0]
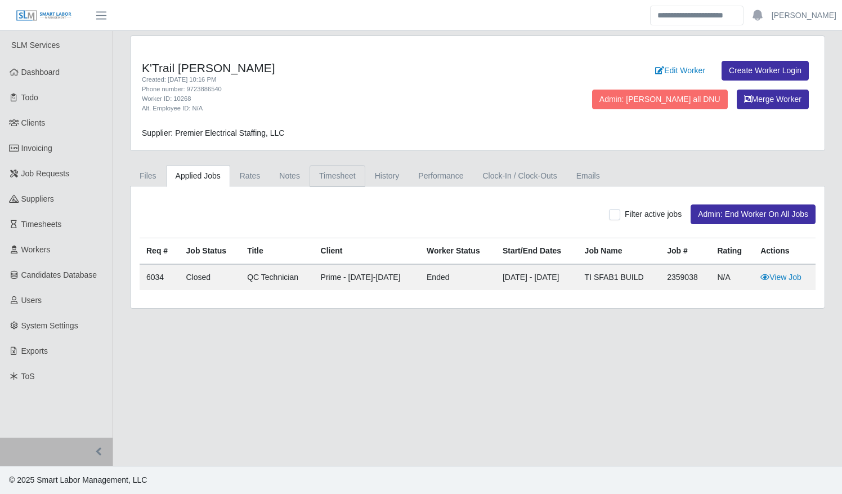
click at [346, 172] on link "Timesheet" at bounding box center [338, 176] width 56 height 22
